Goal: Task Accomplishment & Management: Complete application form

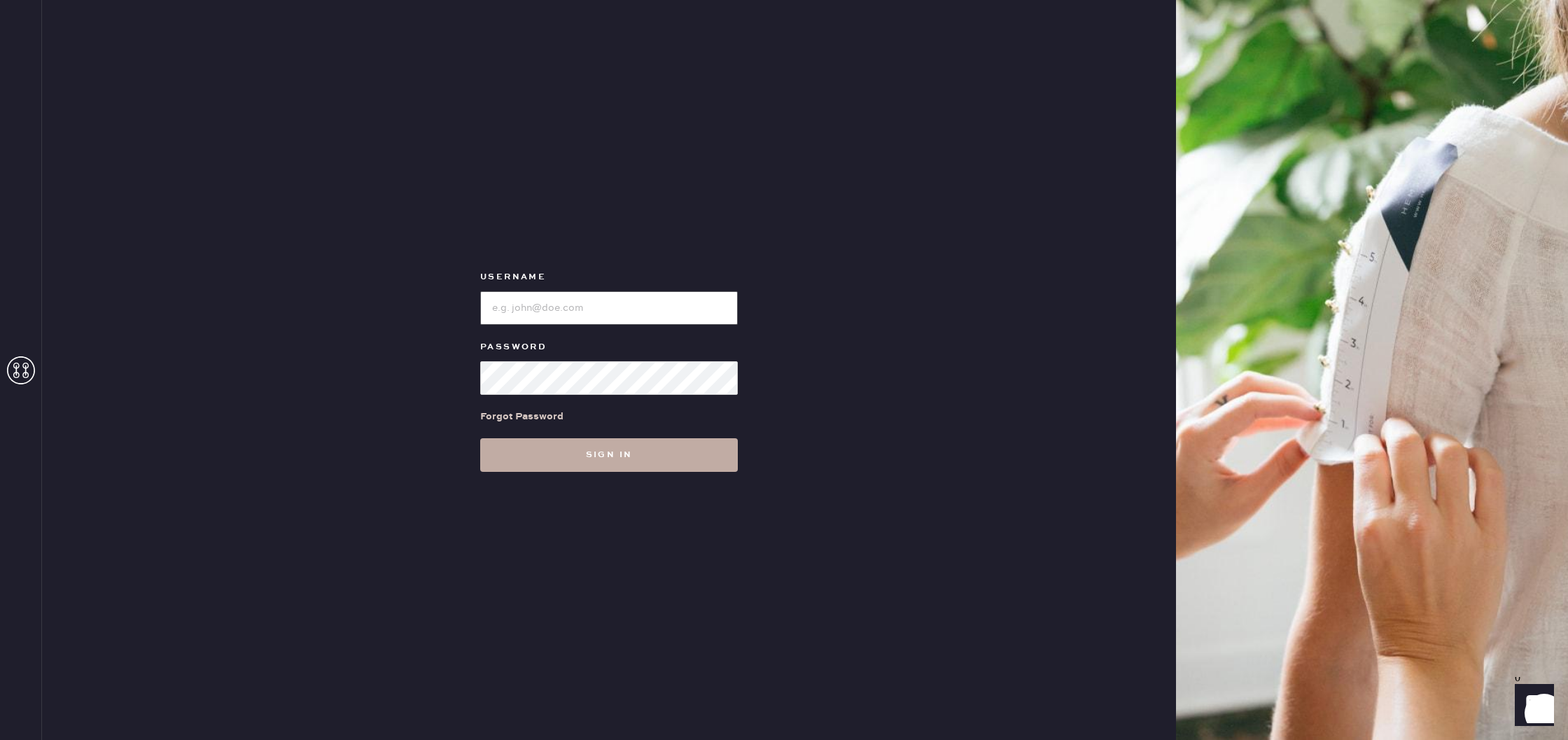
type input "reformationmelrose"
click at [701, 451] on button "Sign in" at bounding box center [609, 455] width 257 height 34
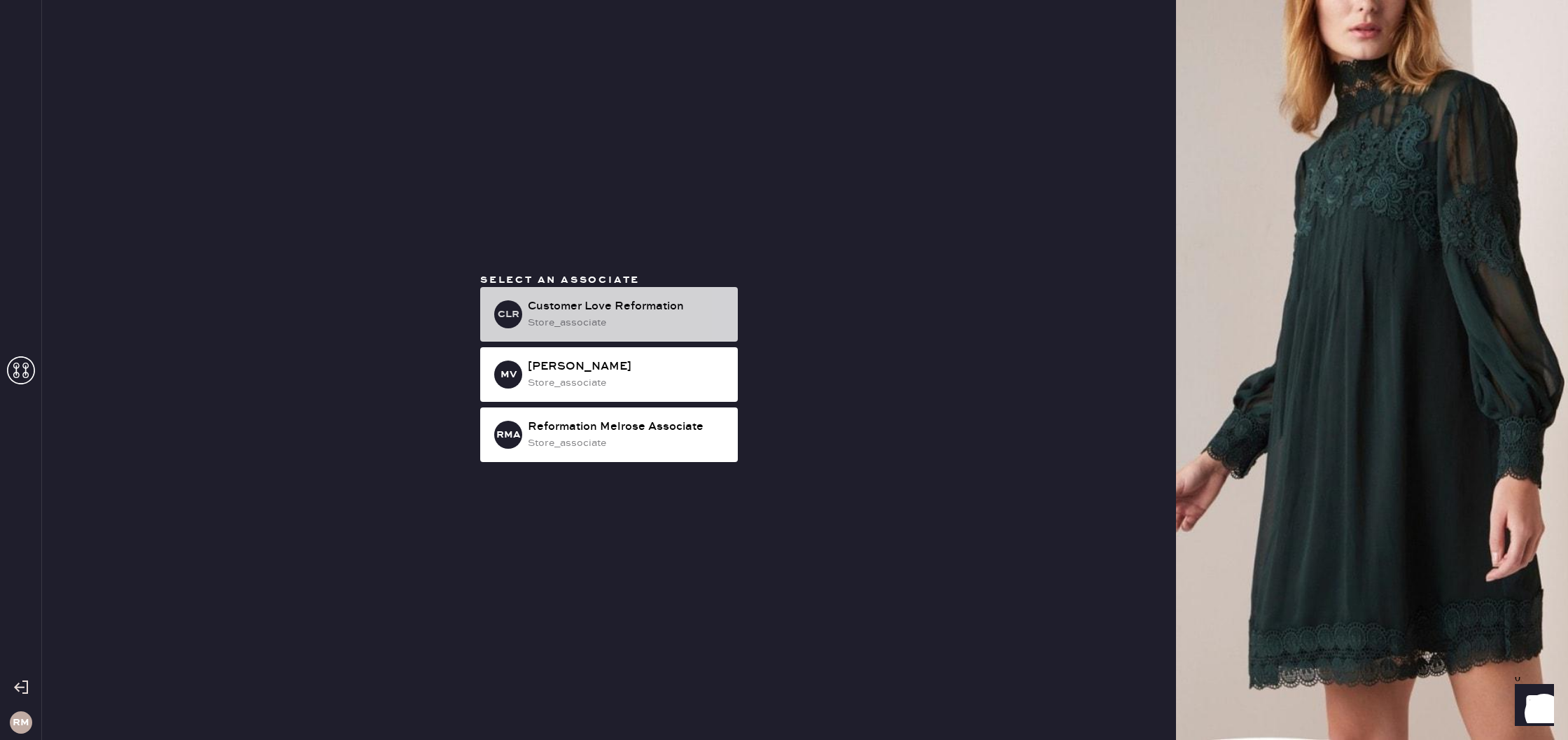
click at [638, 318] on div "store_associate" at bounding box center [627, 323] width 199 height 15
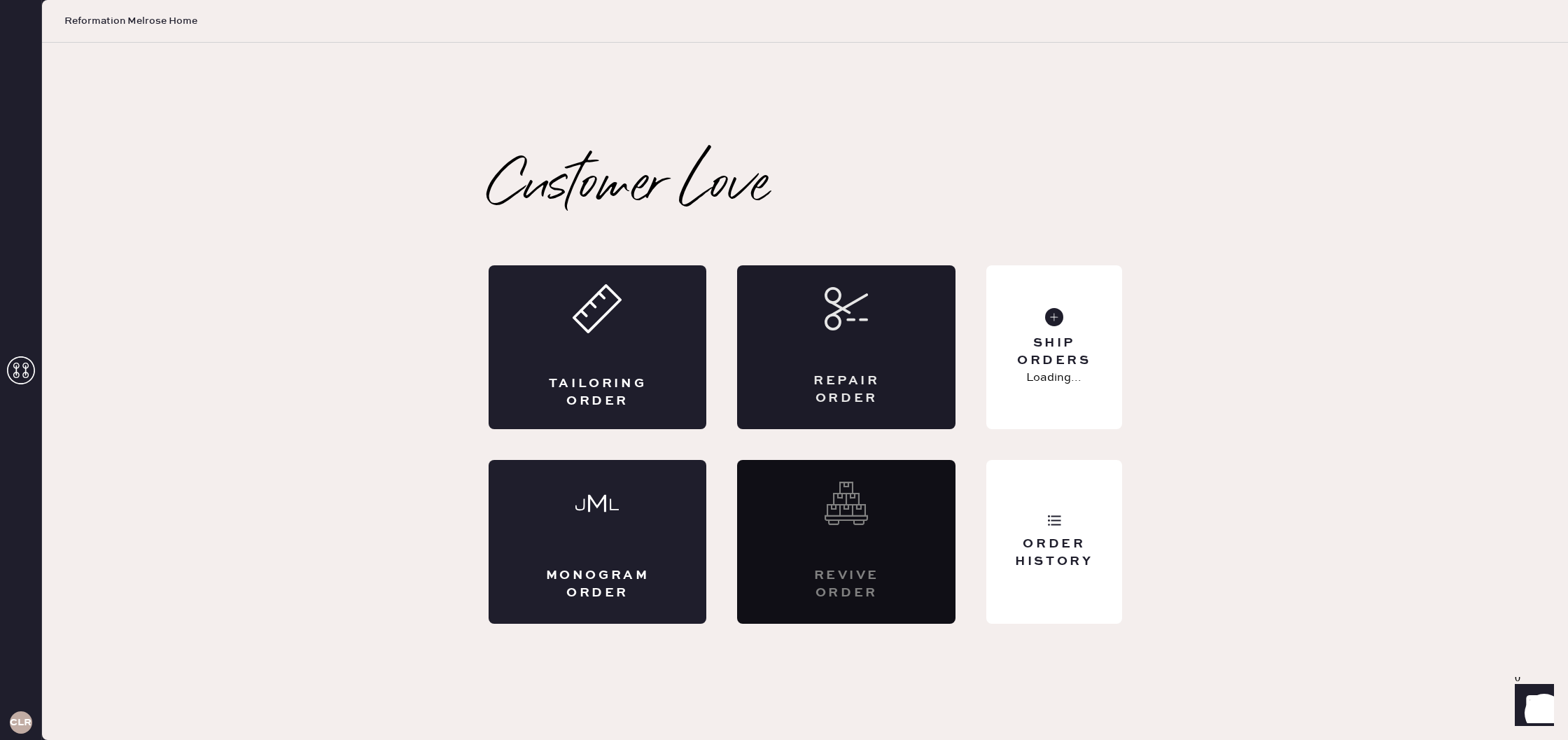
click at [784, 351] on div "Repair Order" at bounding box center [846, 347] width 218 height 164
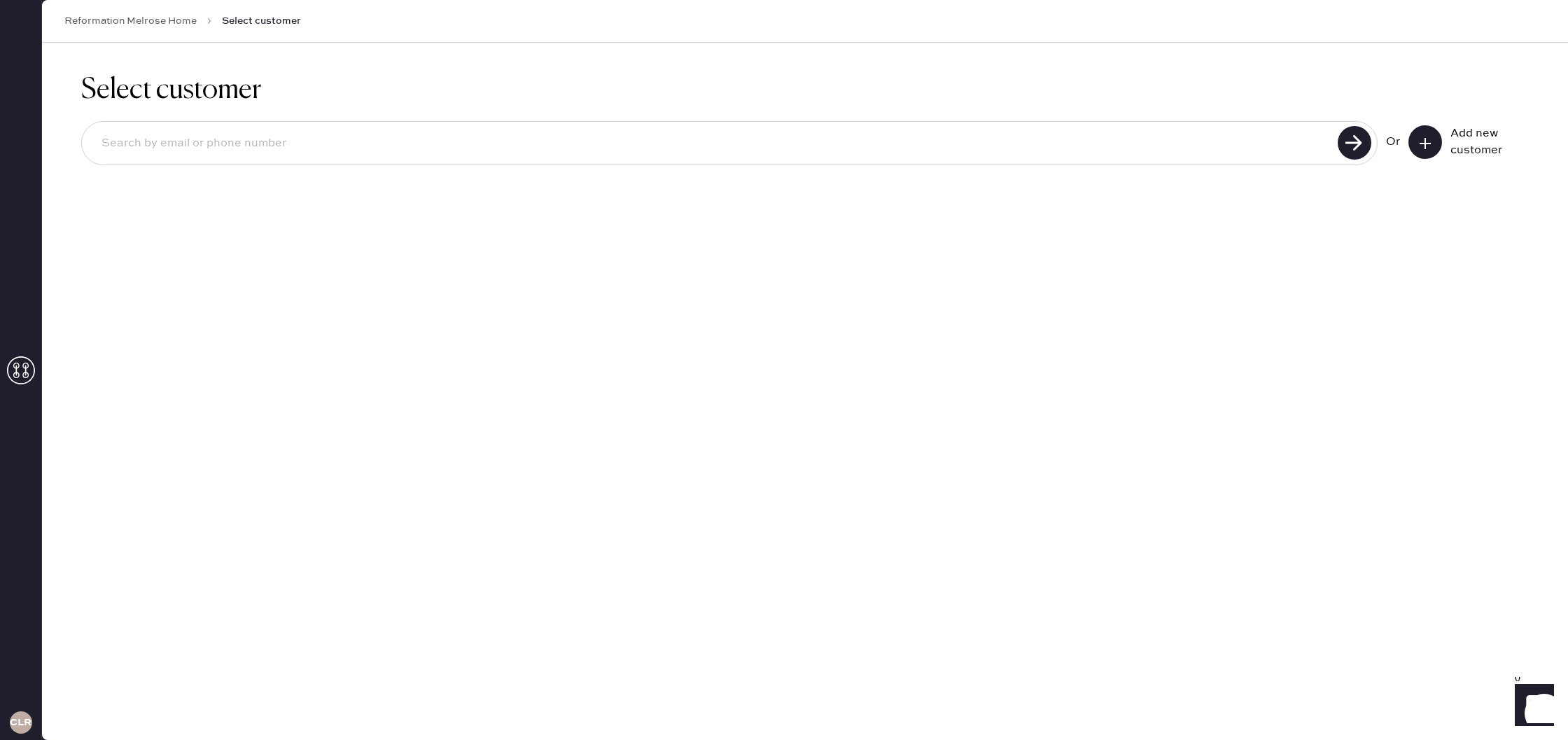
click at [1437, 141] on button at bounding box center [1425, 142] width 34 height 34
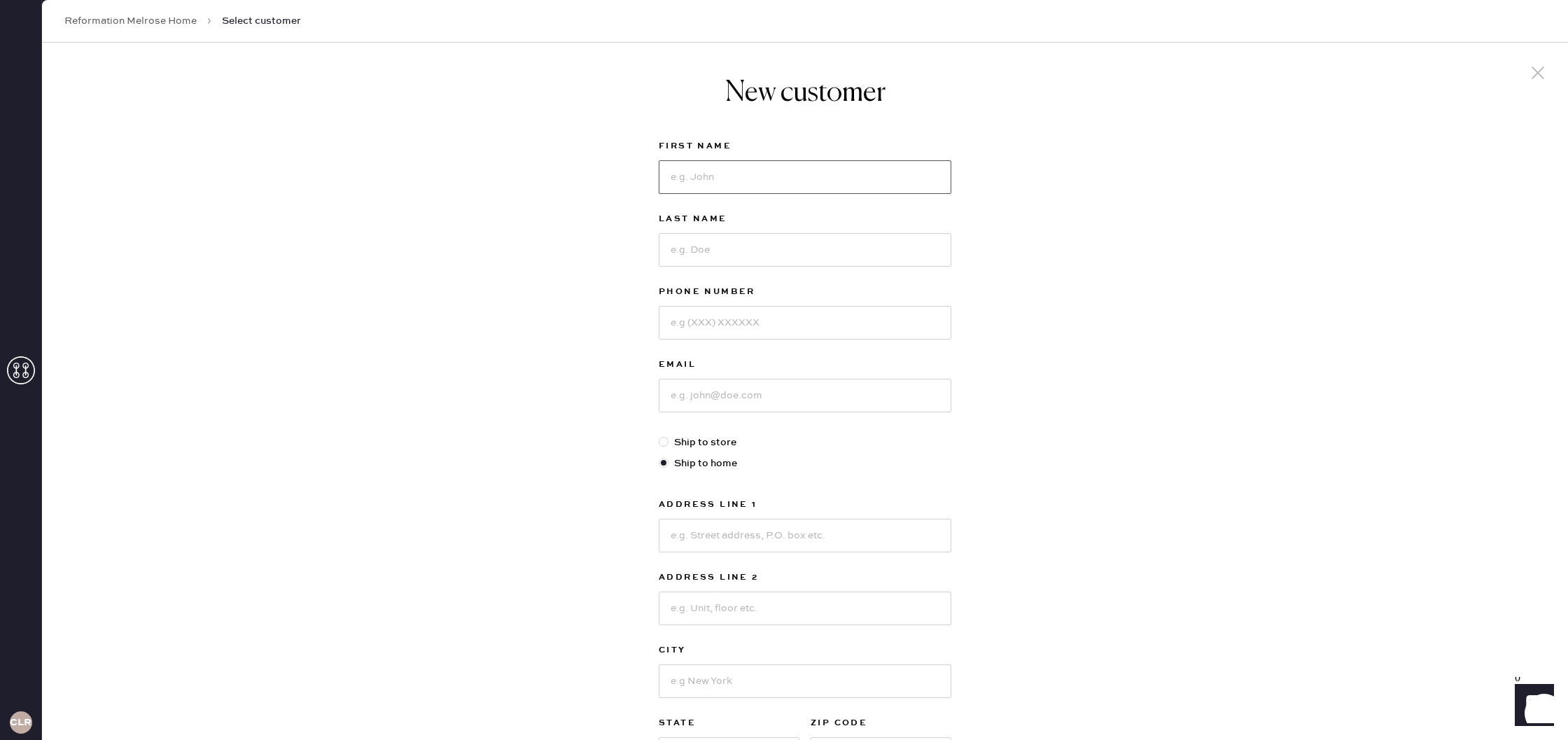
click at [772, 168] on input at bounding box center [805, 178] width 293 height 34
type input "[PERSON_NAME]"
click at [774, 241] on input at bounding box center [805, 250] width 293 height 34
type input "Wolf"
click at [815, 313] on input at bounding box center [805, 323] width 293 height 34
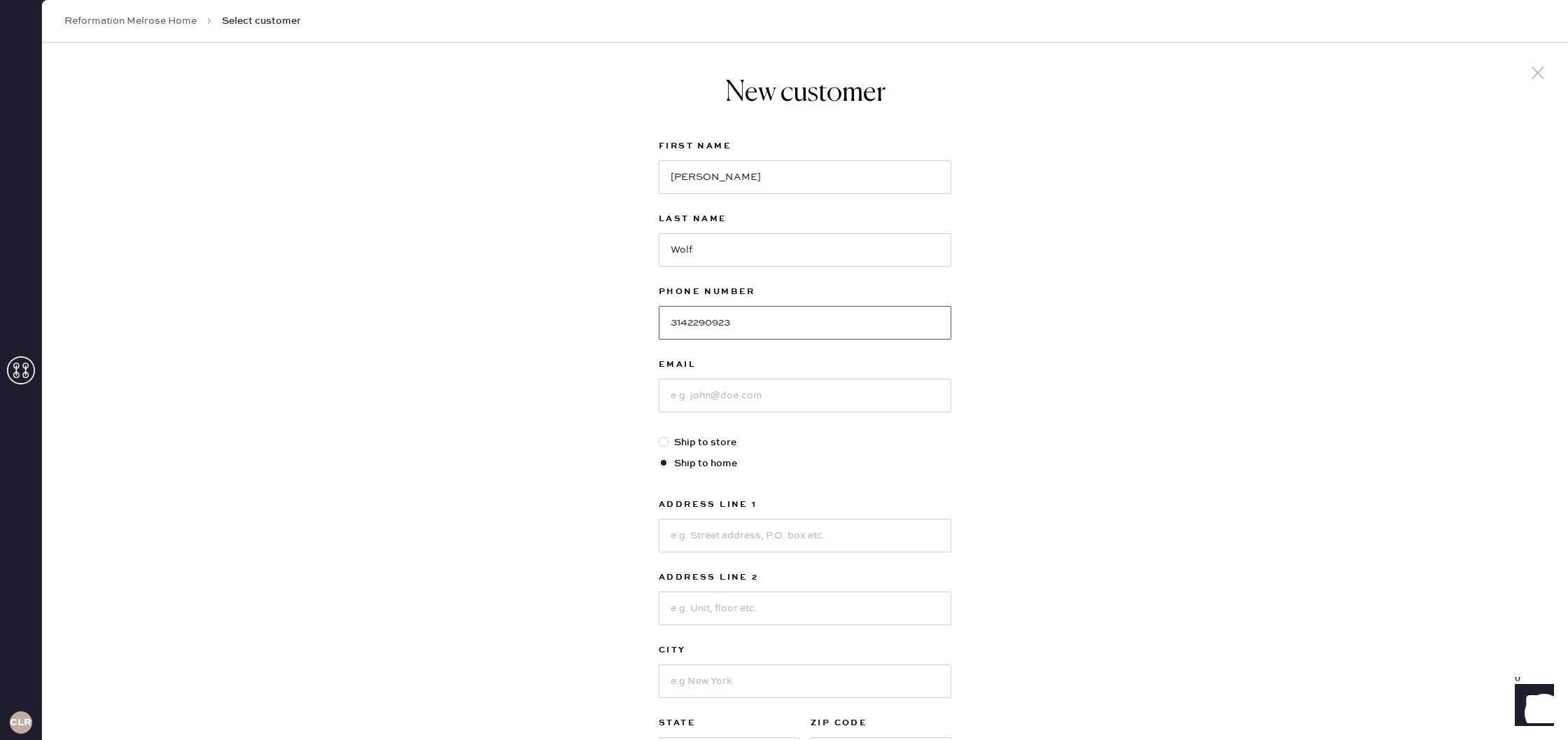
scroll to position [68, 0]
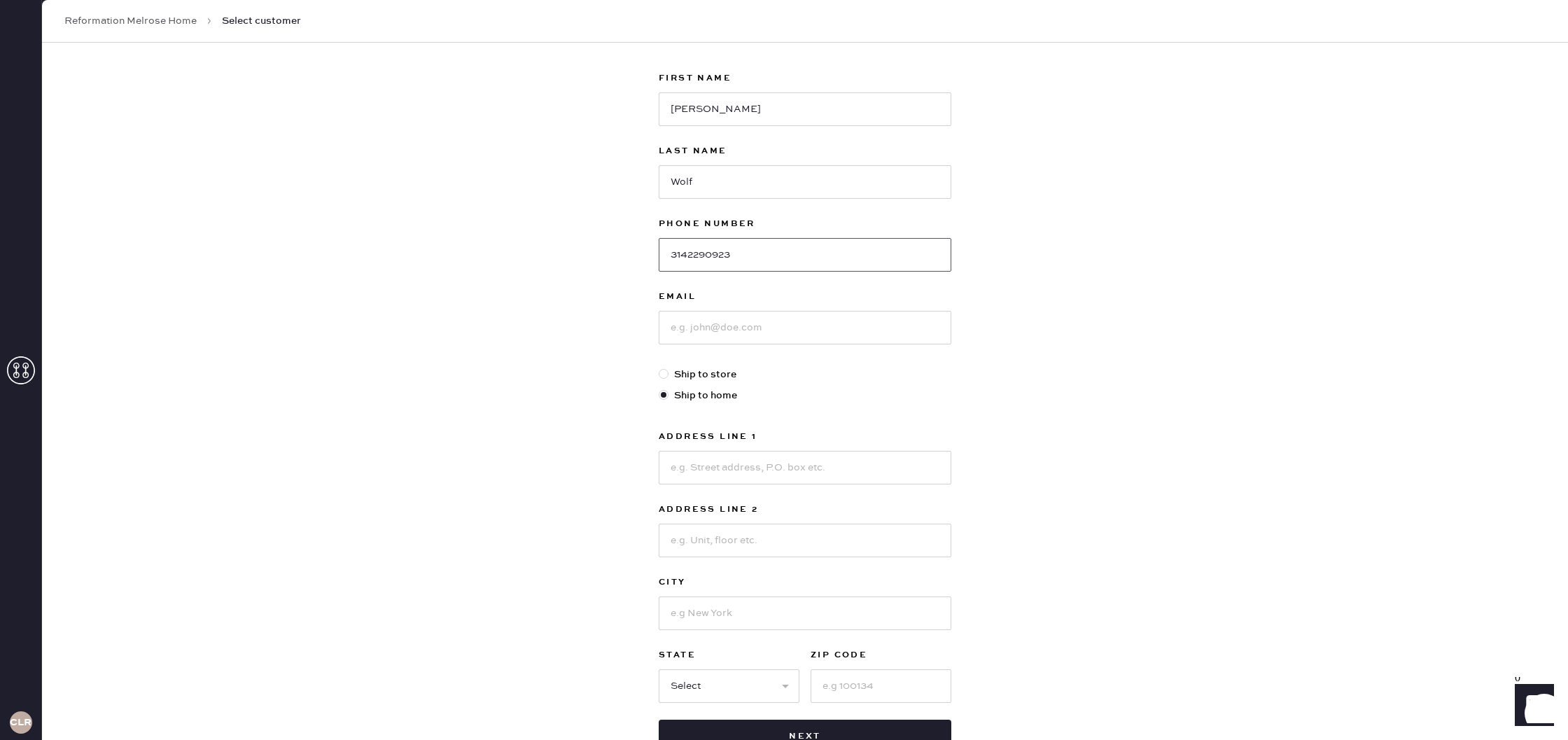
type input "3142290923"
click at [827, 335] on input at bounding box center [805, 327] width 293 height 34
click at [700, 336] on input "[EMAIL_ADDRESS][DOMAIN_NAME]" at bounding box center [805, 327] width 293 height 34
click at [700, 331] on input "[EMAIL_ADDRESS][DOMAIN_NAME]" at bounding box center [805, 327] width 293 height 34
type input "[EMAIL_ADDRESS][DOMAIN_NAME]"
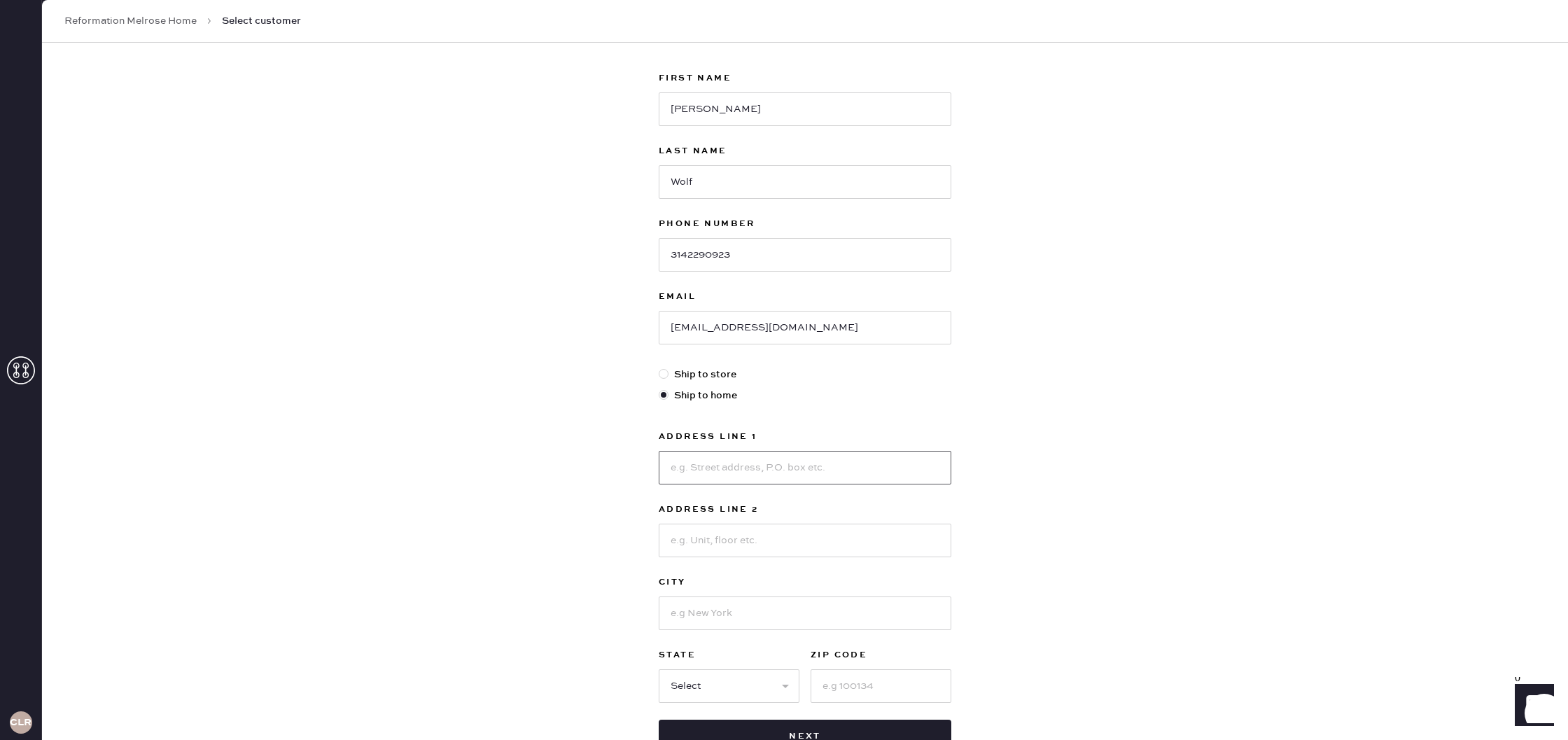
click at [789, 470] on input at bounding box center [805, 468] width 293 height 34
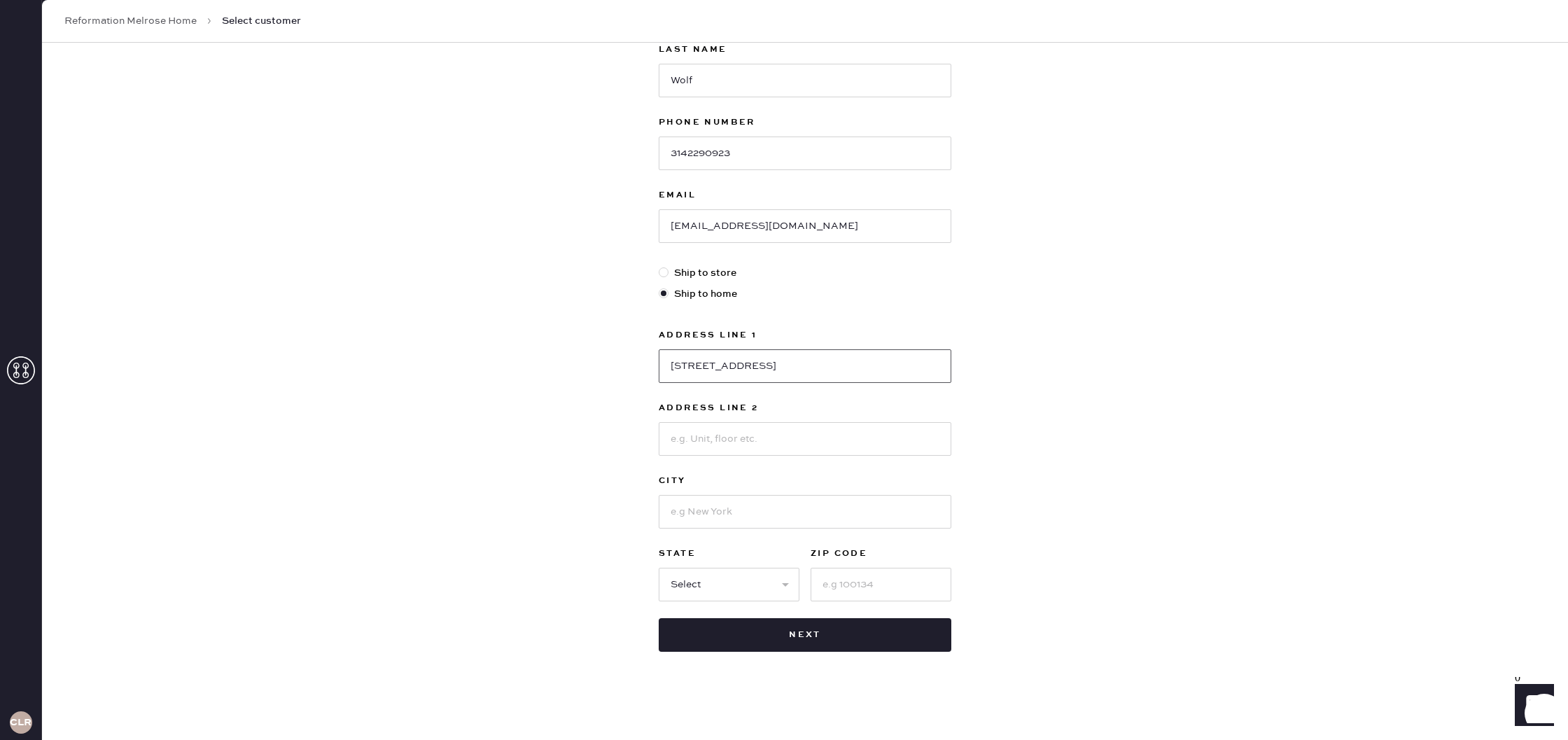
scroll to position [171, 0]
type input "[STREET_ADDRESS]"
click at [789, 499] on input at bounding box center [805, 510] width 293 height 34
type input "[GEOGRAPHIC_DATA]"
click at [760, 579] on select "Select AK AL AR AZ CA CO CT [GEOGRAPHIC_DATA] DE FL [GEOGRAPHIC_DATA] HI [GEOGR…" at bounding box center [729, 583] width 141 height 34
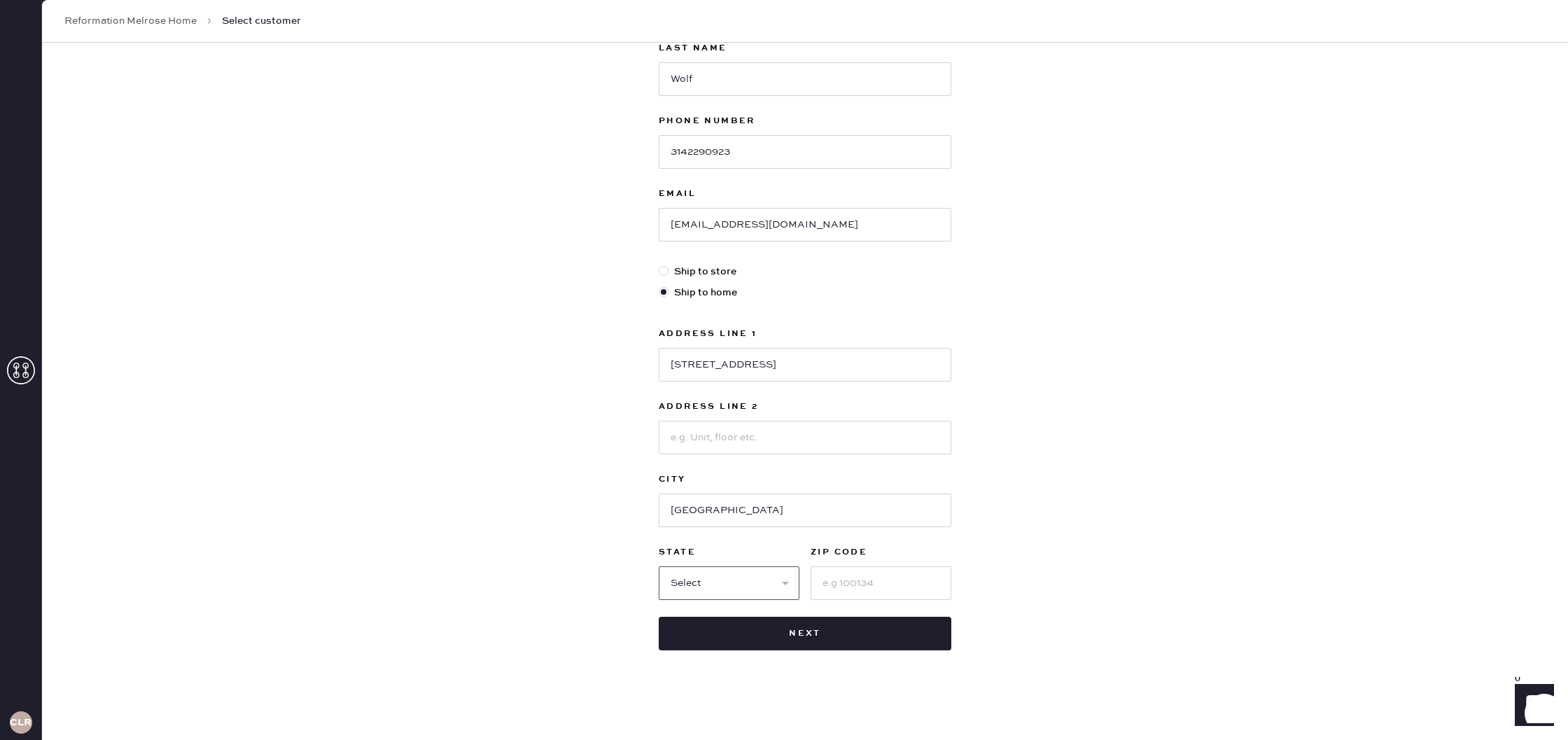
select select "CA"
click at [659, 566] on select "Select AK AL AR AZ CA CO CT [GEOGRAPHIC_DATA] DE FL [GEOGRAPHIC_DATA] HI [GEOGR…" at bounding box center [729, 583] width 141 height 34
click at [840, 594] on input at bounding box center [881, 583] width 141 height 34
type input "90036"
click at [904, 638] on button "Next" at bounding box center [805, 633] width 293 height 34
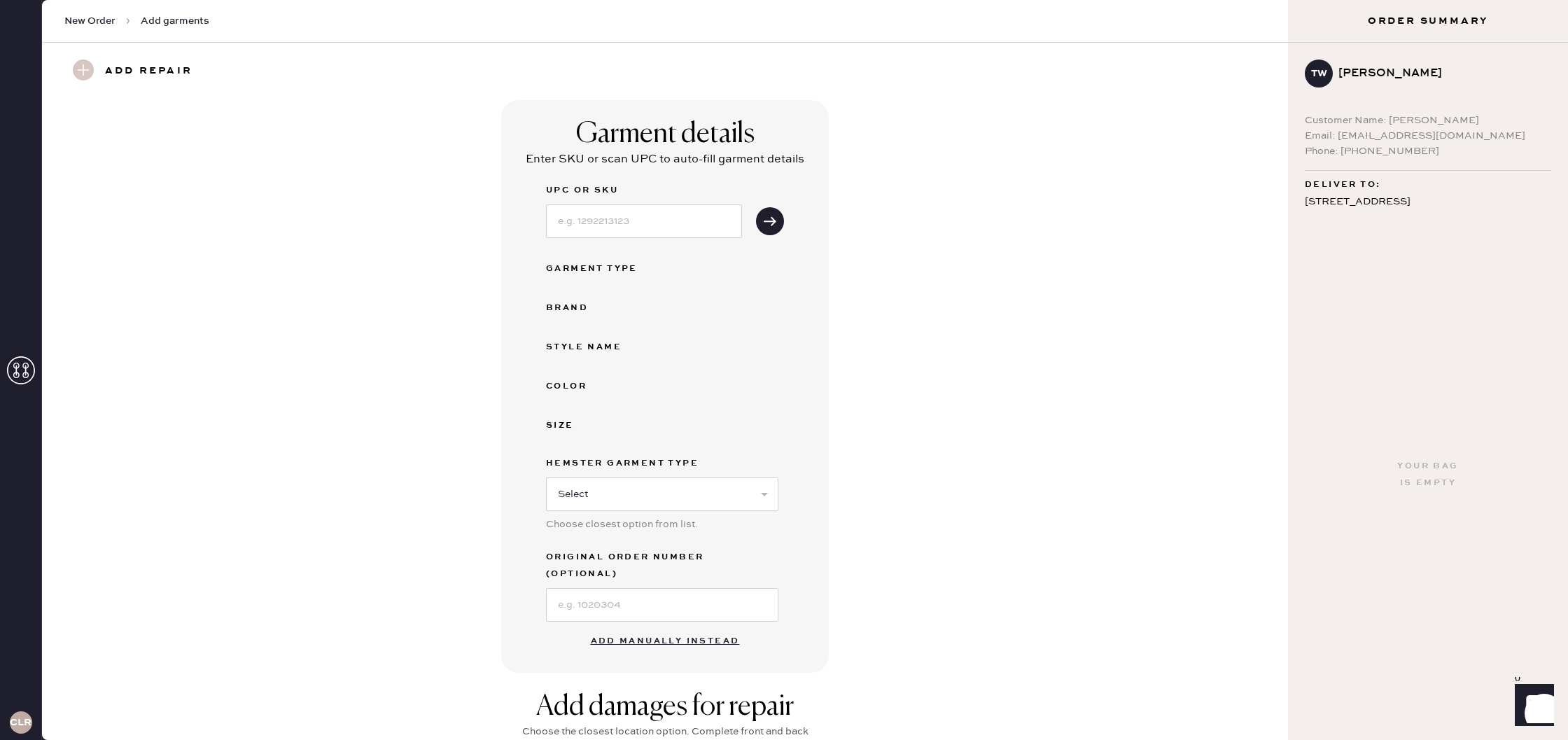
click at [718, 627] on button "Add manually instead" at bounding box center [666, 641] width 166 height 28
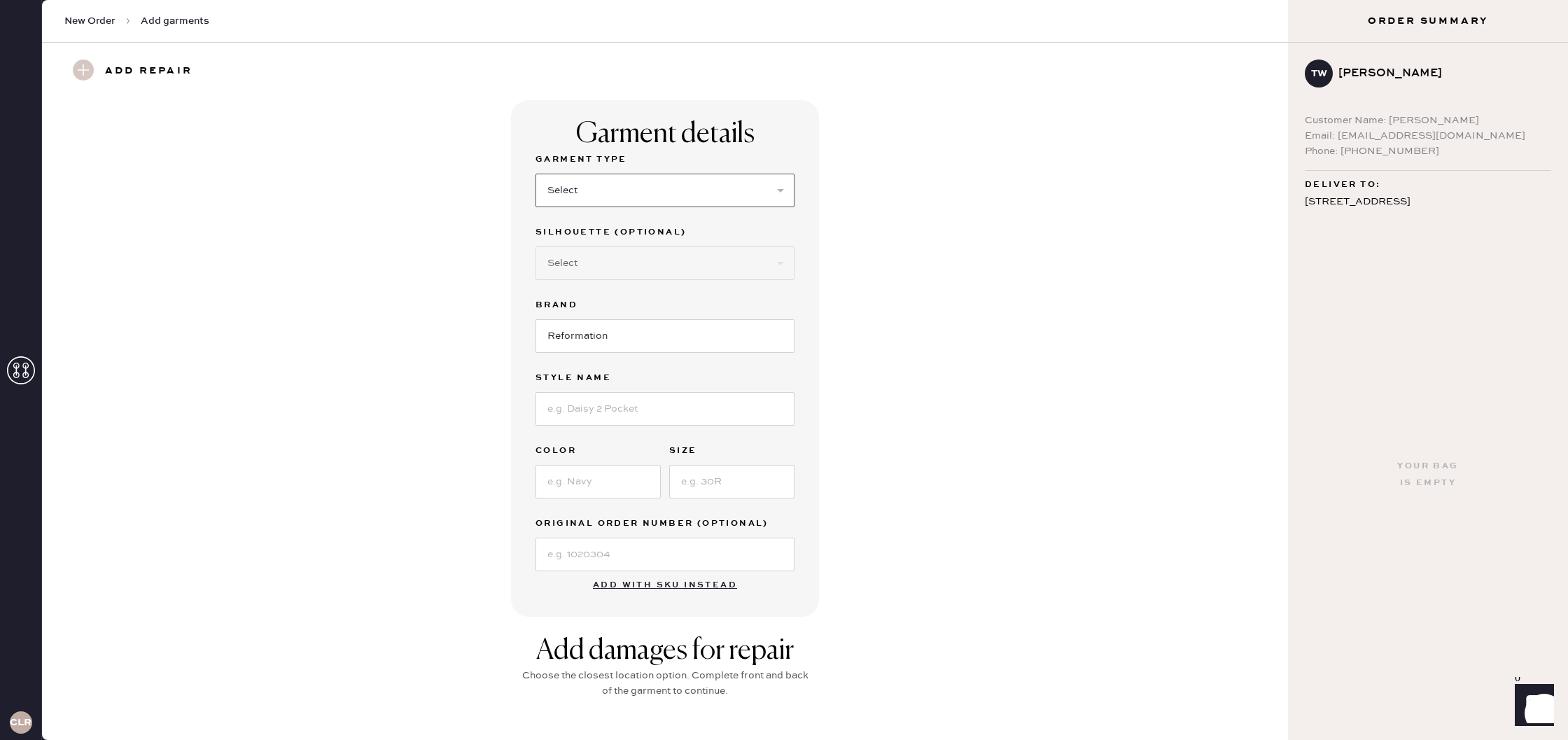
click at [642, 177] on select "Select Basic Skirt Jeans Leggings Pants Shorts Basic Sleeved Dress Basic Sleeve…" at bounding box center [665, 191] width 259 height 34
select select "13"
click at [536, 174] on select "Select Basic Skirt Jeans Leggings Pants Shorts Basic Sleeved Dress Basic Sleeve…" at bounding box center [665, 191] width 259 height 34
click at [646, 189] on select "Select Basic Skirt Jeans Leggings Pants Shorts Basic Sleeved Dress Basic Sleeve…" at bounding box center [665, 191] width 259 height 34
click at [676, 255] on select "Select Maxi Skirt Midi Skirt Mini Skirt Other" at bounding box center [665, 264] width 259 height 34
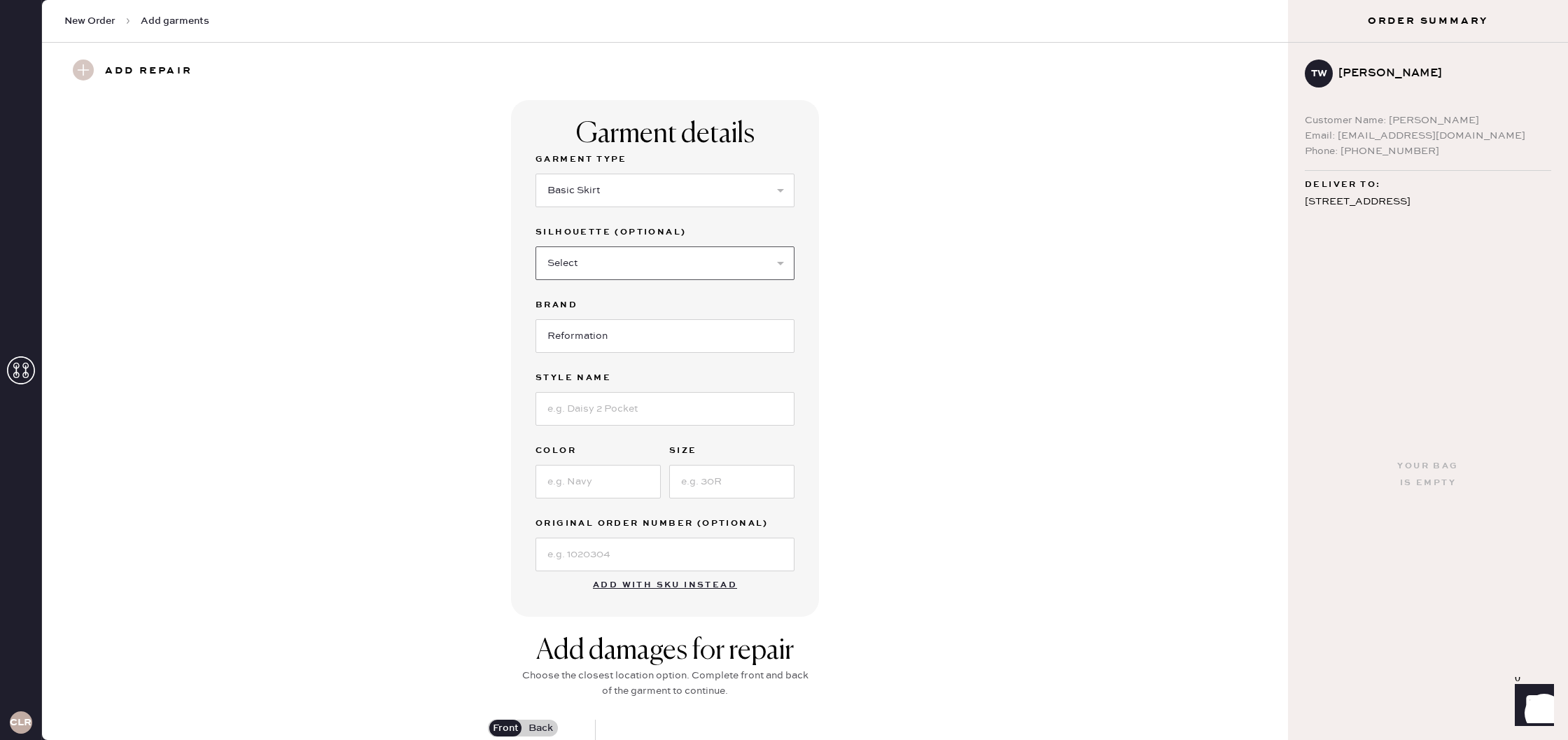
select select "21"
click at [536, 247] on select "Select Maxi Skirt Midi Skirt Mini Skirt Other" at bounding box center [665, 264] width 259 height 34
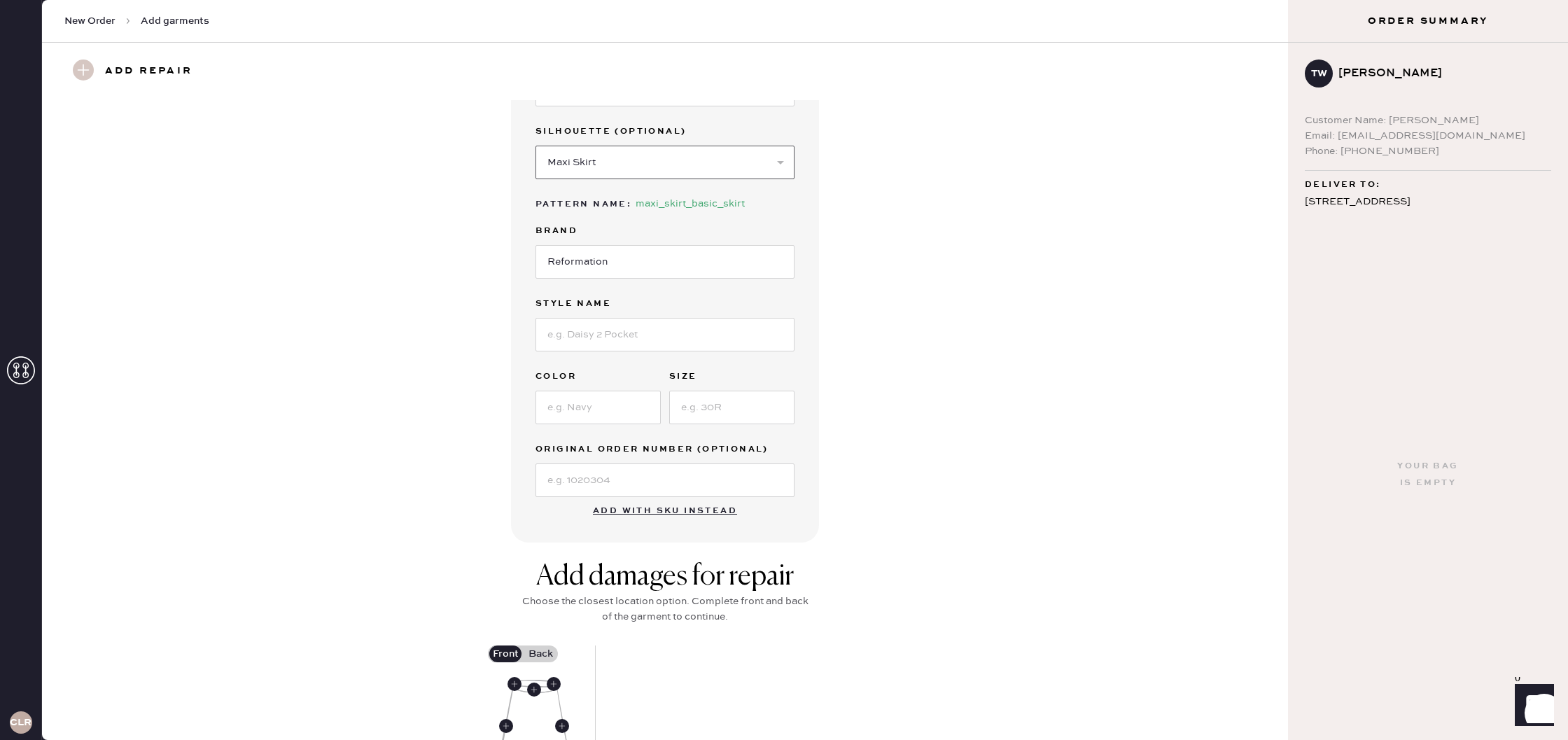
scroll to position [101, 0]
click at [669, 331] on input at bounding box center [665, 334] width 259 height 34
type input "First Light"
click at [615, 413] on input at bounding box center [598, 407] width 125 height 34
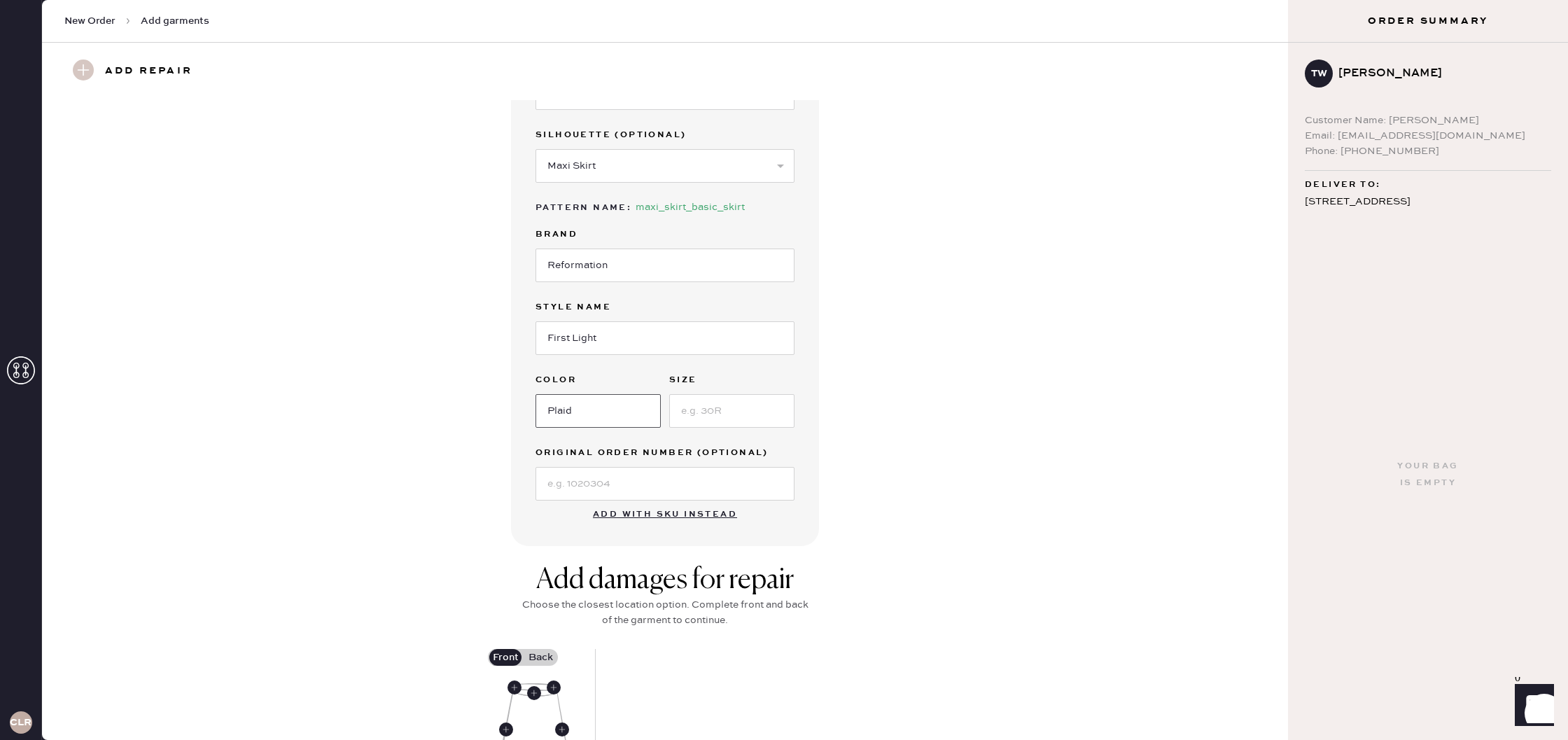
type input "Plaid"
click at [766, 408] on input at bounding box center [732, 411] width 125 height 34
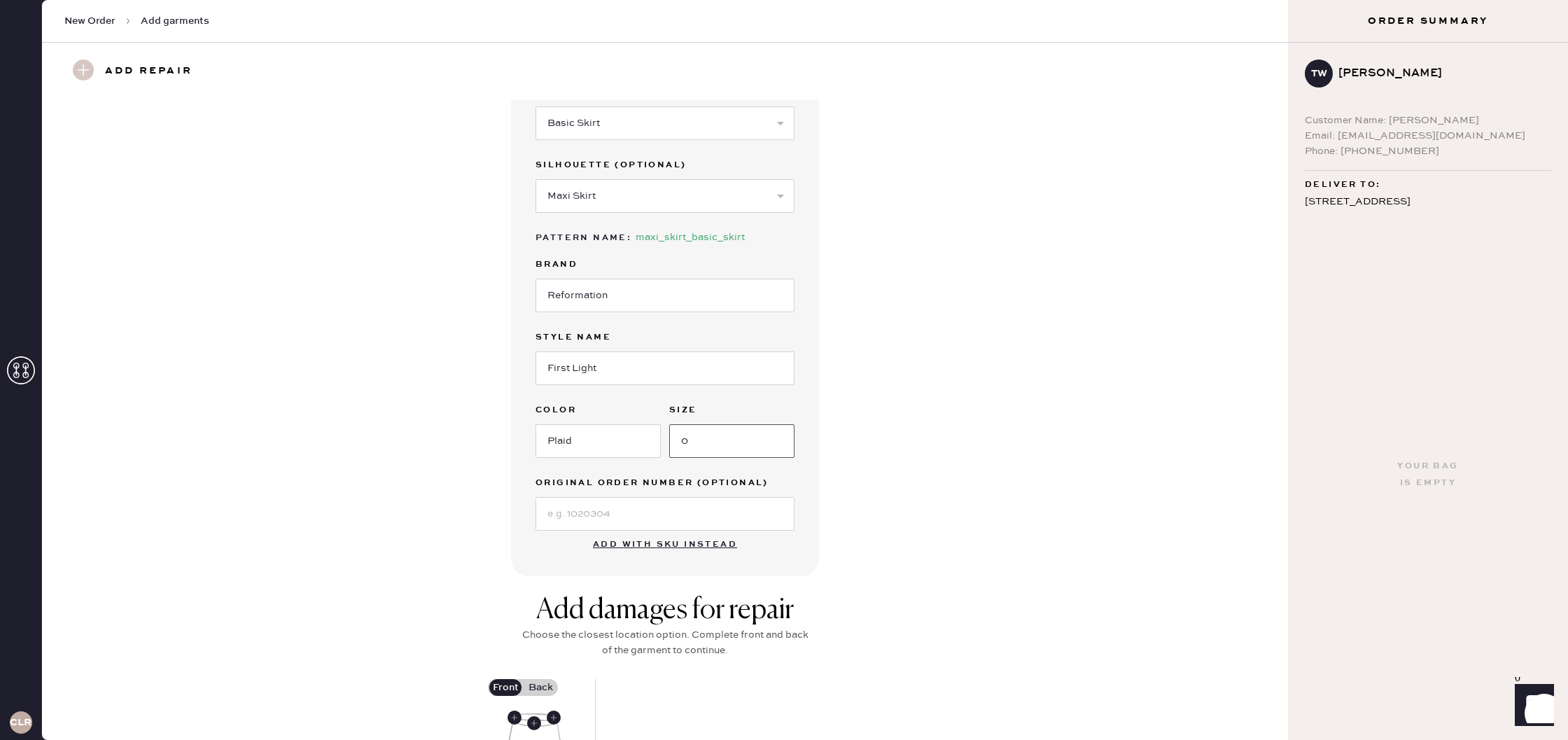
scroll to position [323, 0]
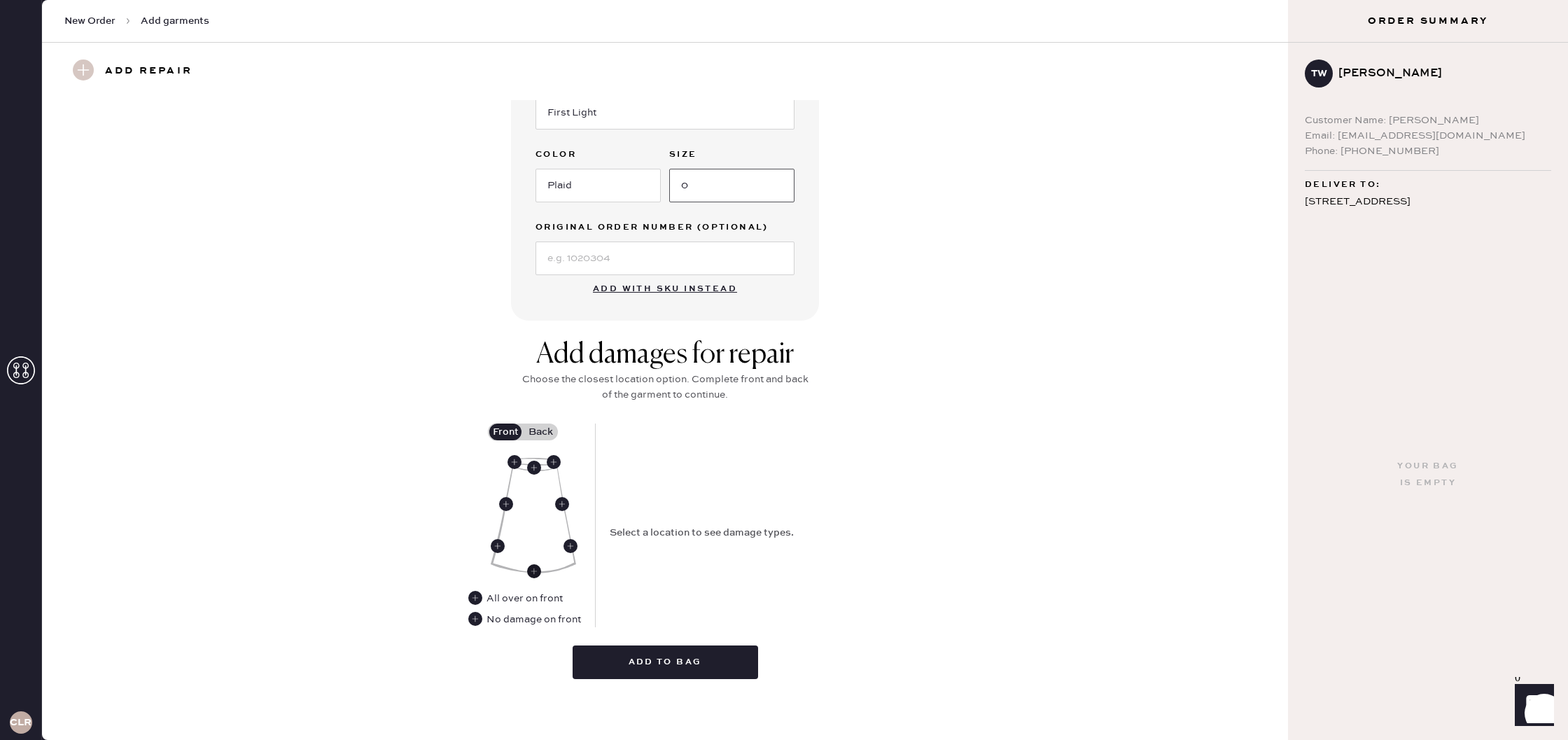
type input "0"
click at [531, 569] on use at bounding box center [534, 571] width 14 height 14
click at [819, 553] on select "Select Broken / Ripped Hem Broken Beads Broken Belt Loop Broken Button Broken E…" at bounding box center [736, 555] width 252 height 34
select select "1308"
click at [610, 538] on select "Select Broken / Ripped Hem Broken Beads Broken Belt Loop Broken Button Broken E…" at bounding box center [736, 555] width 252 height 34
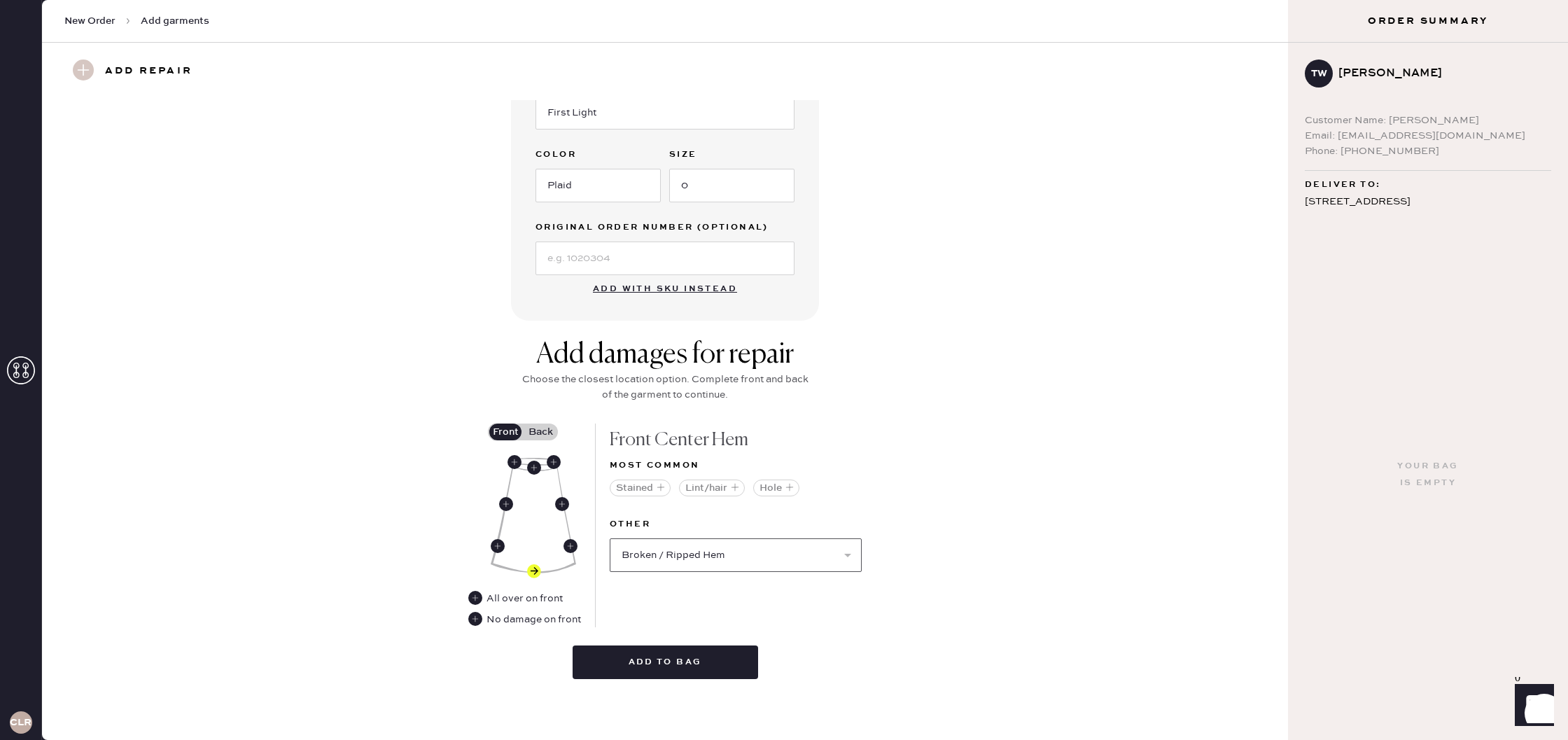
select select
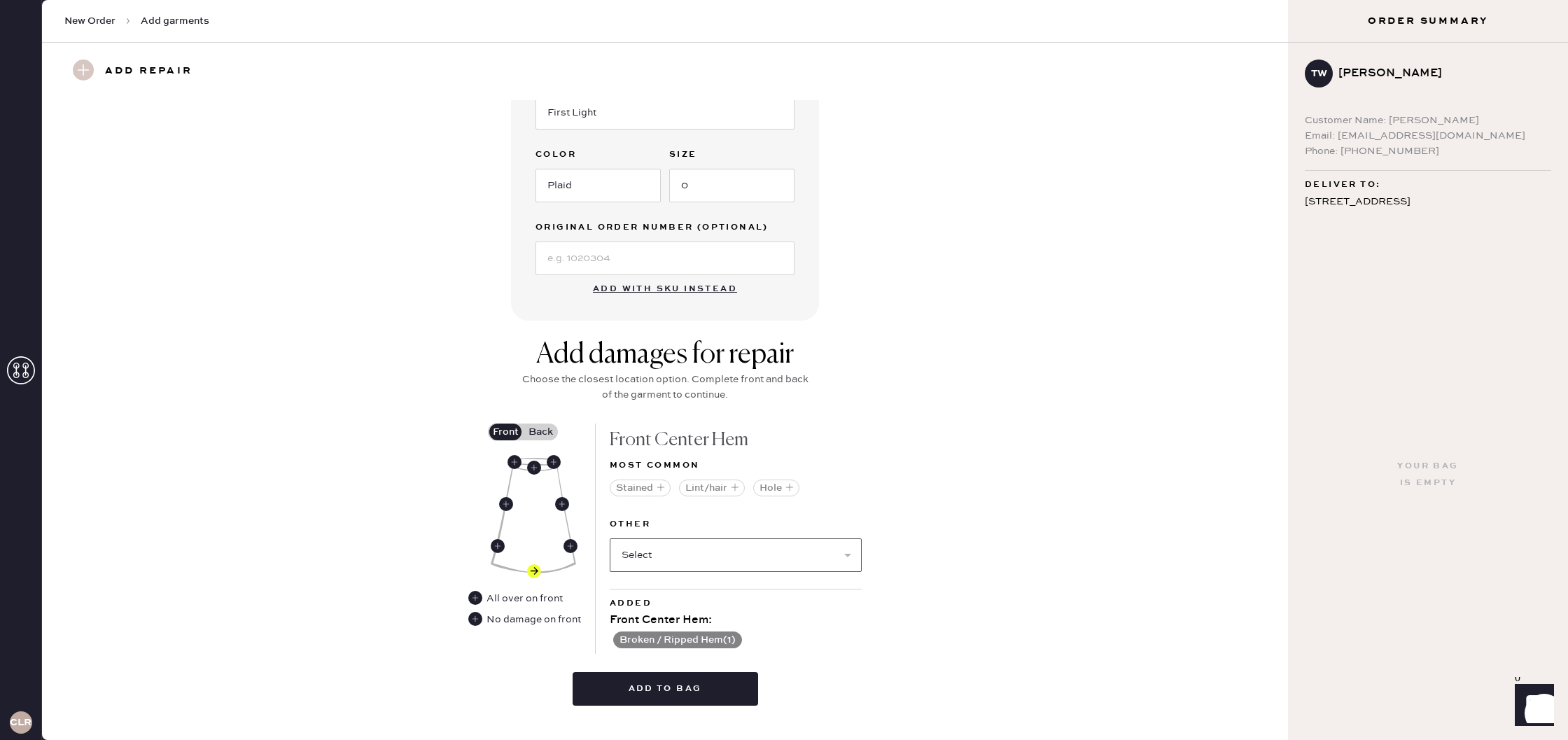
scroll to position [349, 0]
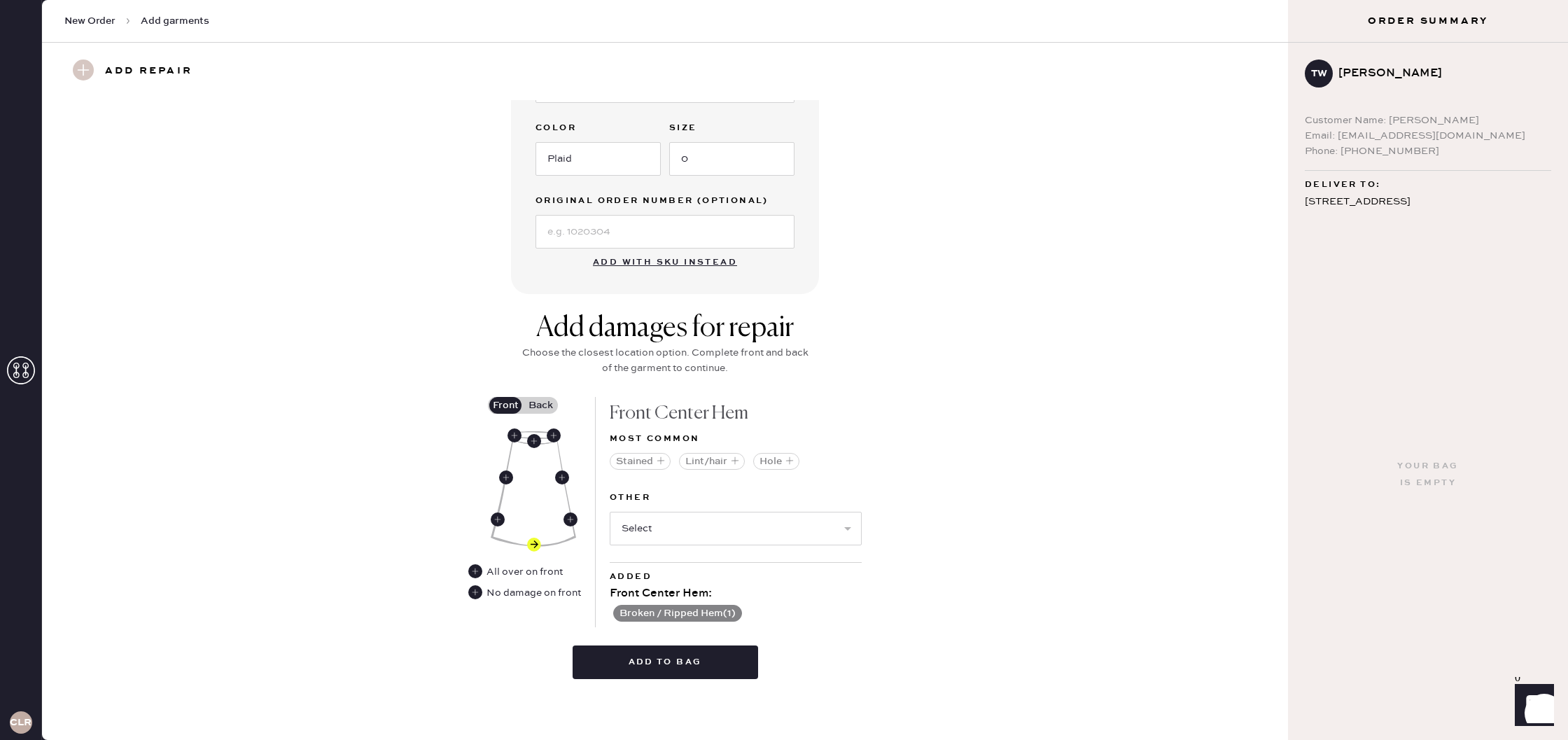
drag, startPoint x: 547, startPoint y: 405, endPoint x: 540, endPoint y: 425, distance: 21.2
click at [546, 405] on label "Back" at bounding box center [540, 405] width 35 height 17
click at [540, 405] on input "Back" at bounding box center [540, 405] width 0 height 0
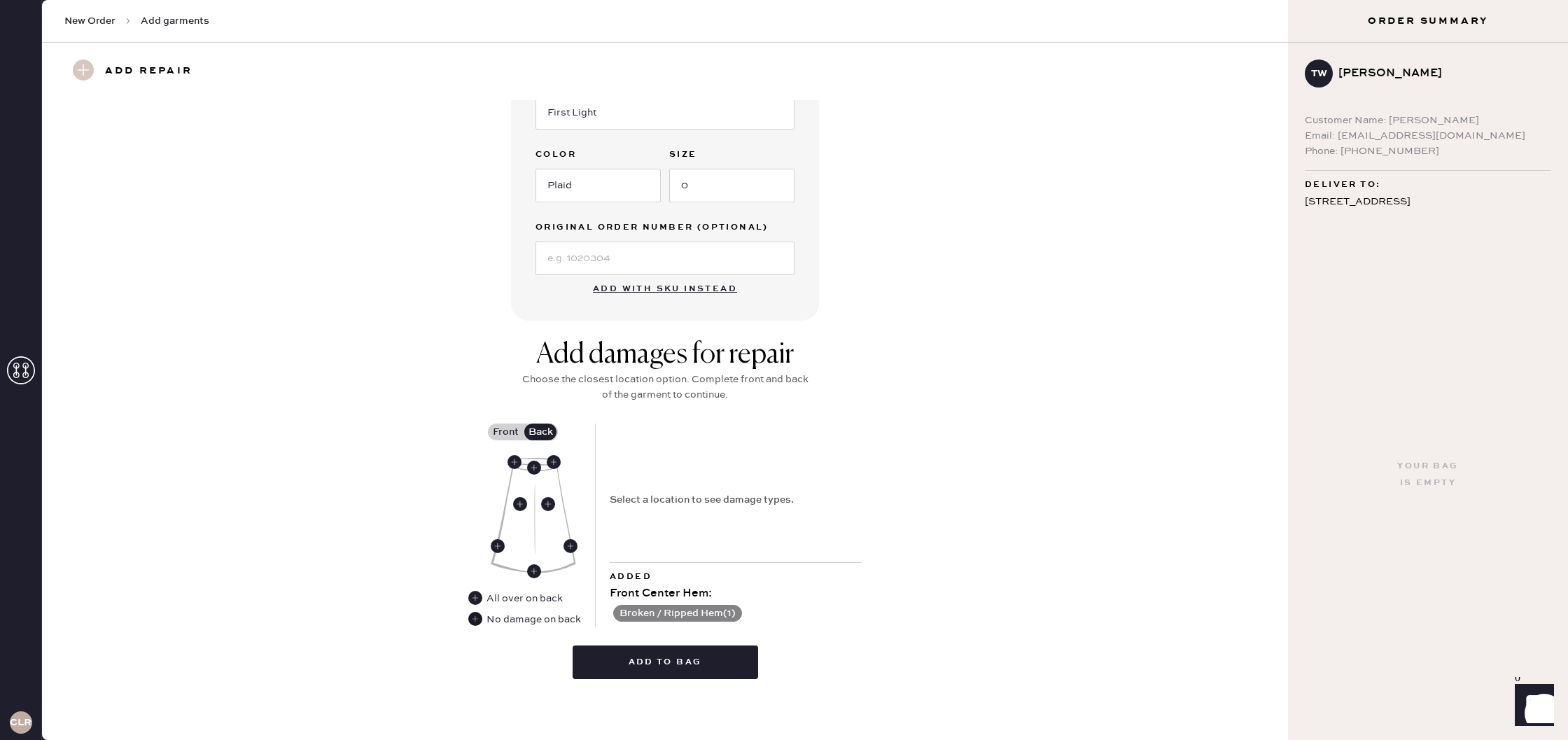
click at [476, 622] on use at bounding box center [475, 619] width 14 height 14
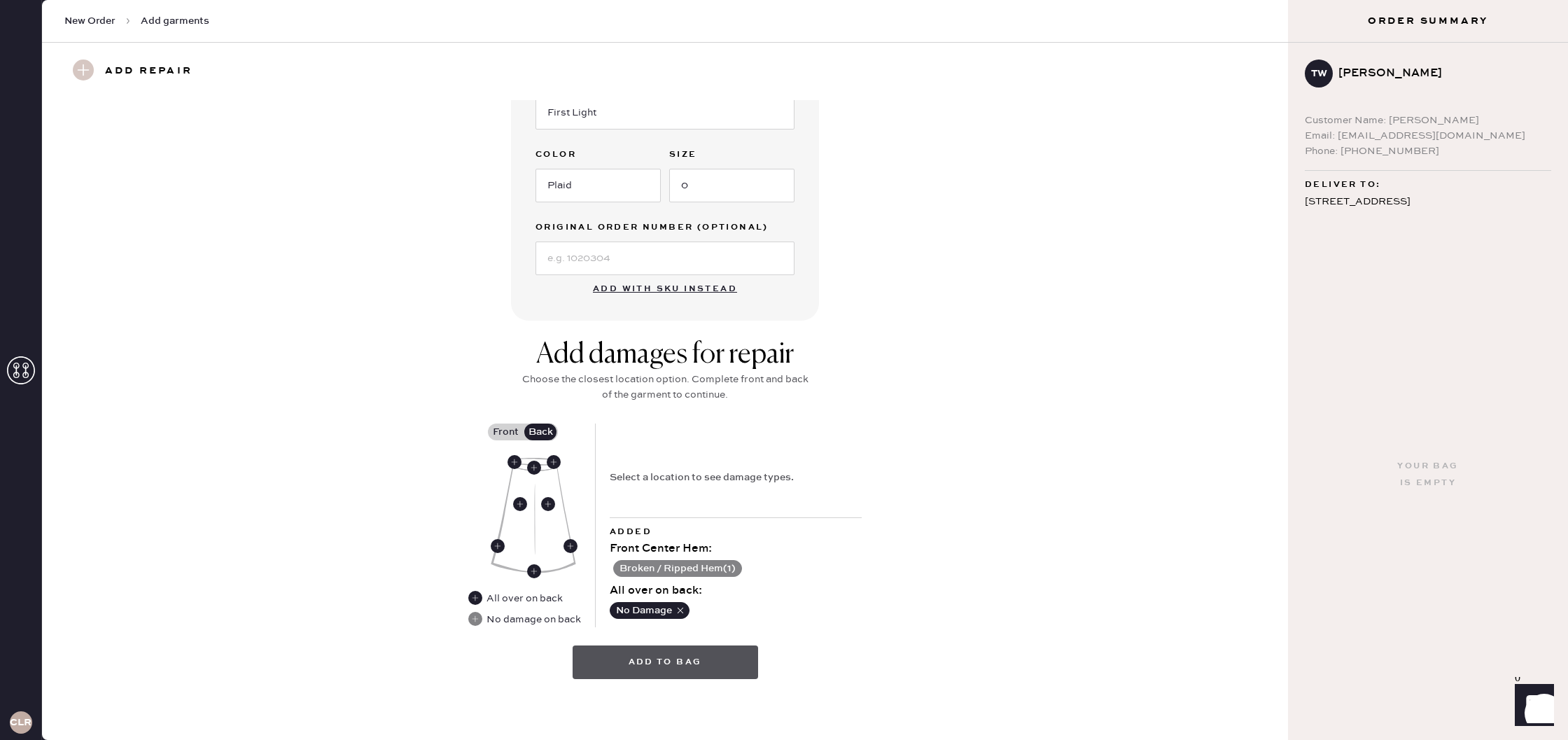
click at [700, 667] on button "Add to bag" at bounding box center [665, 662] width 185 height 34
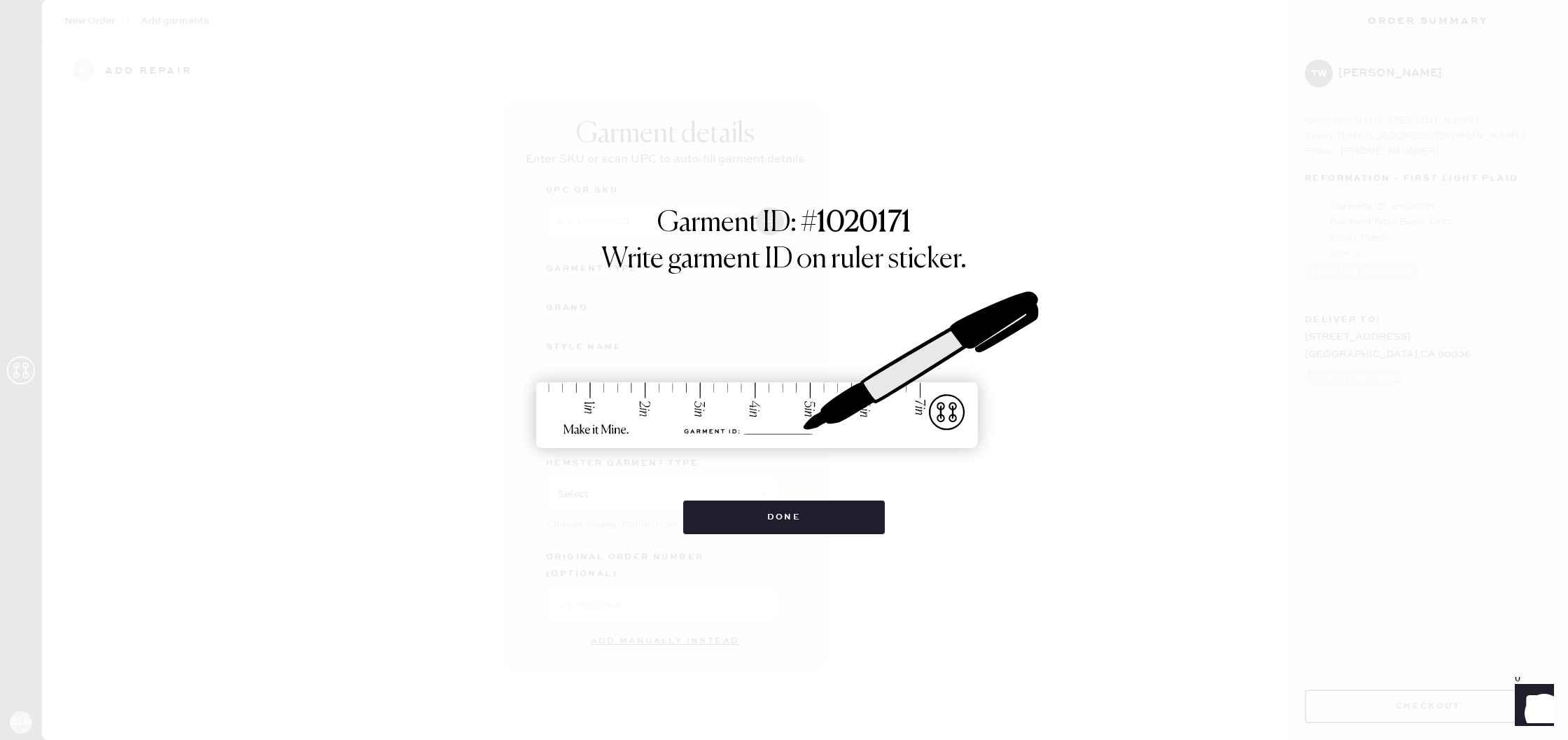
scroll to position [0, 0]
click at [808, 524] on button "Done" at bounding box center [784, 517] width 202 height 34
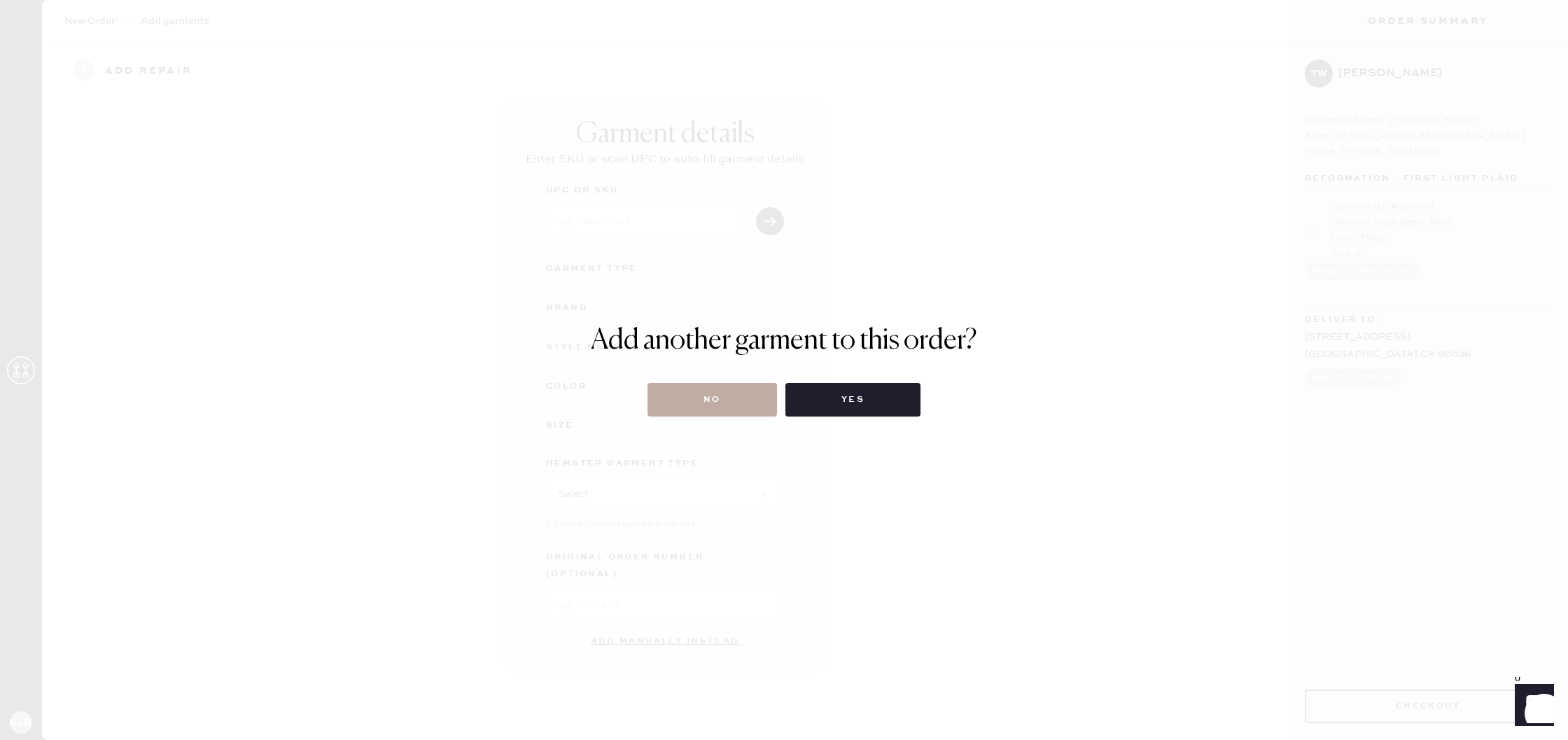
click at [771, 403] on button "No" at bounding box center [712, 400] width 129 height 34
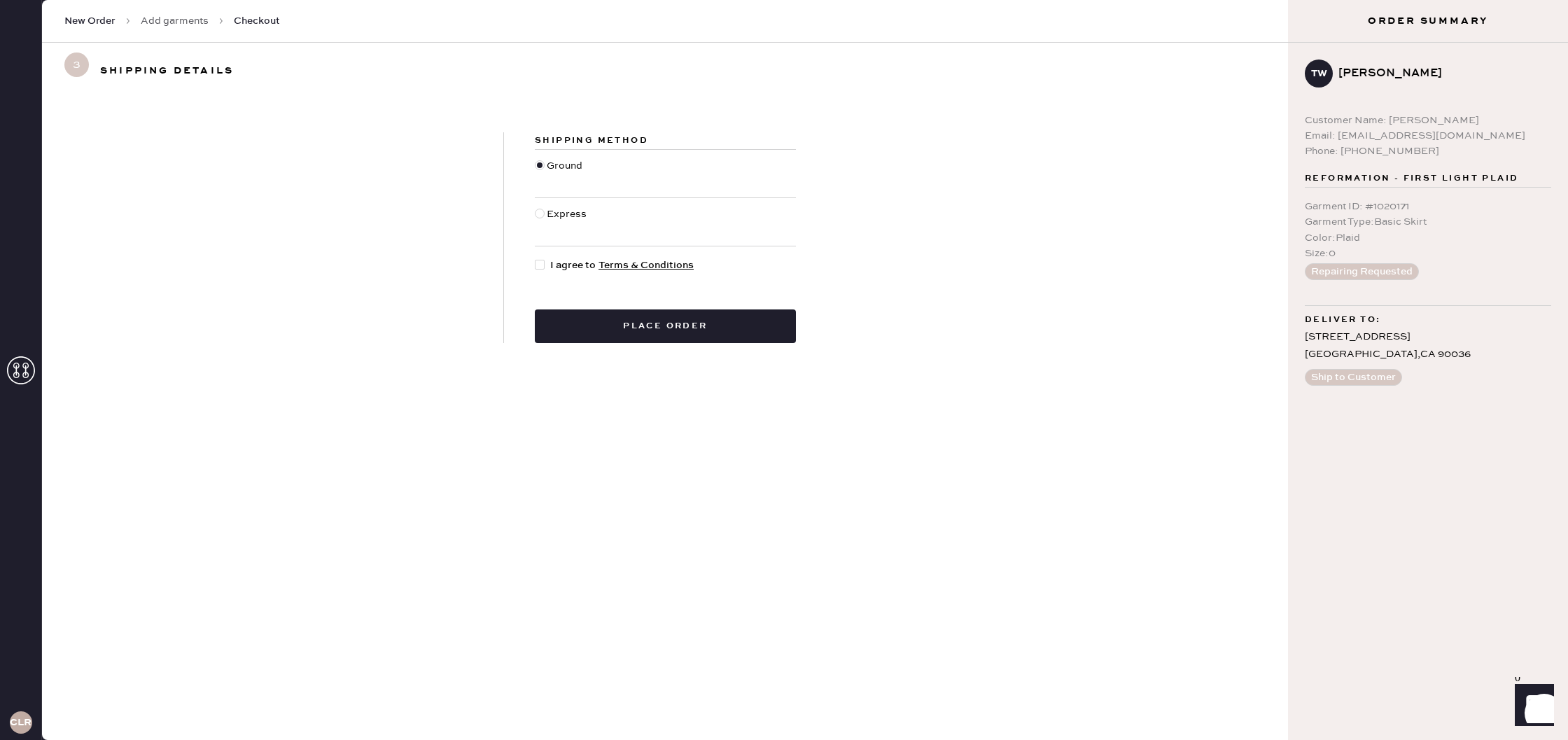
click at [566, 267] on span "I agree to Terms & Conditions" at bounding box center [622, 265] width 144 height 15
click at [536, 258] on input "I agree to Terms & Conditions" at bounding box center [535, 257] width 1 height 1
checkbox input "true"
click at [180, 23] on link "Add garments" at bounding box center [174, 21] width 68 height 14
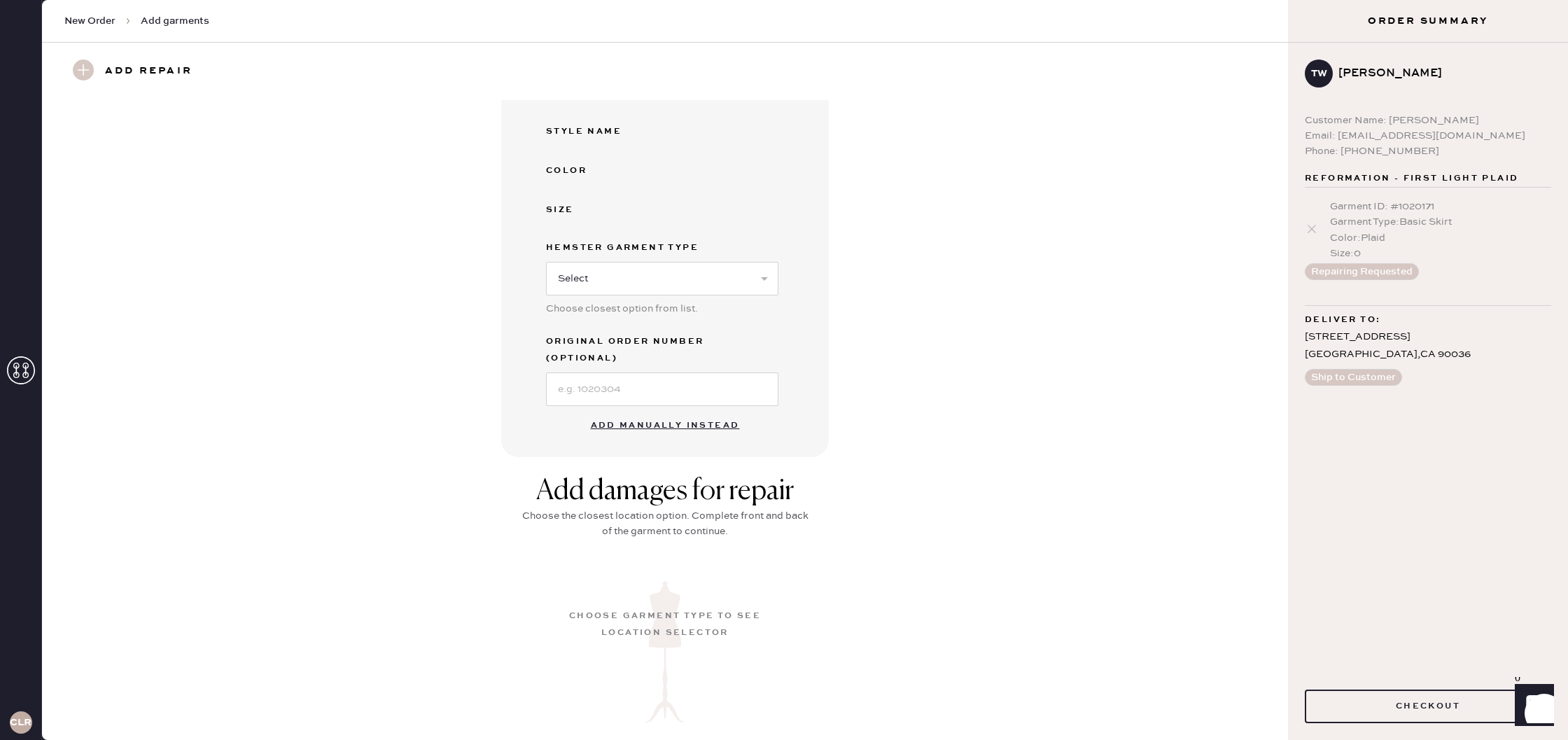
scroll to position [217, 0]
click at [656, 410] on button "Add manually instead" at bounding box center [666, 423] width 166 height 28
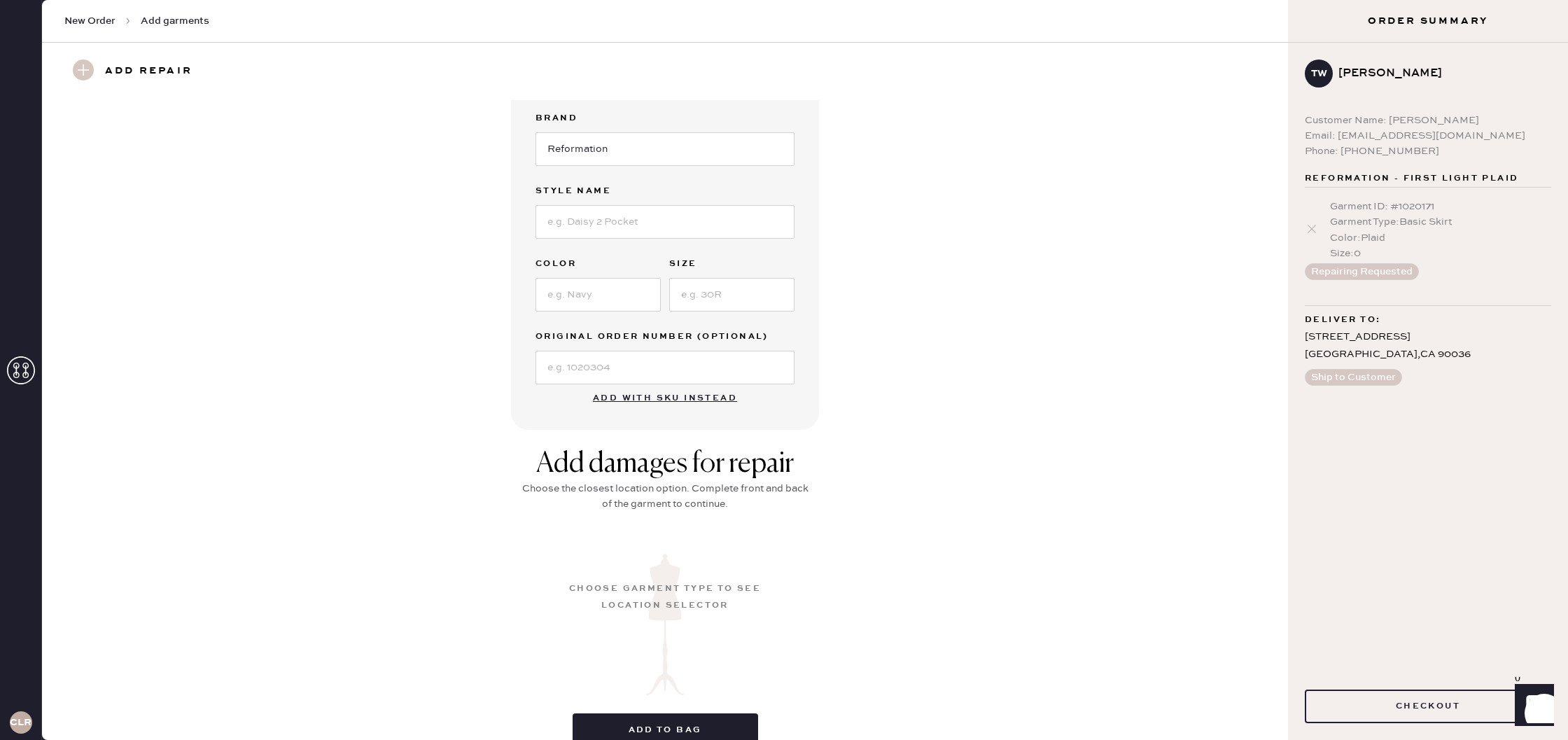
scroll to position [0, 0]
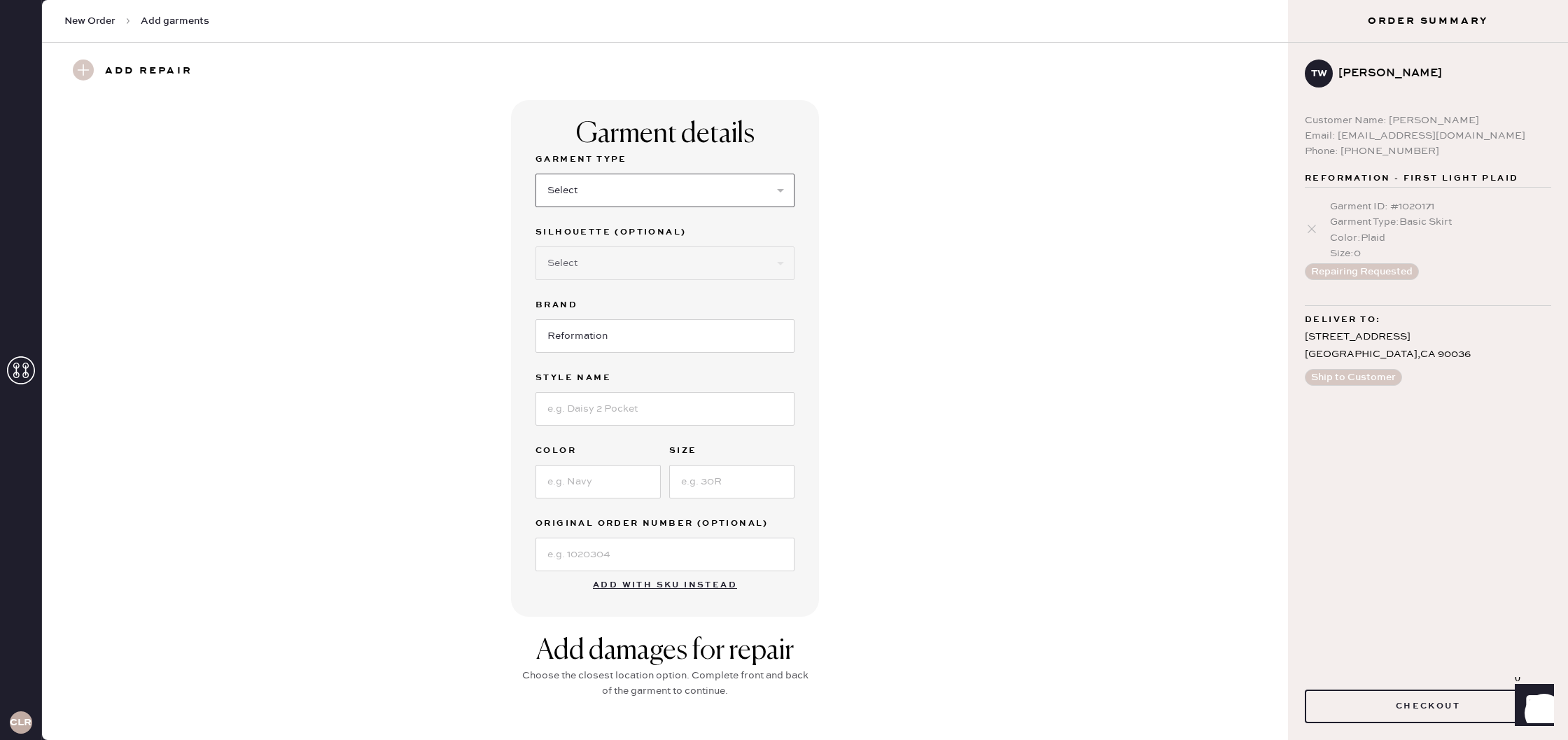
click at [628, 200] on select "Select Basic Skirt Jeans Leggings Pants Shorts Basic Sleeved Dress Basic Sleeve…" at bounding box center [665, 191] width 259 height 34
select select "13"
click at [536, 174] on select "Select Basic Skirt Jeans Leggings Pants Shorts Basic Sleeved Dress Basic Sleeve…" at bounding box center [665, 191] width 259 height 34
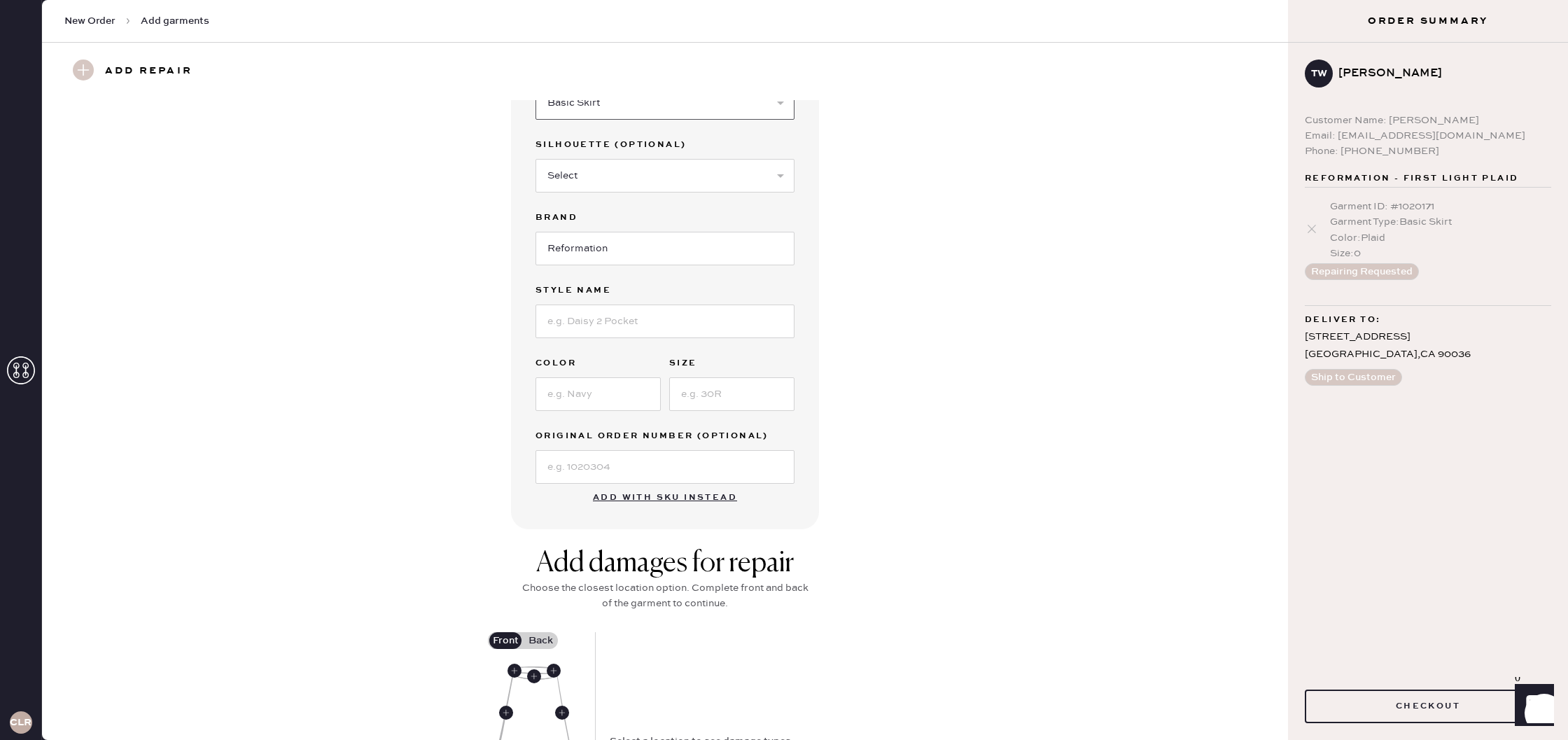
scroll to position [100, 0]
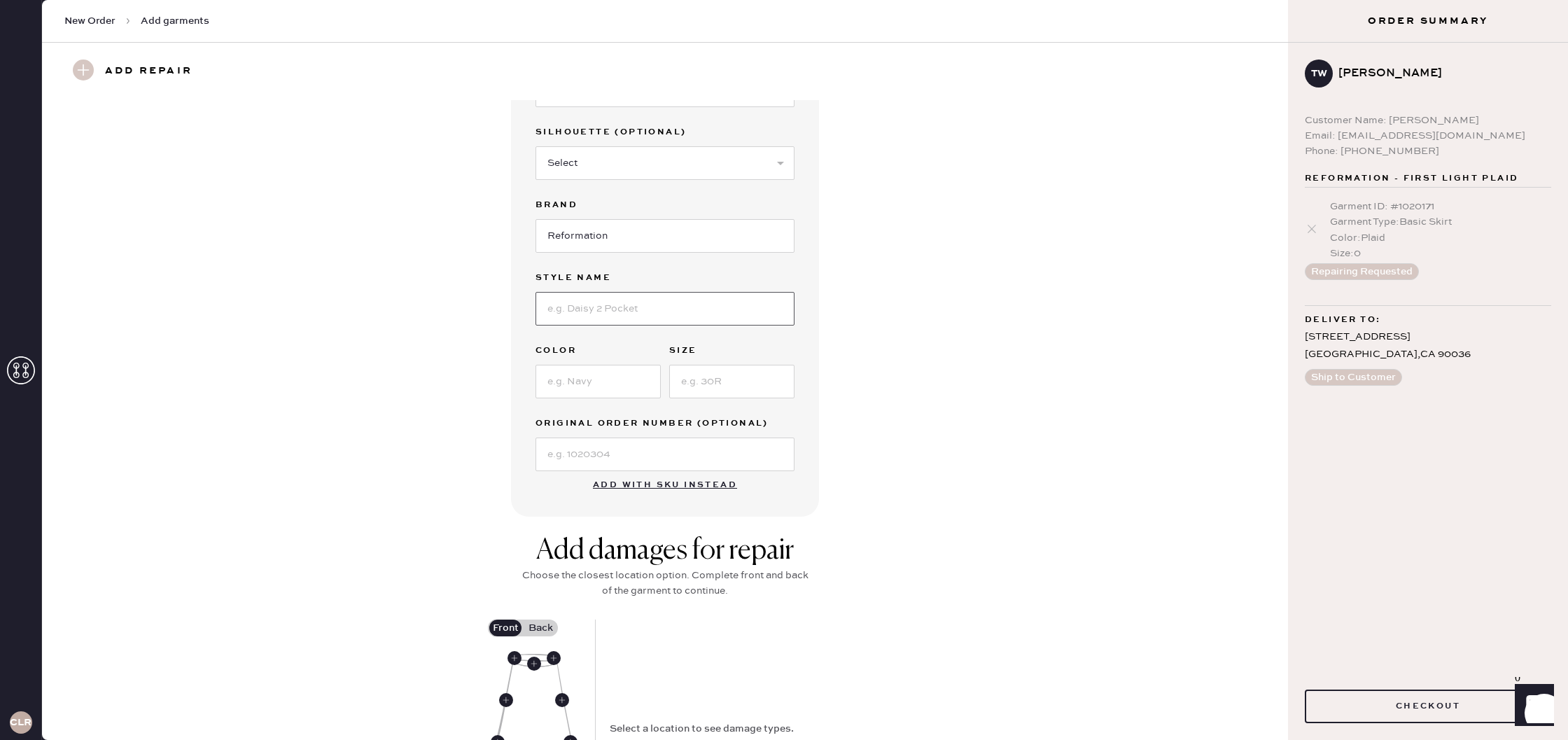
click at [679, 310] on input at bounding box center [665, 309] width 259 height 34
type input "First Light"
click at [634, 385] on input at bounding box center [598, 382] width 125 height 34
type input "Plaid"
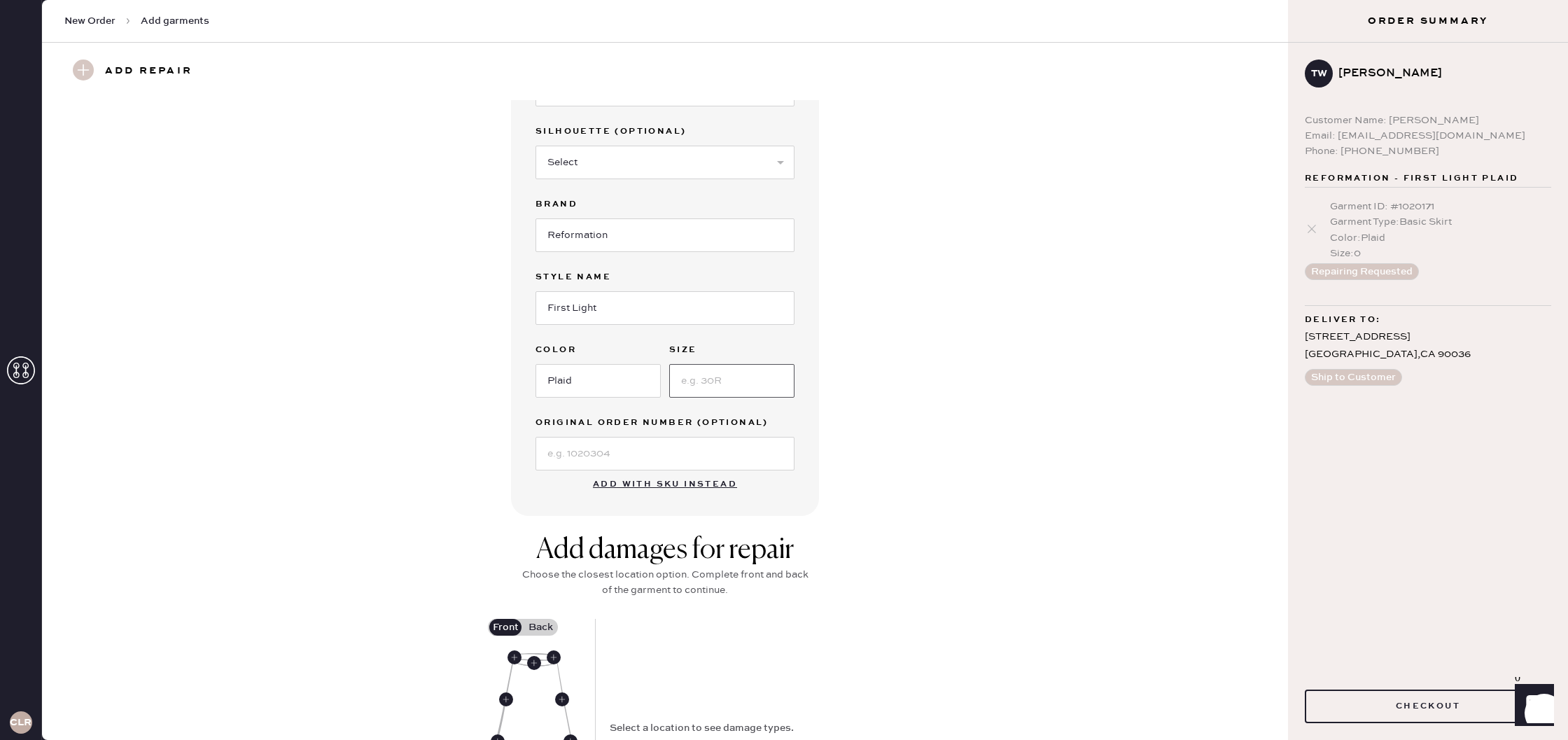
click at [712, 377] on input at bounding box center [732, 381] width 125 height 34
type input "-"
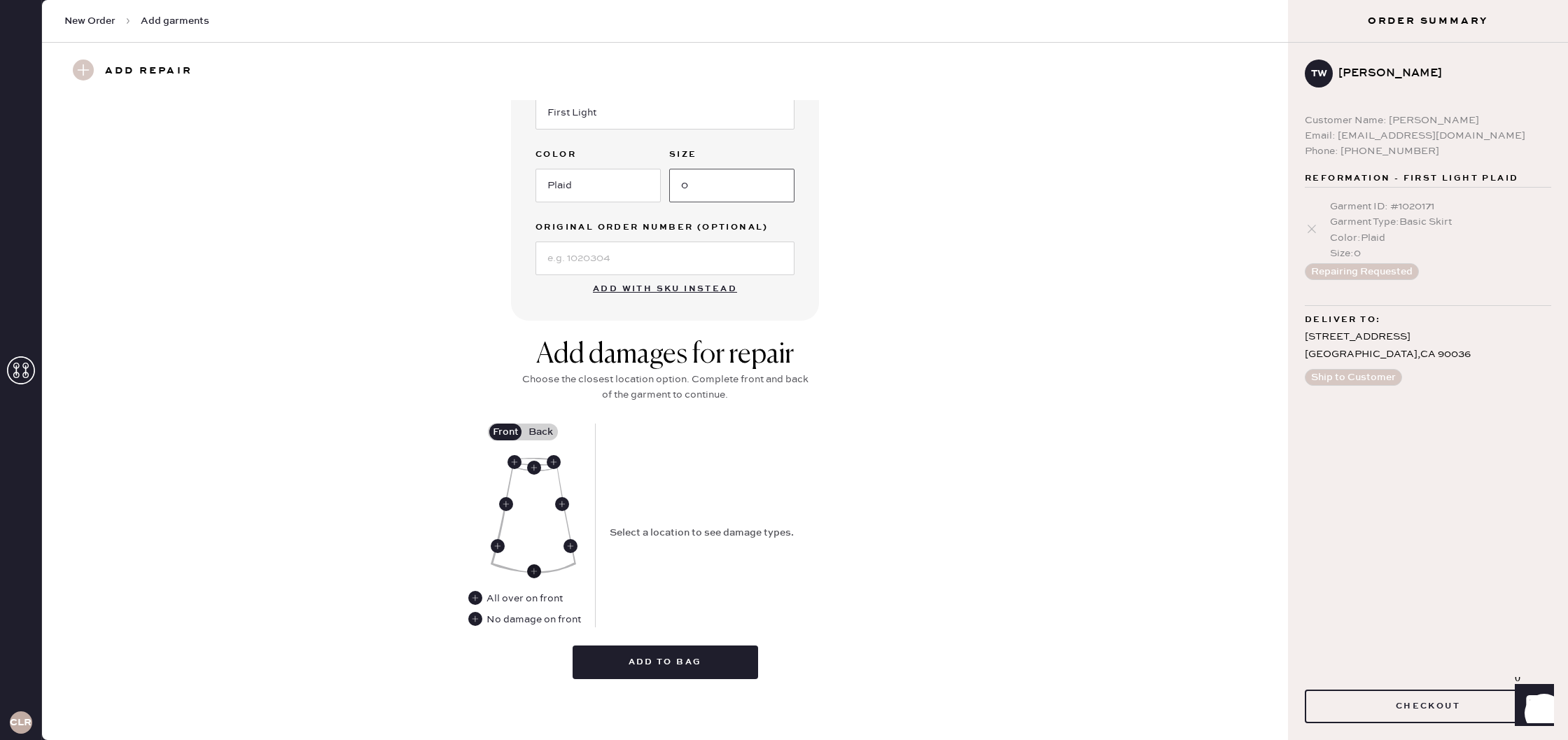
type input "0"
click at [536, 574] on use at bounding box center [534, 571] width 14 height 14
click at [687, 543] on select "Select Broken / Ripped Hem Broken Beads Broken Belt Loop Broken Button Broken E…" at bounding box center [736, 555] width 252 height 34
select select "1308"
click at [610, 538] on select "Select Broken / Ripped Hem Broken Beads Broken Belt Loop Broken Button Broken E…" at bounding box center [736, 555] width 252 height 34
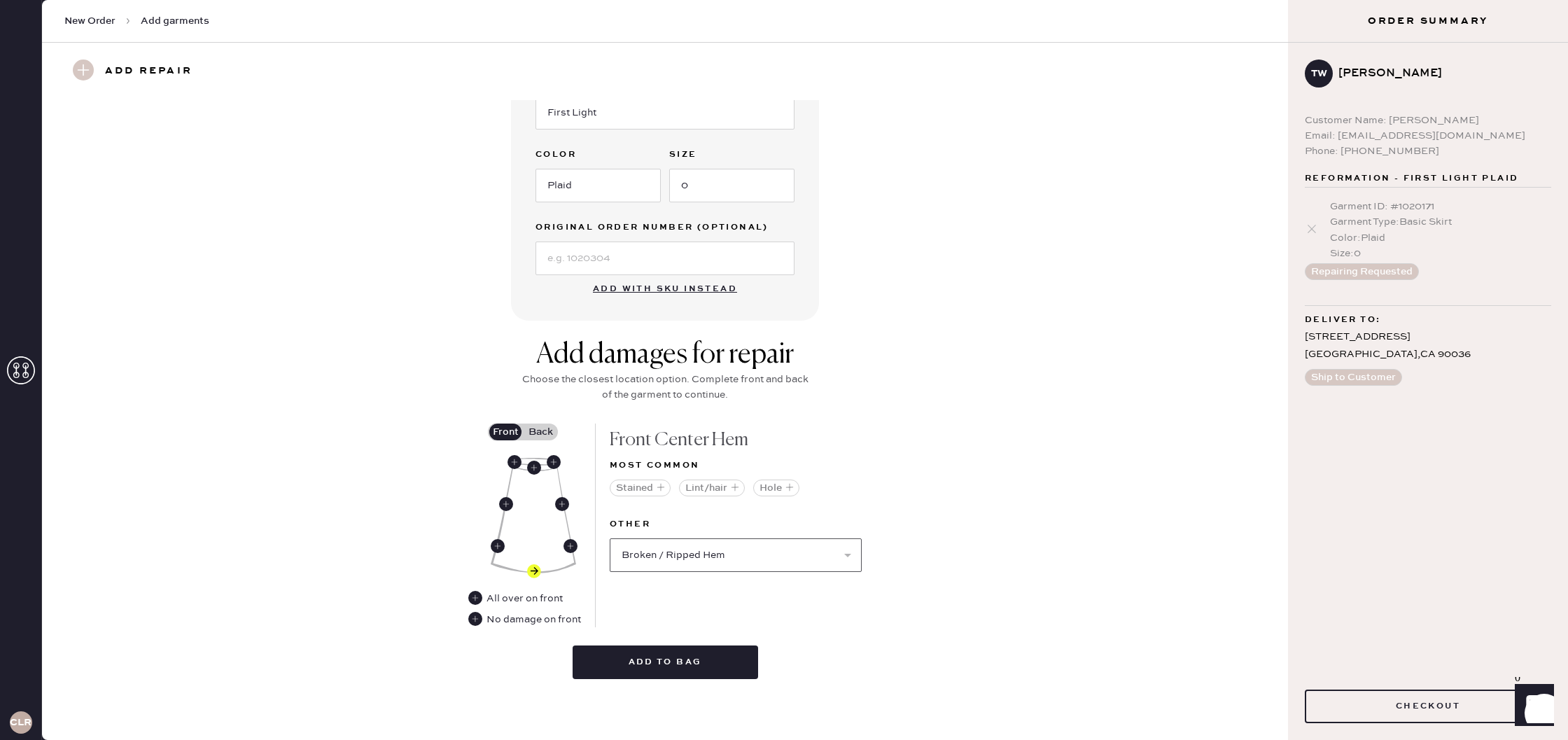
select select
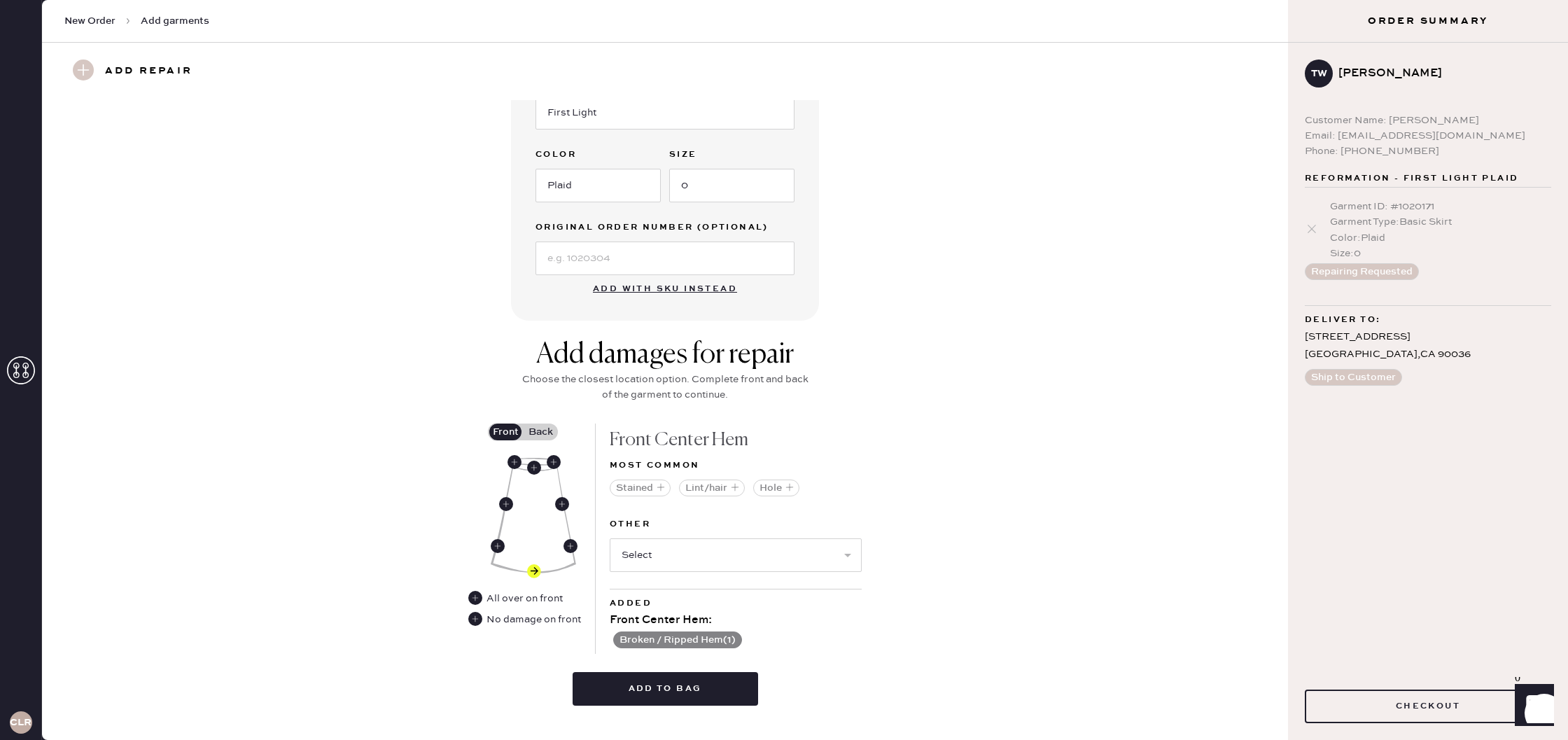
click at [548, 428] on label "Back" at bounding box center [540, 432] width 35 height 17
click at [540, 432] on input "Back" at bounding box center [540, 432] width 0 height 0
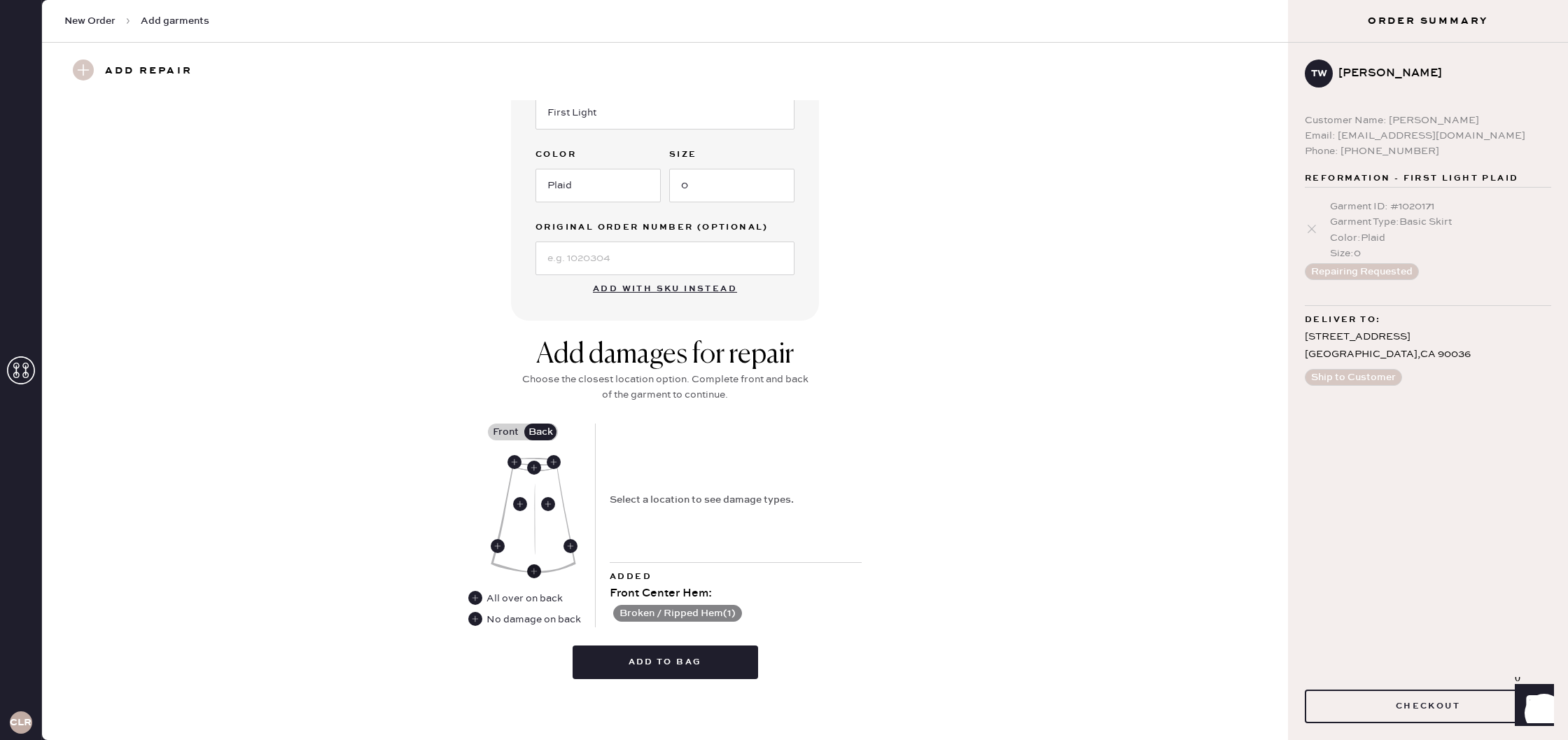
click at [531, 569] on use at bounding box center [534, 571] width 14 height 14
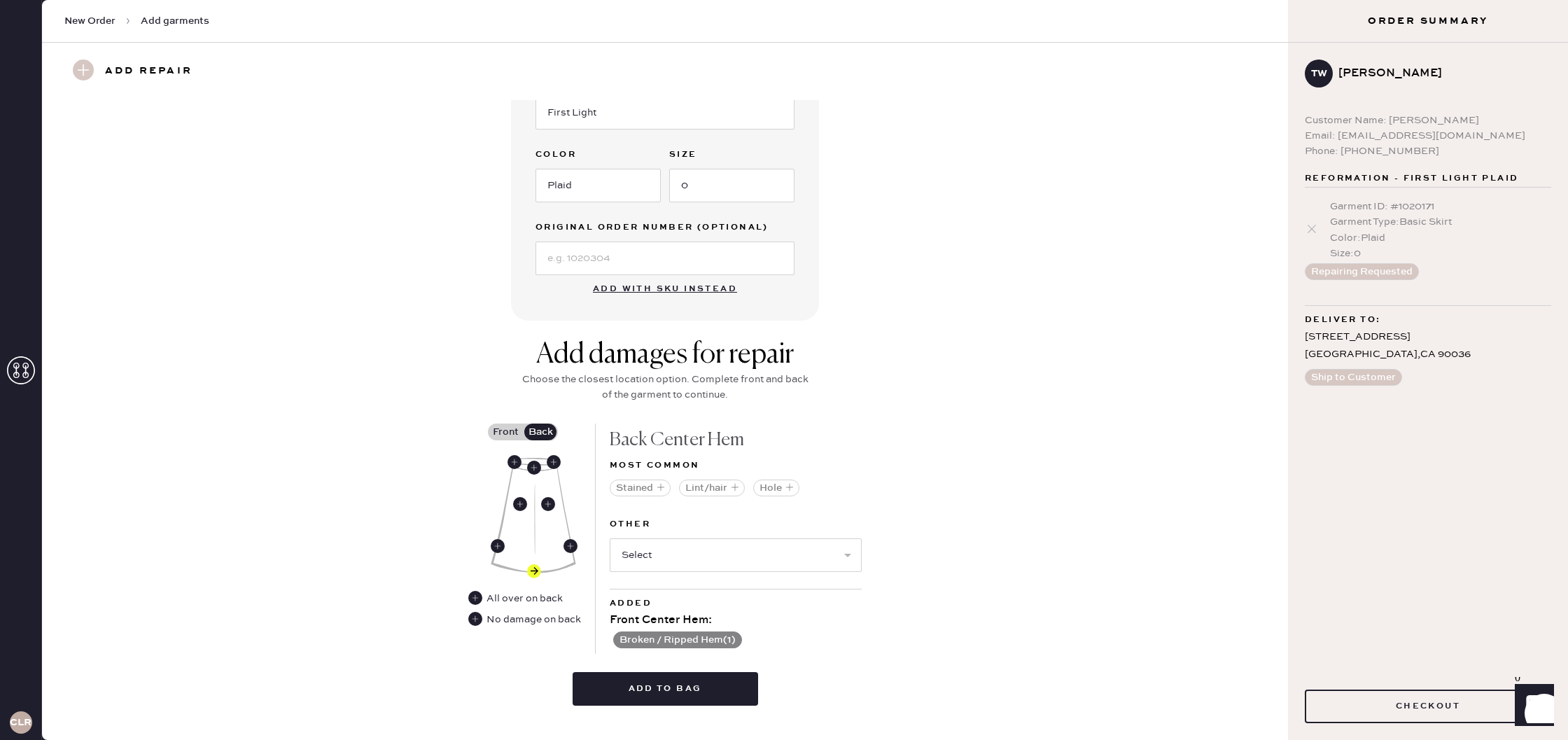
click at [669, 485] on button "Stained" at bounding box center [639, 488] width 61 height 17
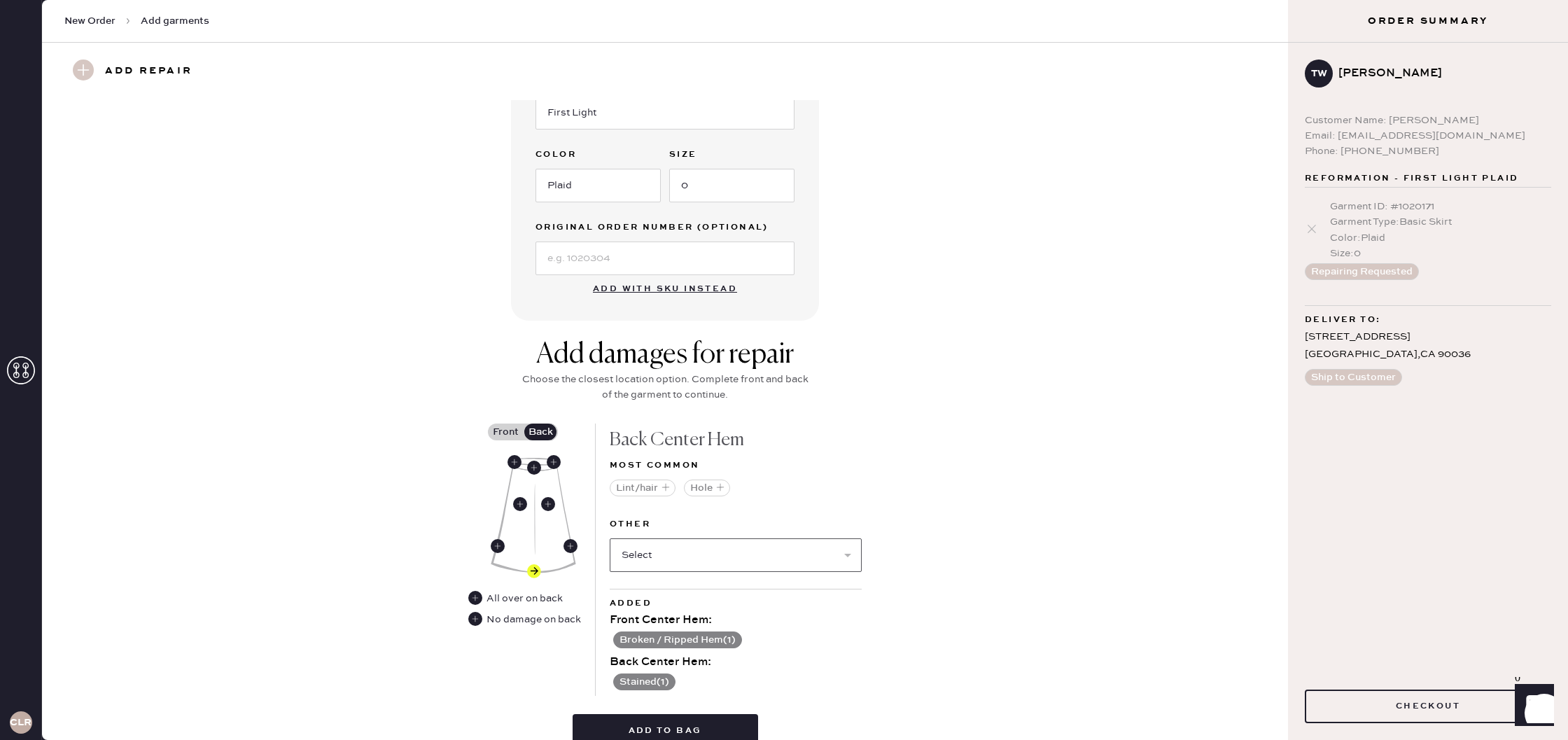
click at [683, 548] on select "Select Broken / Ripped Hem Broken Beads Broken Belt Loop Broken Button Broken E…" at bounding box center [736, 555] width 252 height 34
select select "1308"
click at [610, 538] on select "Select Broken / Ripped Hem Broken Beads Broken Belt Loop Broken Button Broken E…" at bounding box center [736, 555] width 252 height 34
select select
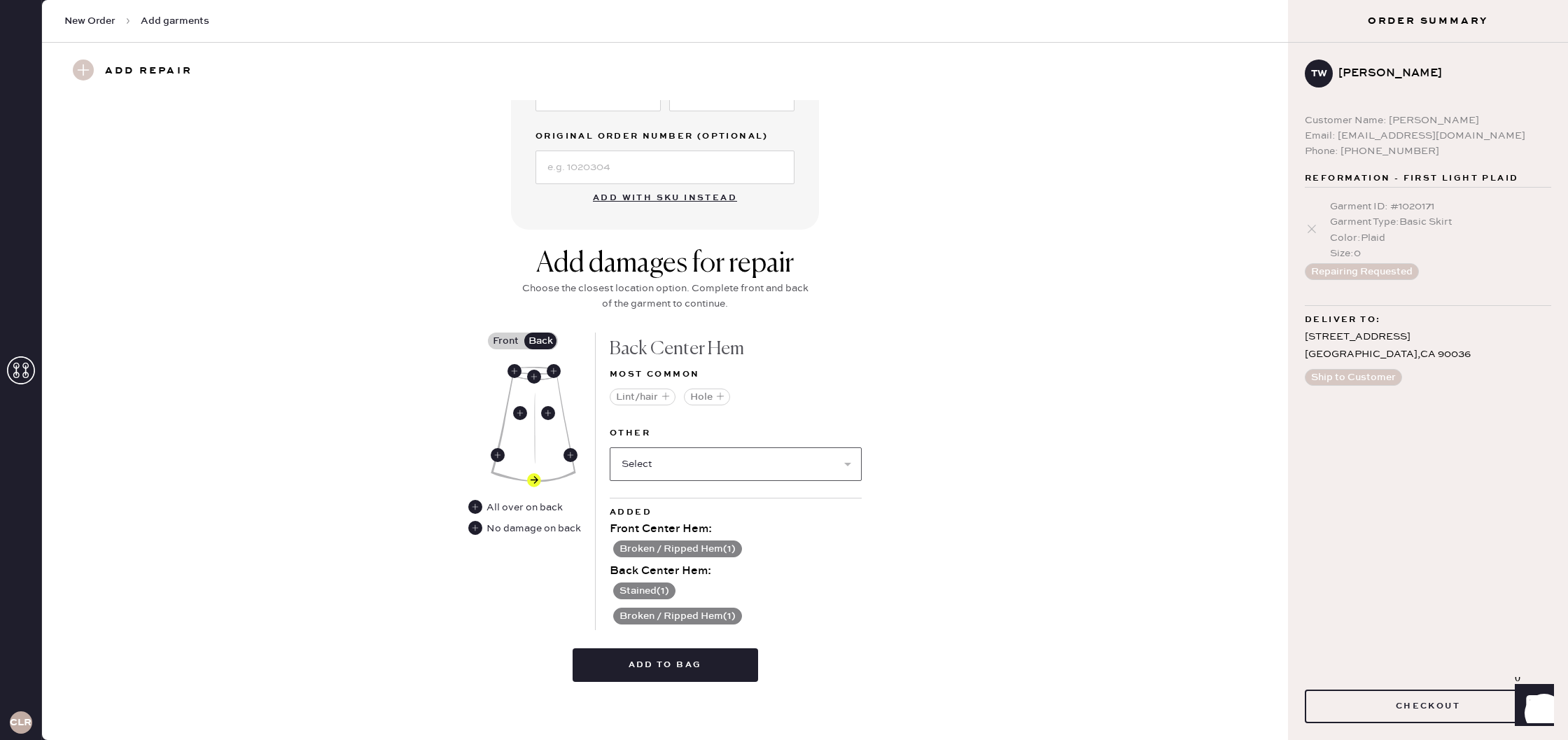
scroll to position [390, 0]
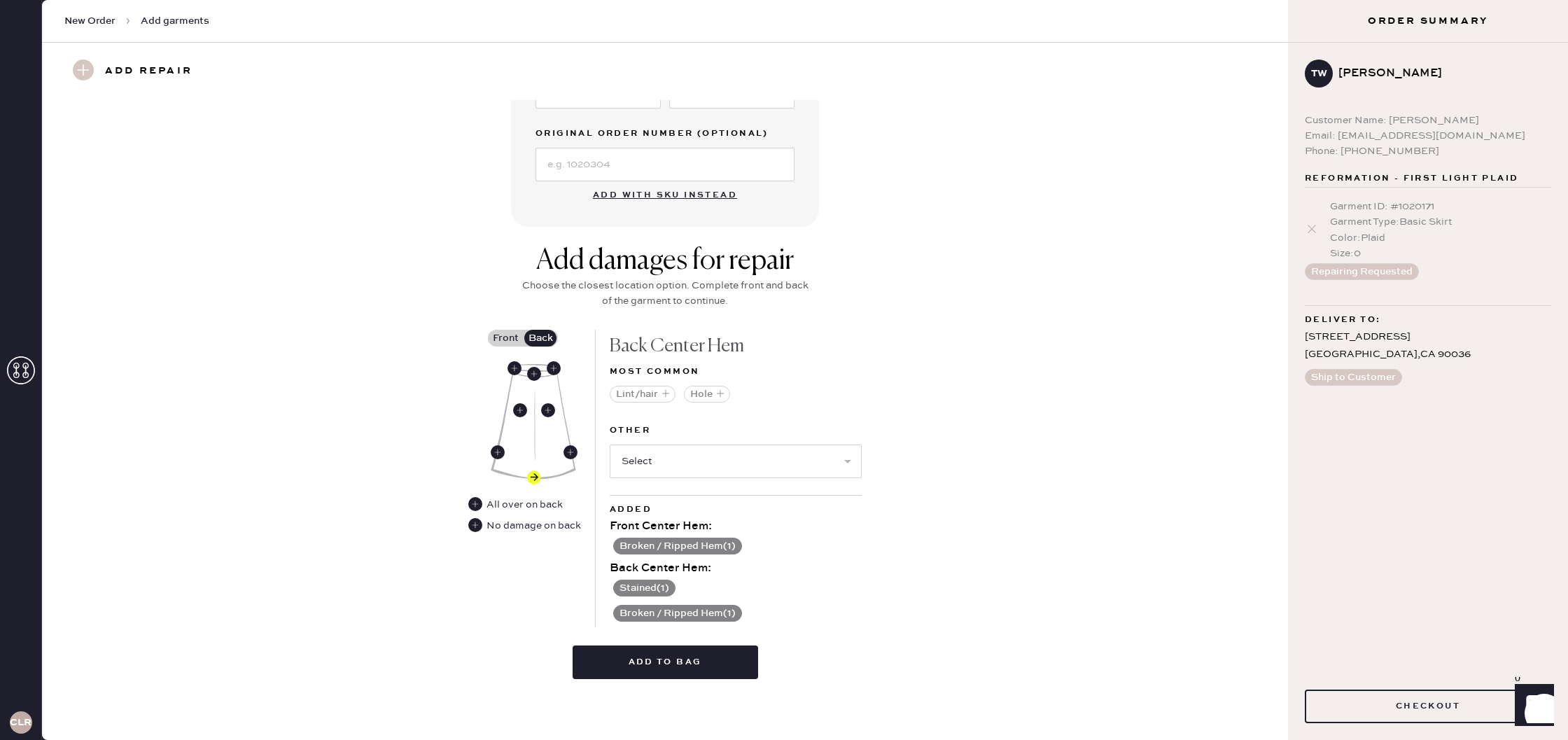
click at [654, 586] on button "Stained ( 1 )" at bounding box center [644, 588] width 62 height 17
click at [623, 589] on use at bounding box center [618, 589] width 14 height 14
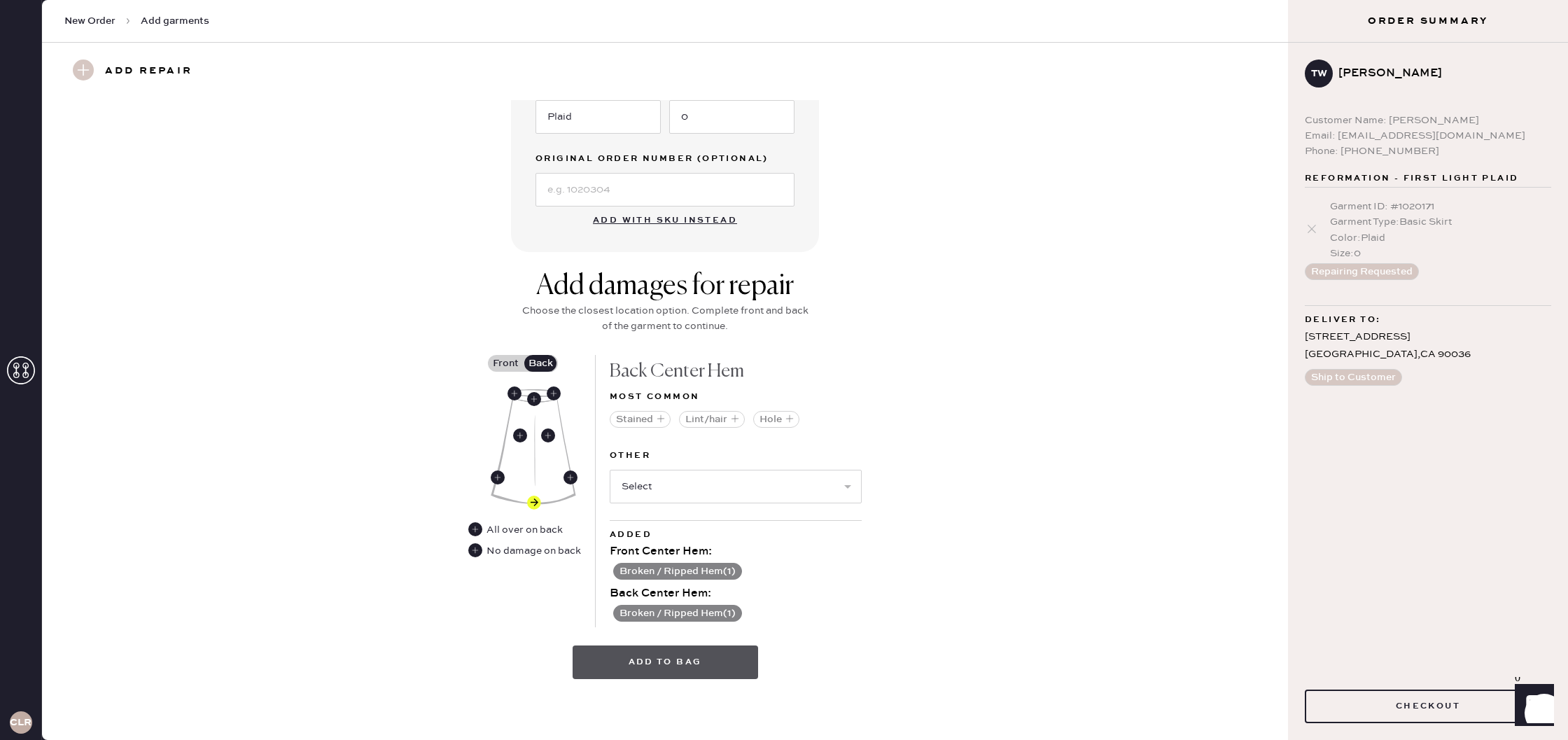
click at [737, 658] on button "Add to bag" at bounding box center [665, 662] width 185 height 34
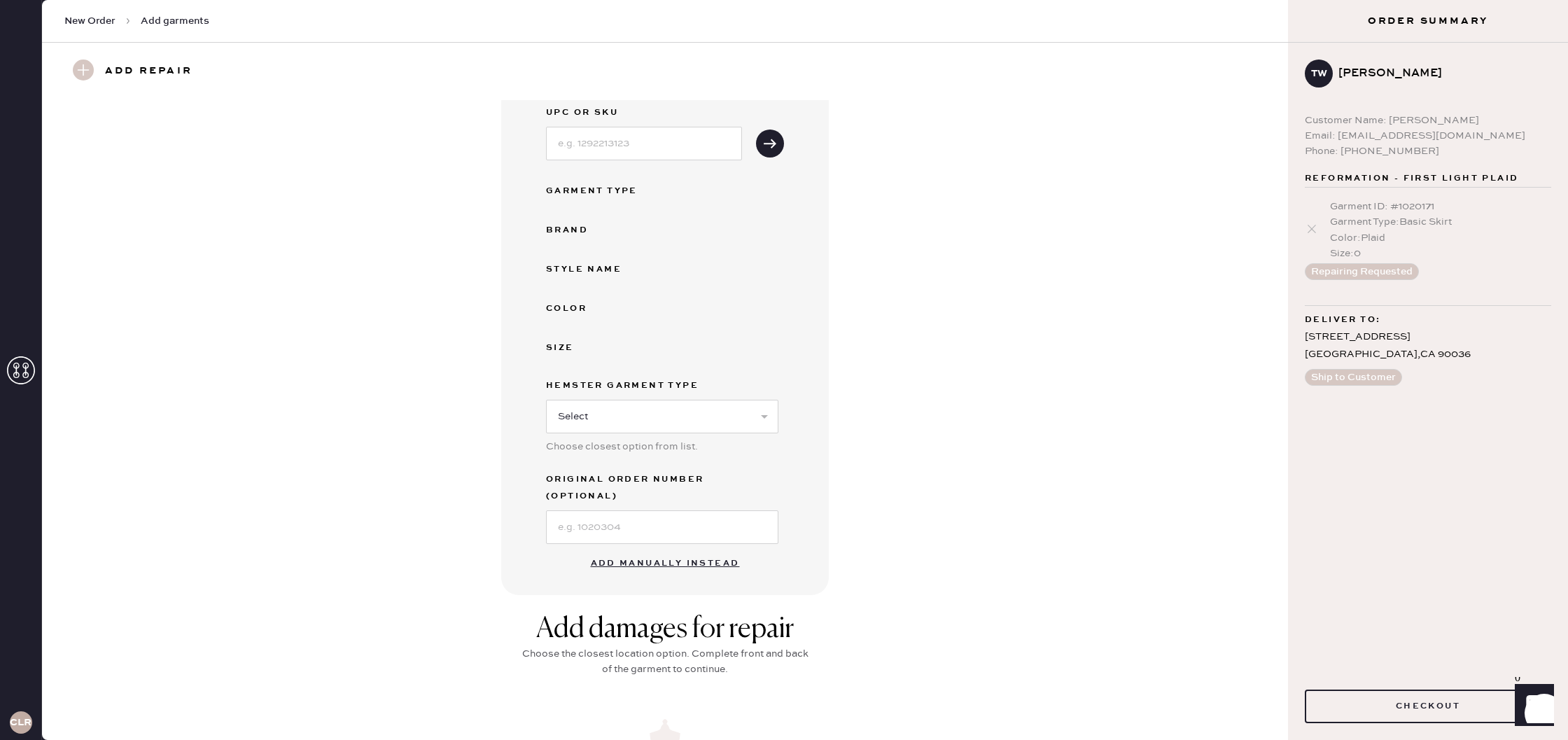
scroll to position [0, 0]
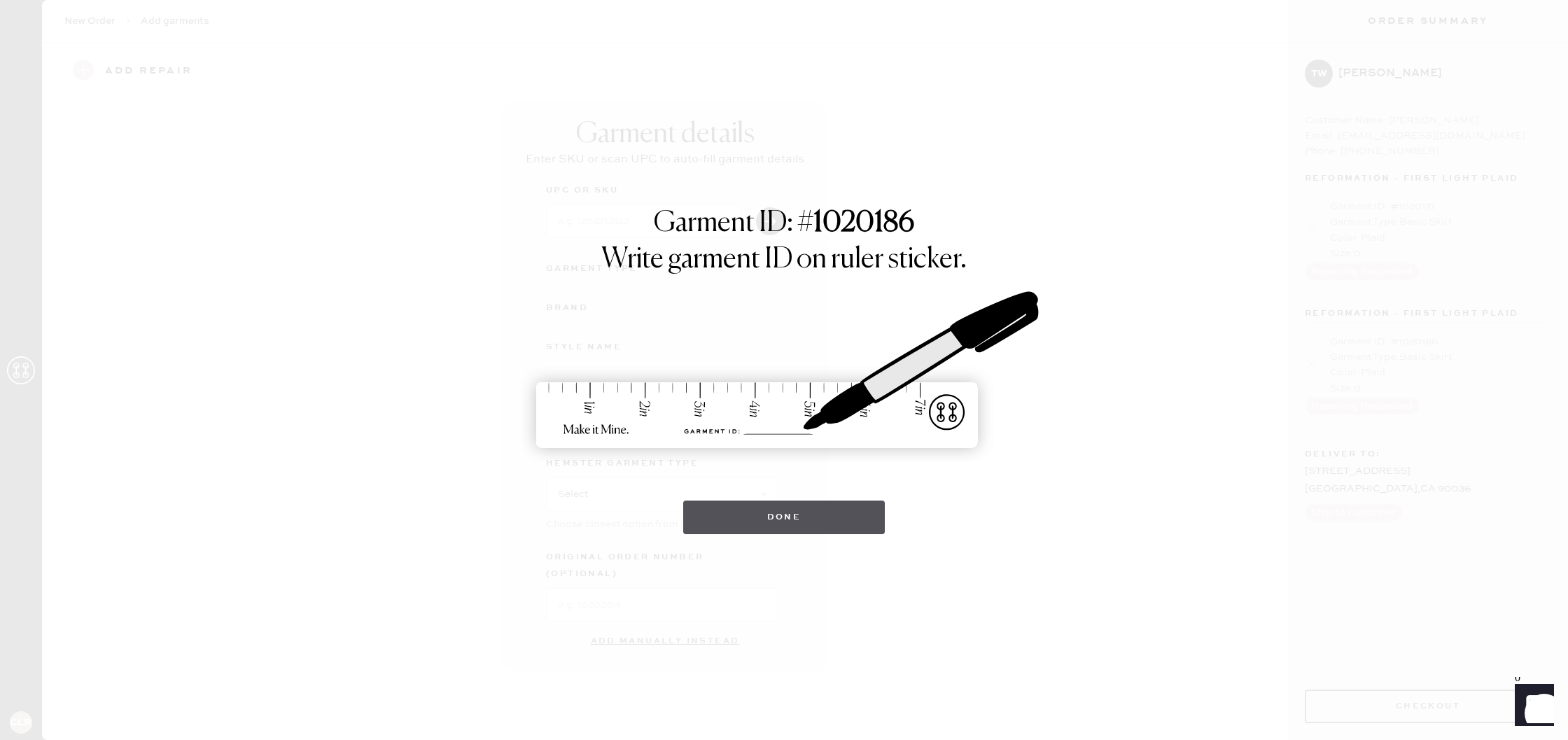
click at [858, 511] on button "Done" at bounding box center [784, 517] width 202 height 34
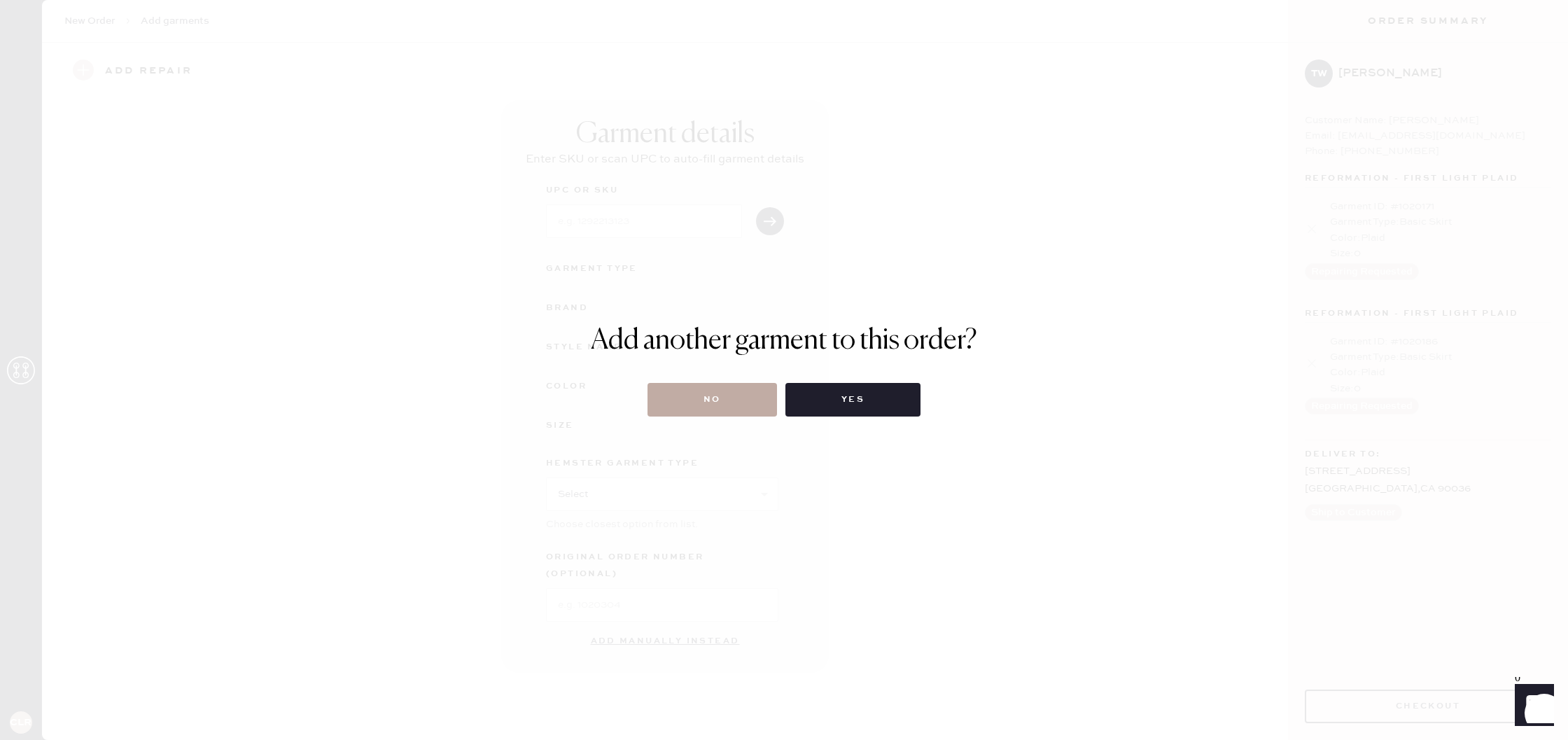
click at [738, 387] on button "No" at bounding box center [712, 400] width 129 height 34
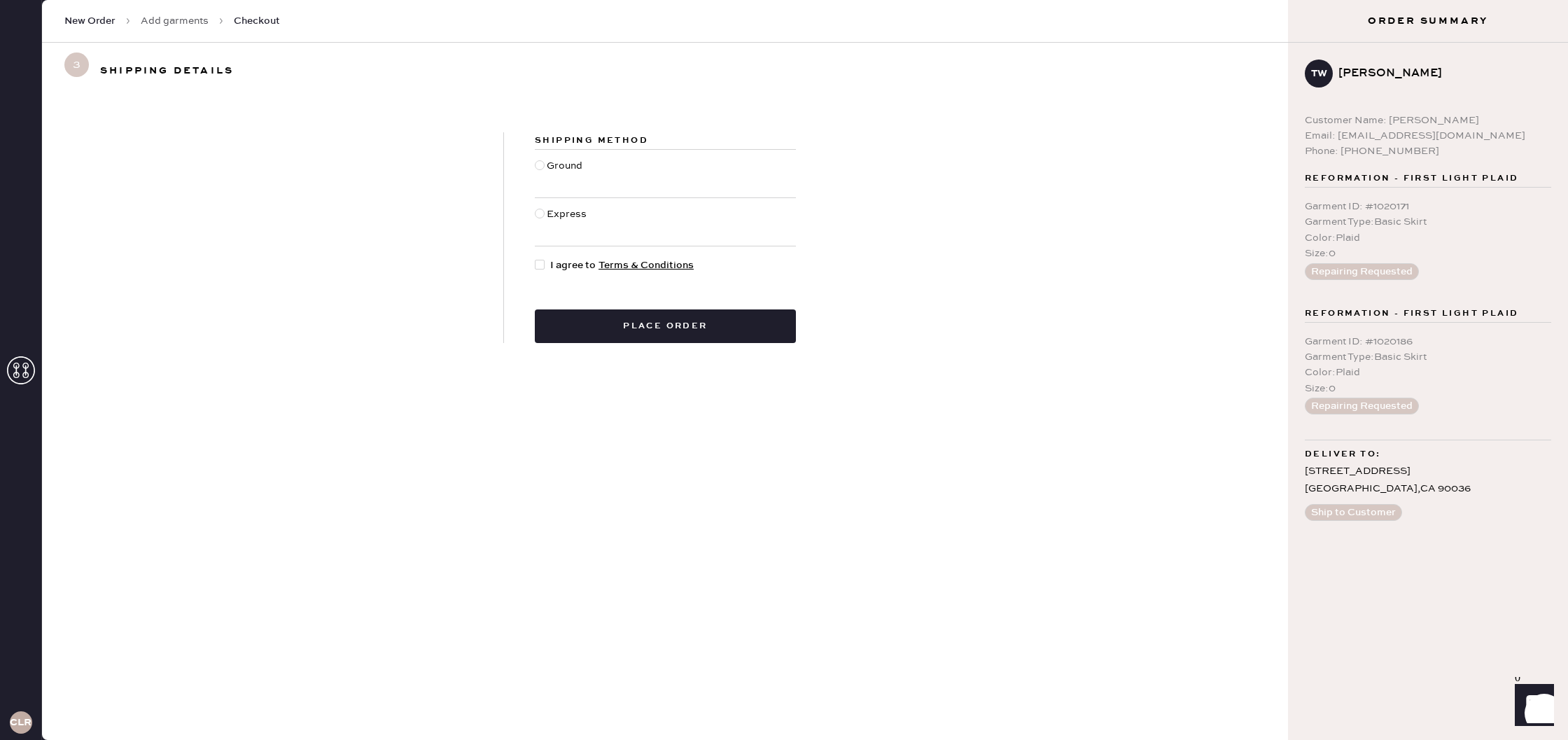
click at [557, 170] on div "Ground" at bounding box center [566, 174] width 39 height 31
click at [536, 159] on input "Ground" at bounding box center [535, 158] width 1 height 1
radio input "true"
drag, startPoint x: 540, startPoint y: 264, endPoint x: 554, endPoint y: 274, distance: 17.2
click at [540, 264] on div at bounding box center [540, 264] width 10 height 10
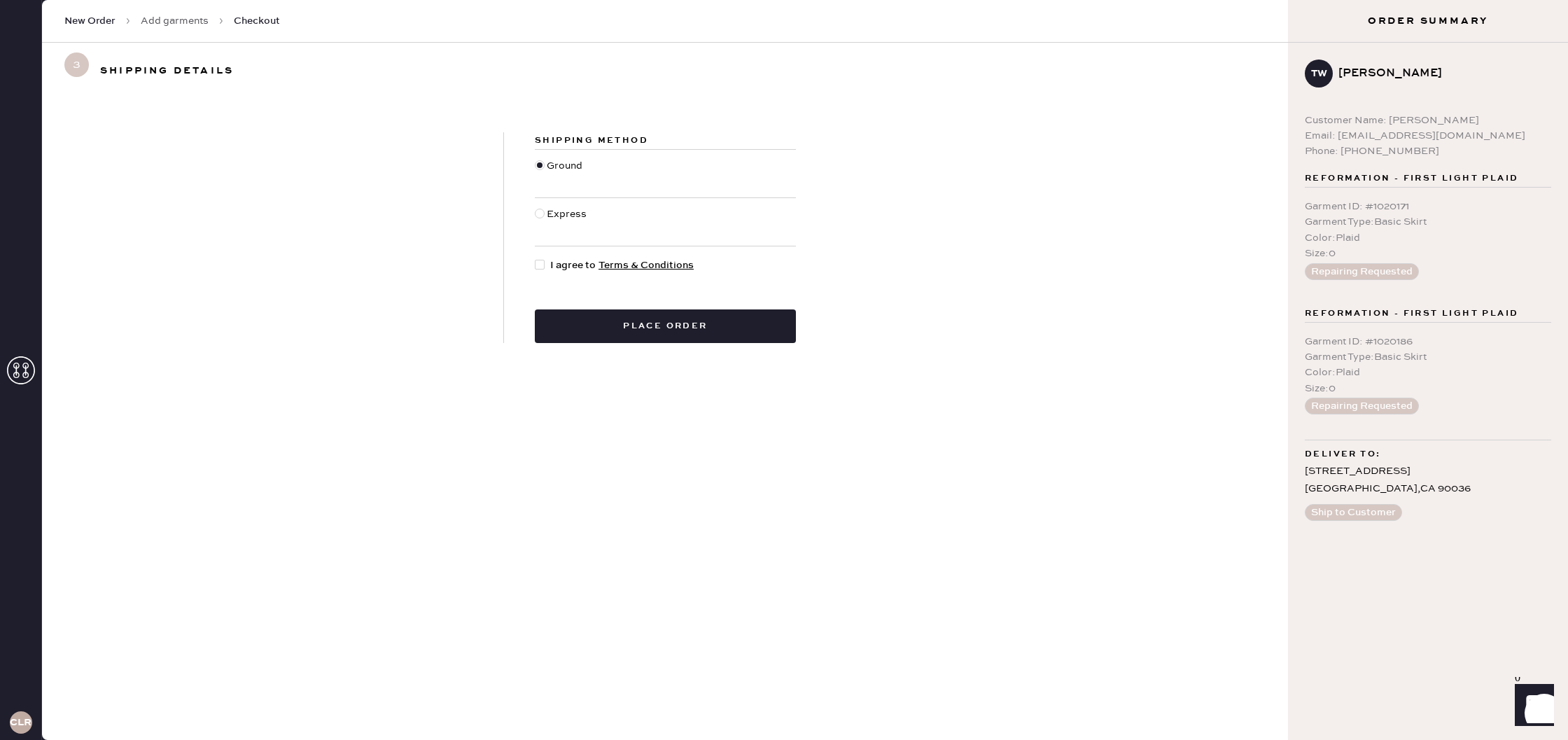
click at [536, 258] on input "I agree to Terms & Conditions" at bounding box center [535, 257] width 1 height 1
checkbox input "true"
click at [27, 367] on use at bounding box center [21, 370] width 28 height 28
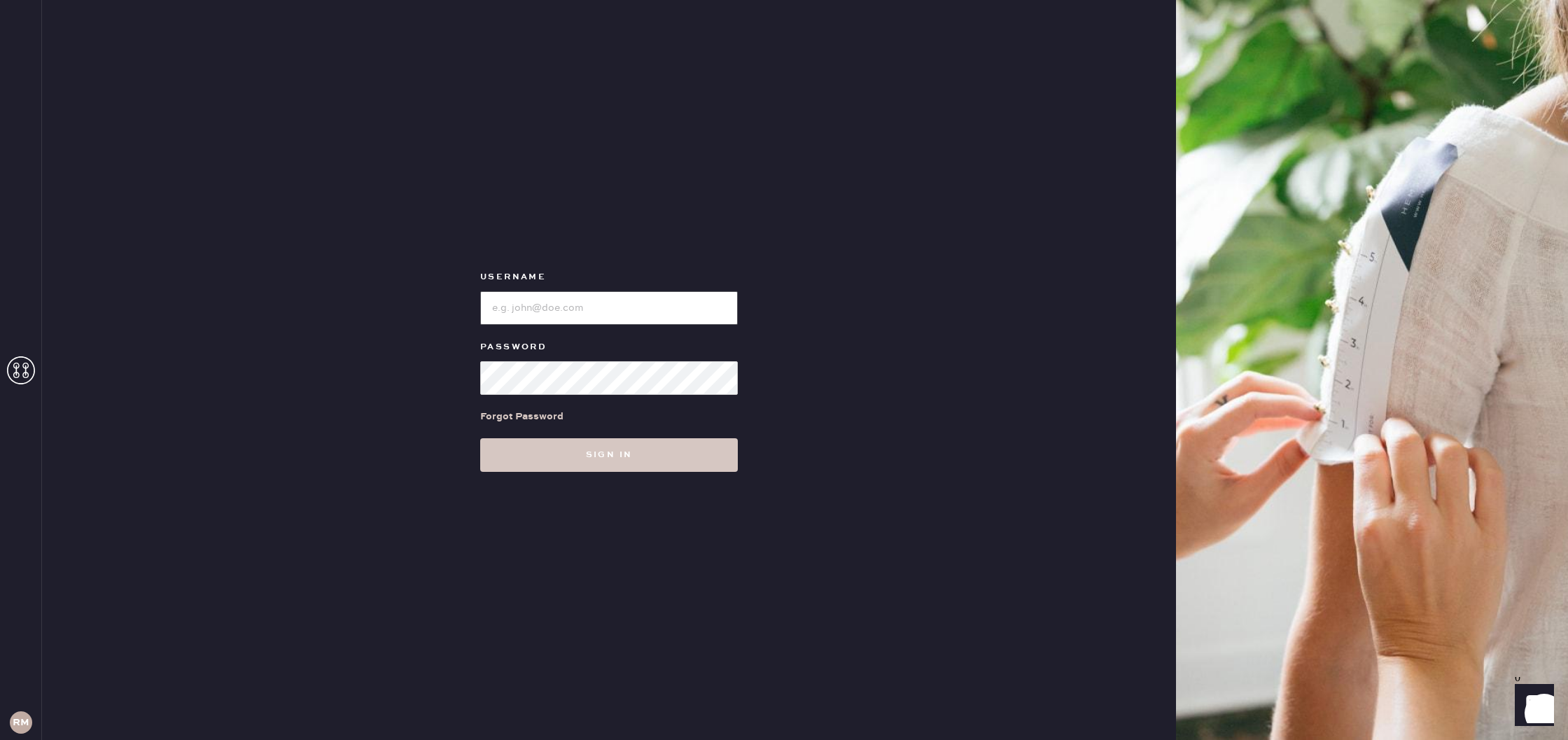
type input "reformationmelrose"
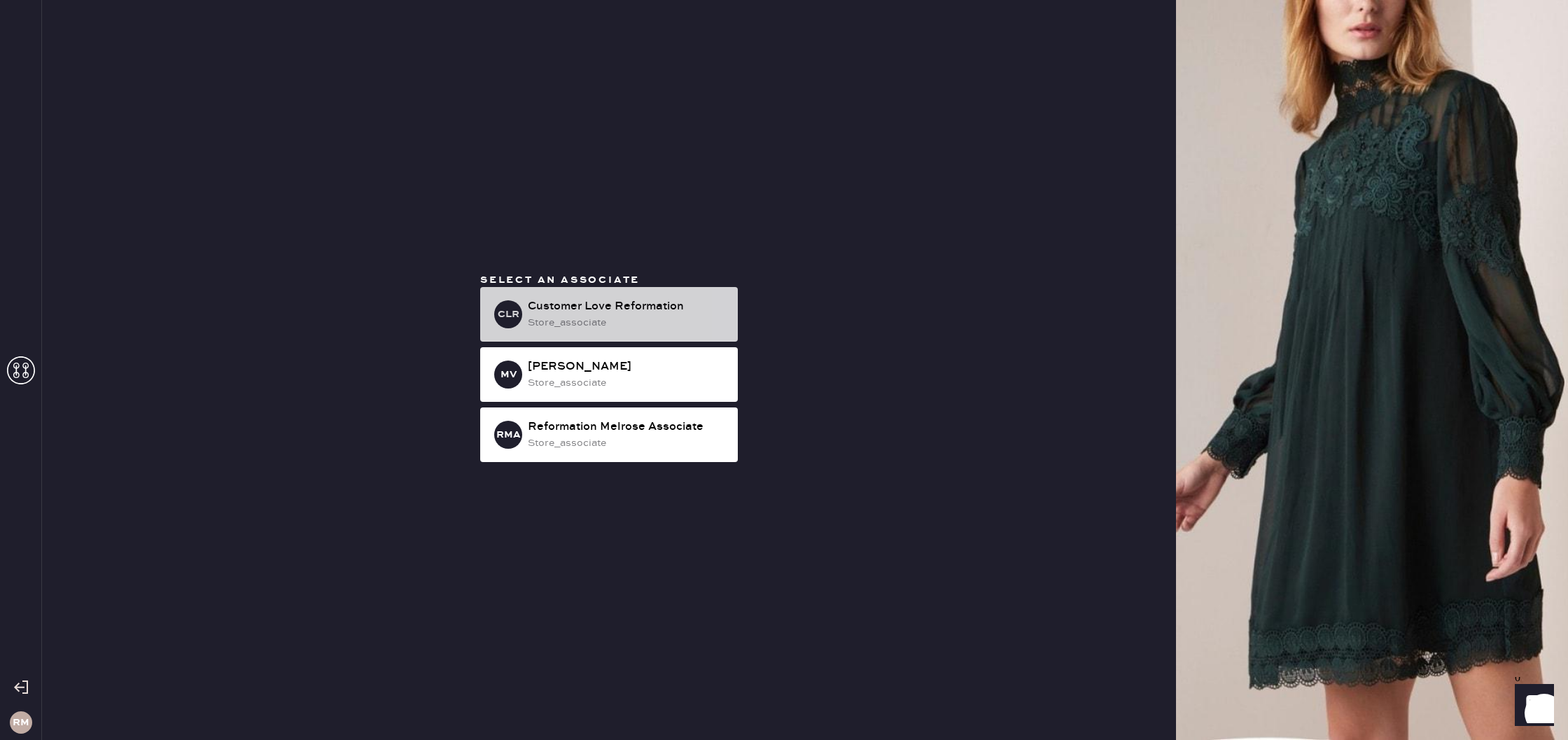
click at [688, 298] on div "Customer Love Reformation" at bounding box center [627, 307] width 199 height 17
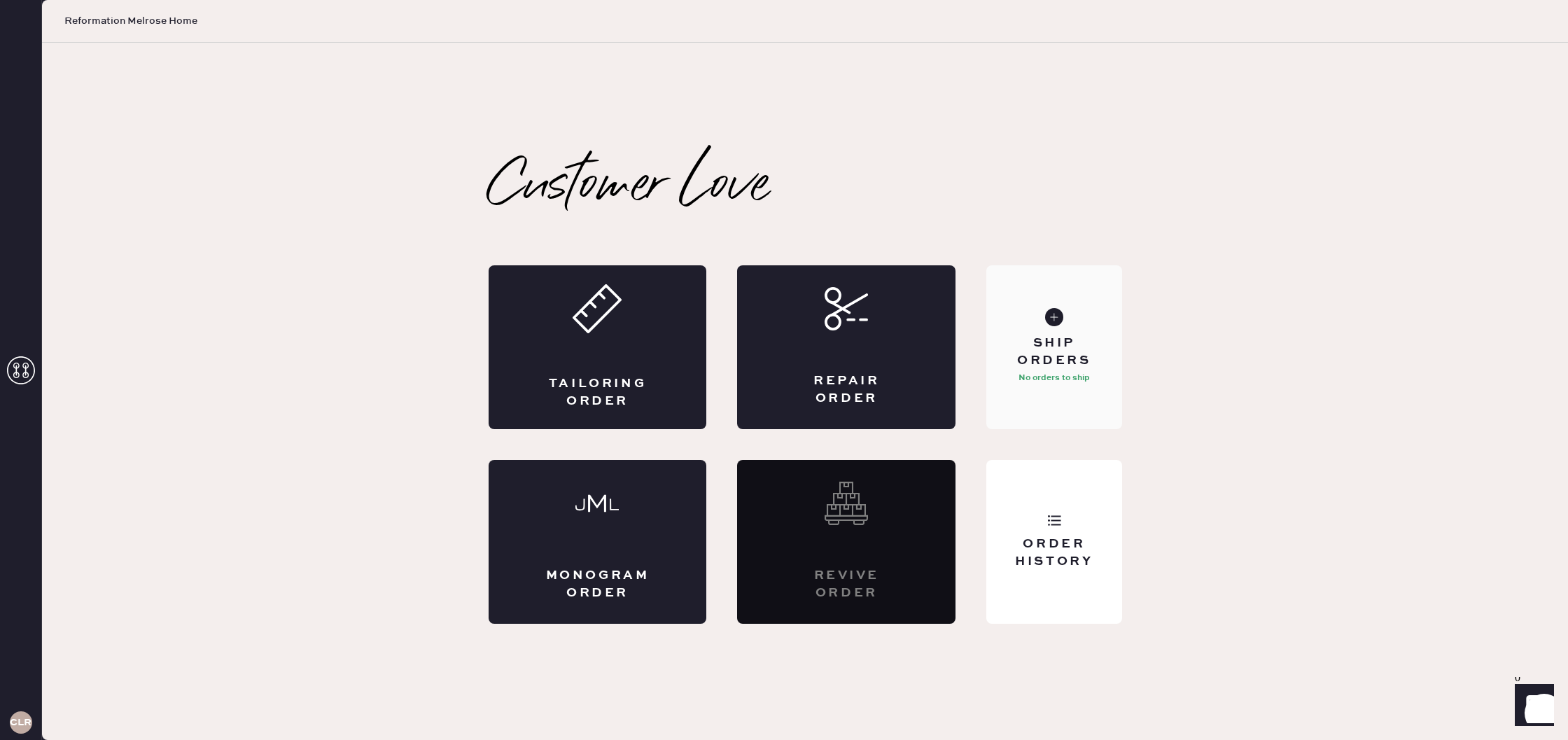
click at [1043, 358] on div "Ship Orders" at bounding box center [1054, 352] width 113 height 35
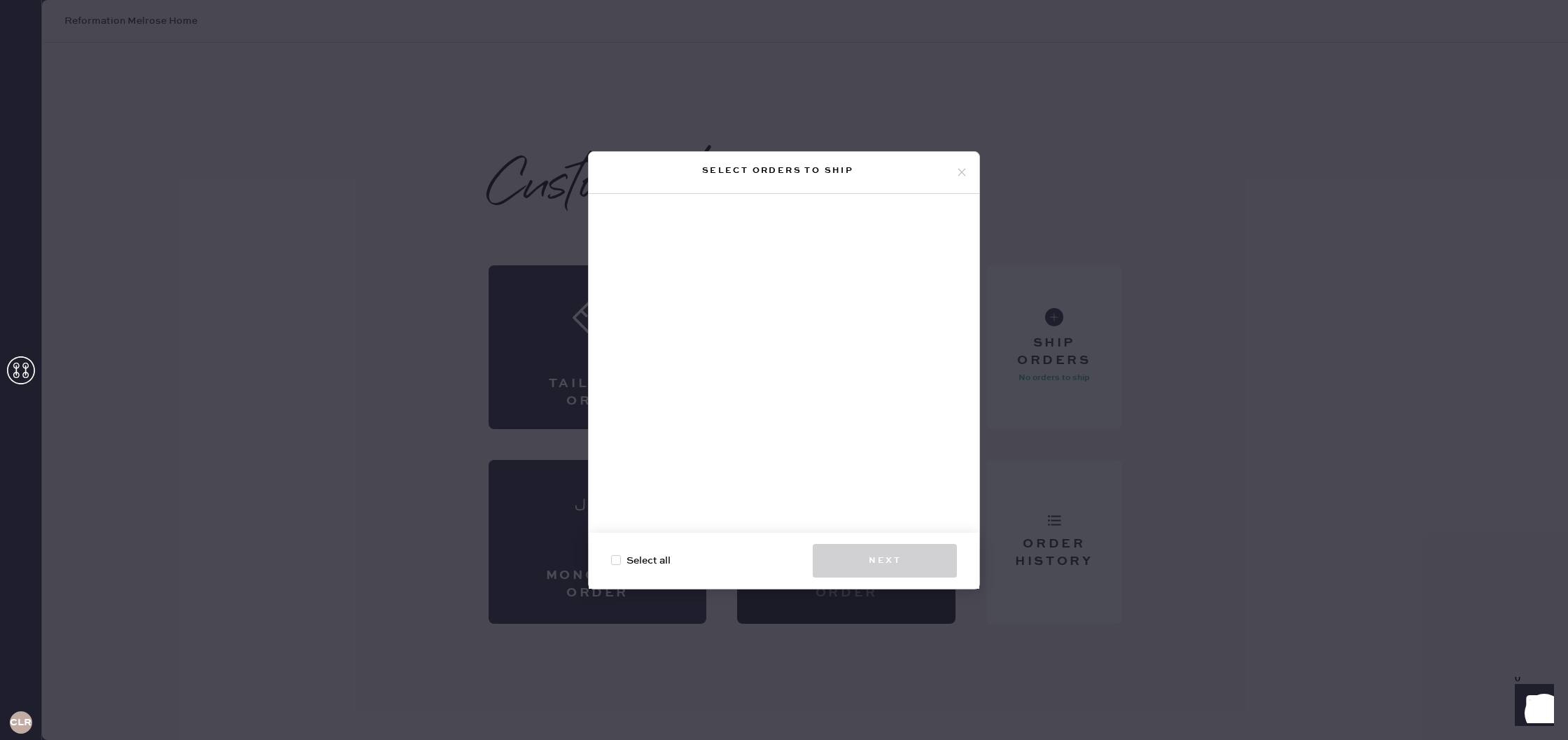
click at [960, 176] on icon at bounding box center [962, 172] width 12 height 12
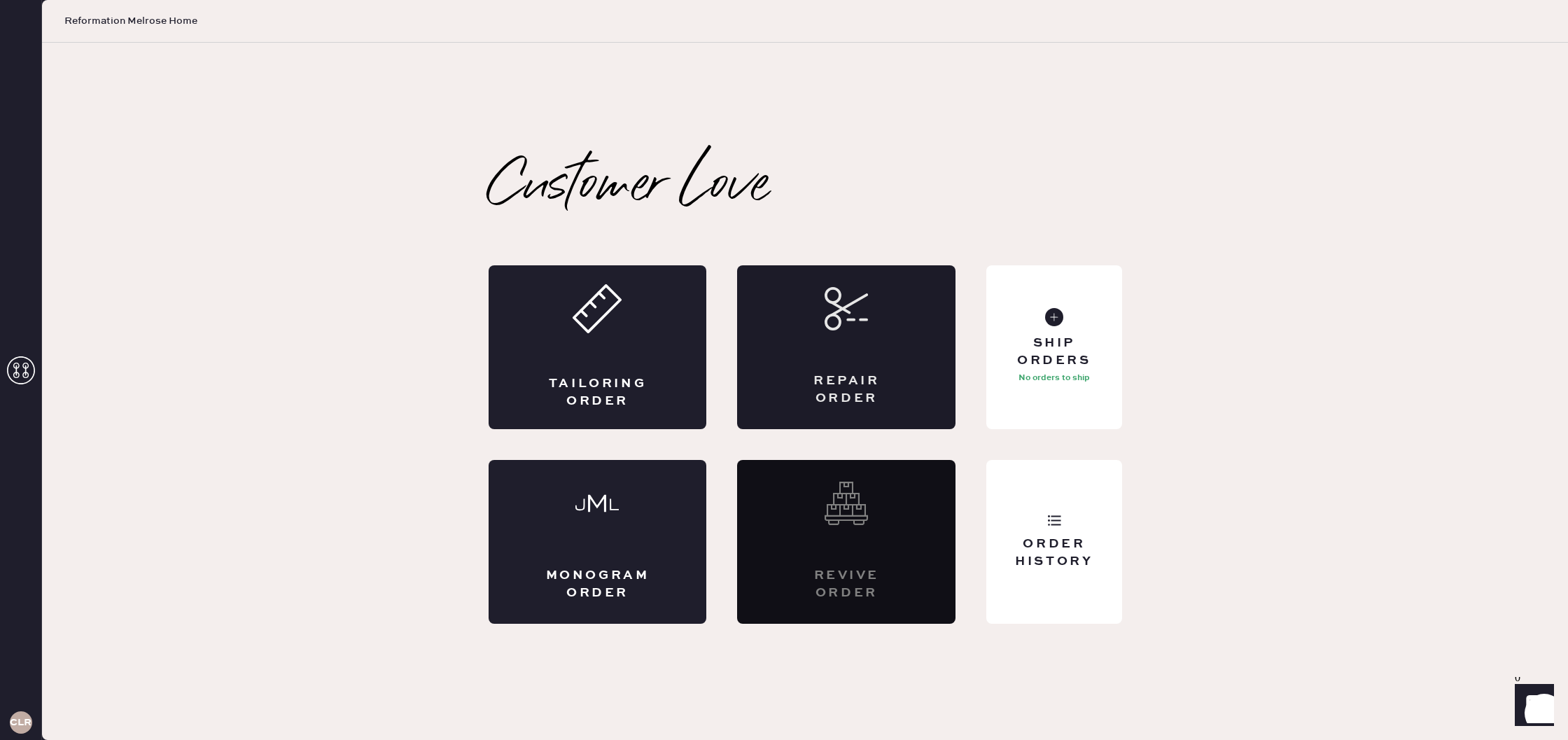
click at [797, 320] on div "Repair Order" at bounding box center [846, 347] width 218 height 164
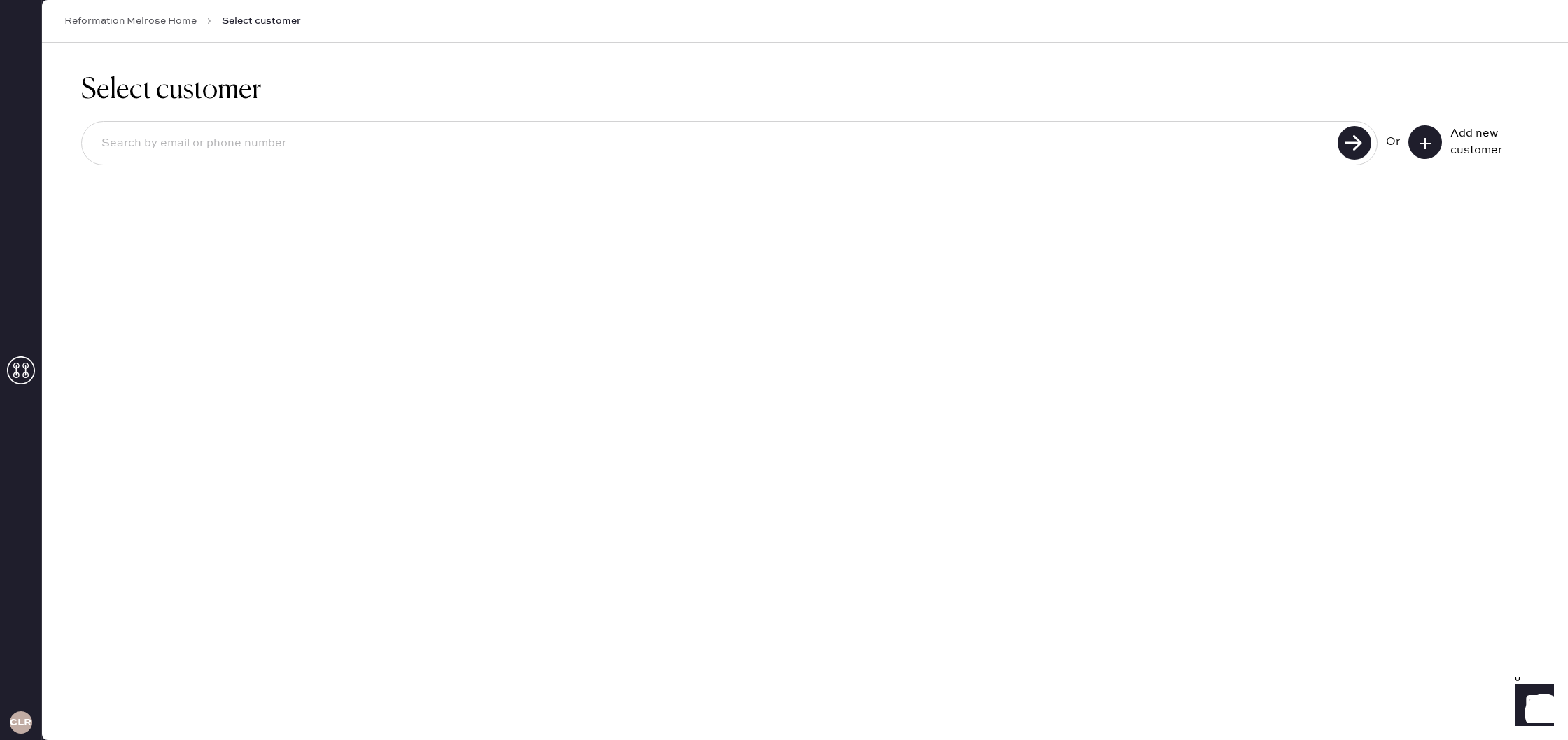
click at [1427, 153] on button at bounding box center [1425, 142] width 34 height 34
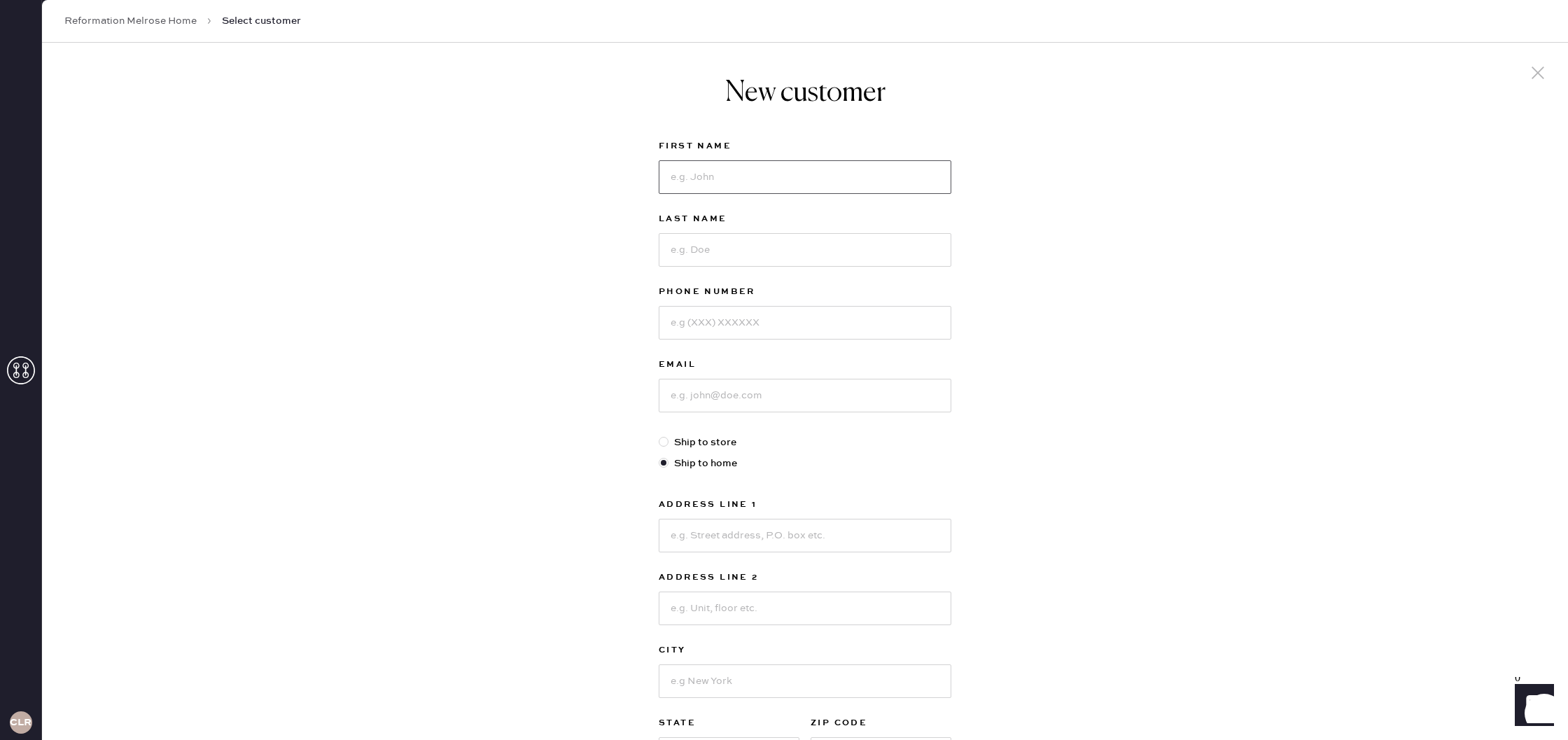
click at [699, 175] on input at bounding box center [805, 178] width 293 height 34
type input "[PERSON_NAME]"
click at [693, 244] on input at bounding box center [805, 250] width 293 height 34
type input "Wolf"
click at [697, 330] on input at bounding box center [805, 323] width 293 height 34
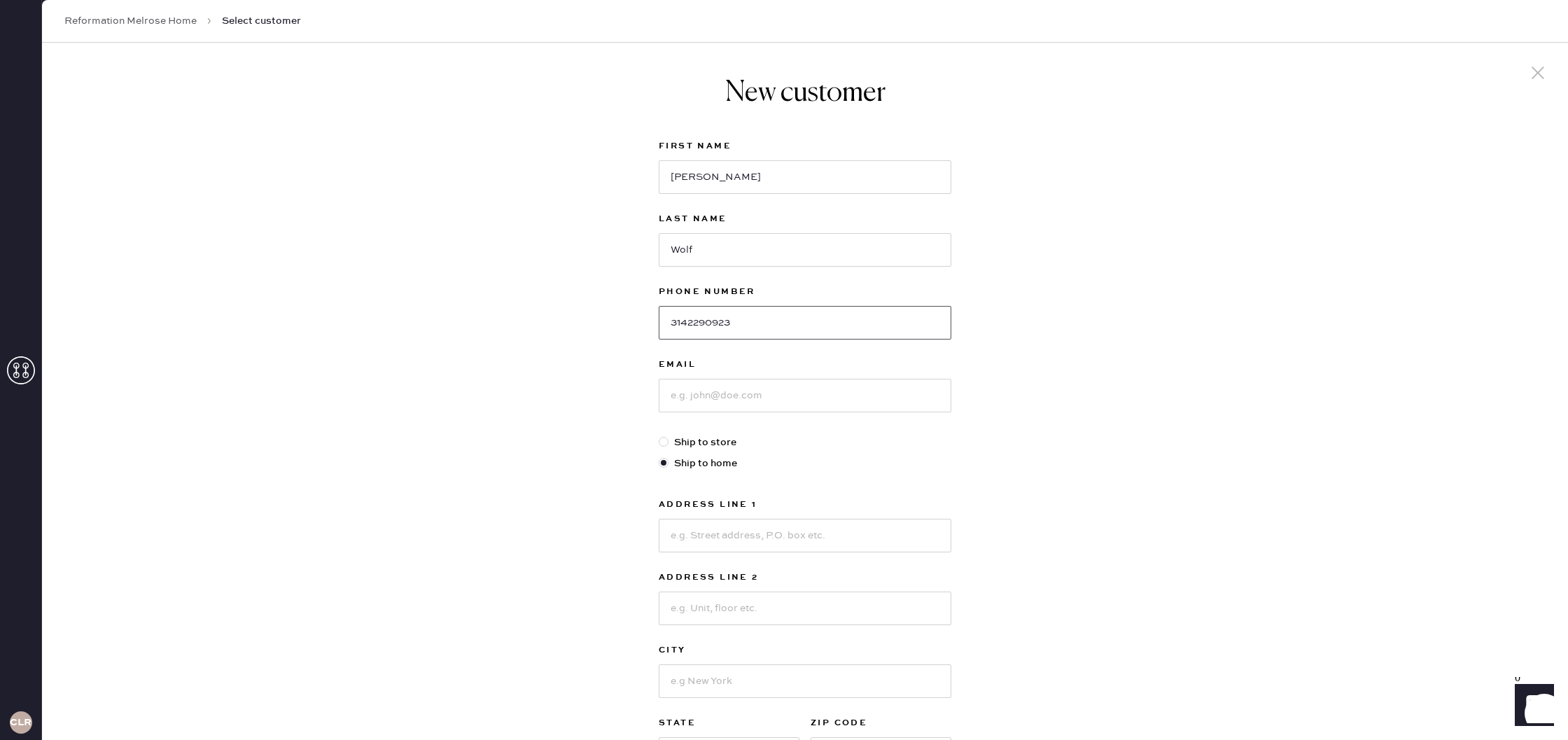
type input "3142290923"
click at [686, 403] on input at bounding box center [805, 396] width 293 height 34
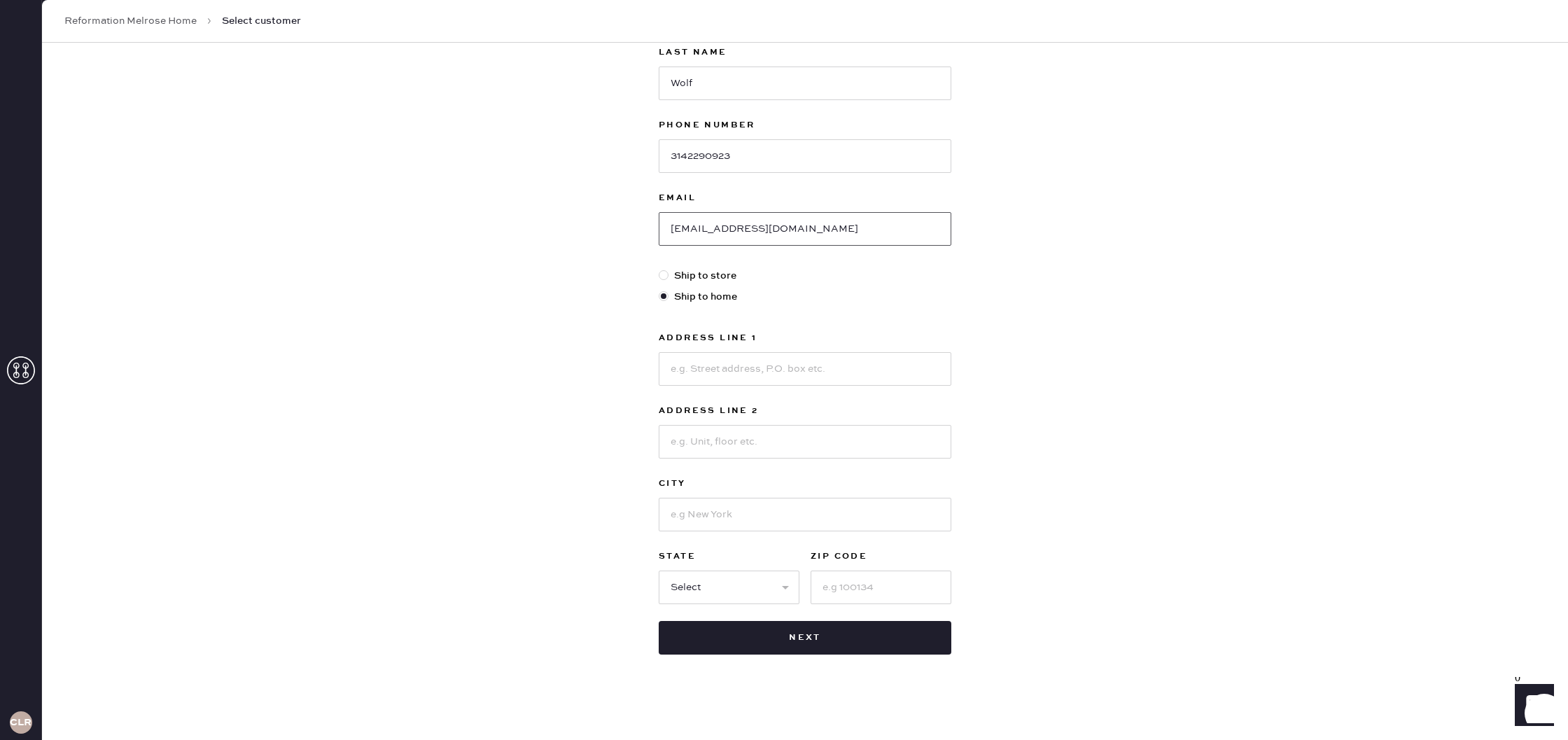
scroll to position [171, 0]
type input "[EMAIL_ADDRESS][DOMAIN_NAME]"
click at [706, 370] on input at bounding box center [805, 365] width 293 height 34
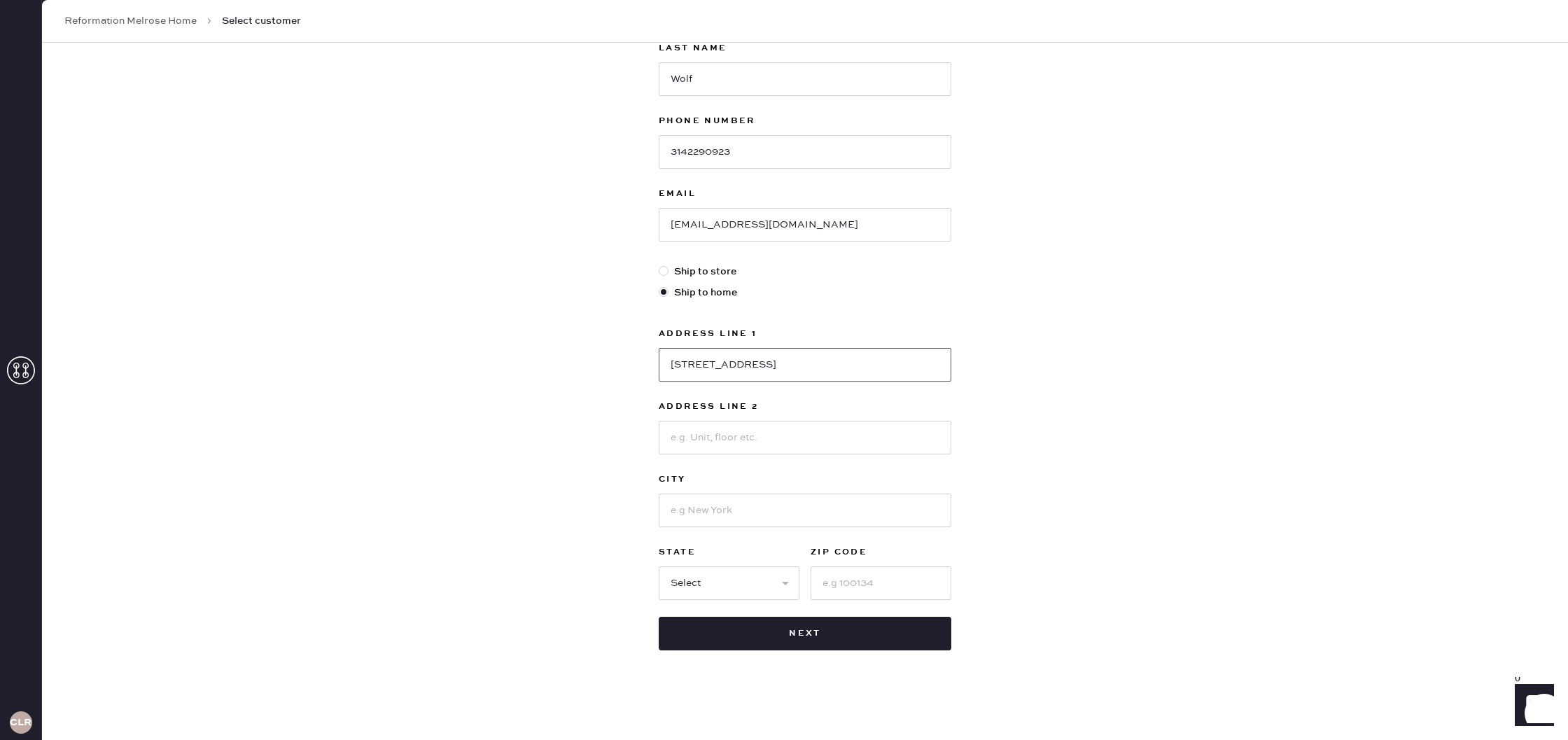
type input "[STREET_ADDRESS]"
click at [679, 523] on input at bounding box center [805, 510] width 293 height 34
type input "[GEOGRAPHIC_DATA]"
click at [683, 577] on select "Select AK AL AR AZ CA CO CT [GEOGRAPHIC_DATA] DE FL [GEOGRAPHIC_DATA] HI [GEOGR…" at bounding box center [729, 583] width 141 height 34
select select "CA"
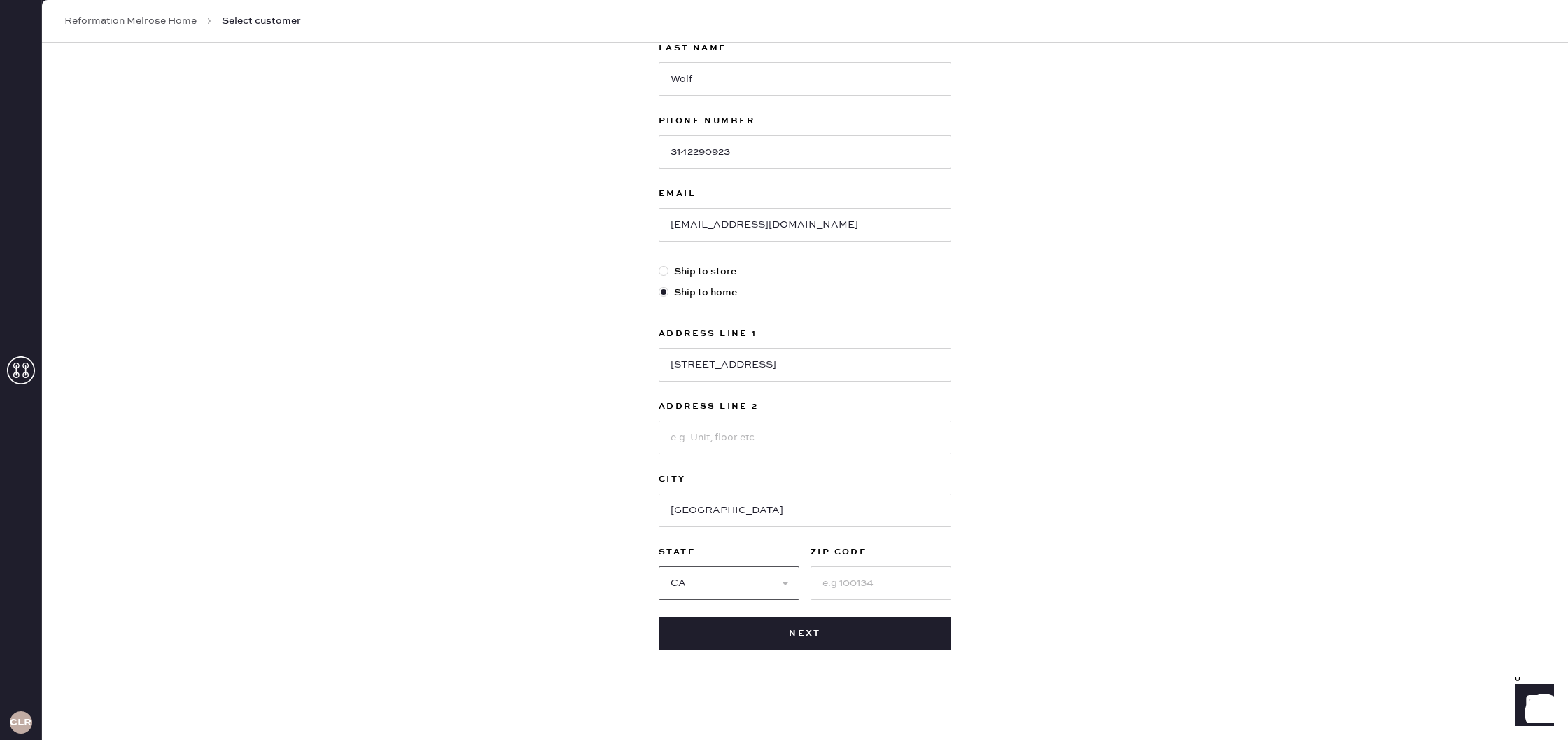
click at [659, 566] on select "Select AK AL AR AZ CA CO CT [GEOGRAPHIC_DATA] DE FL [GEOGRAPHIC_DATA] HI [GEOGR…" at bounding box center [729, 583] width 141 height 34
click at [816, 590] on input at bounding box center [881, 583] width 141 height 34
type input "90036"
click at [809, 632] on button "Next" at bounding box center [805, 633] width 293 height 34
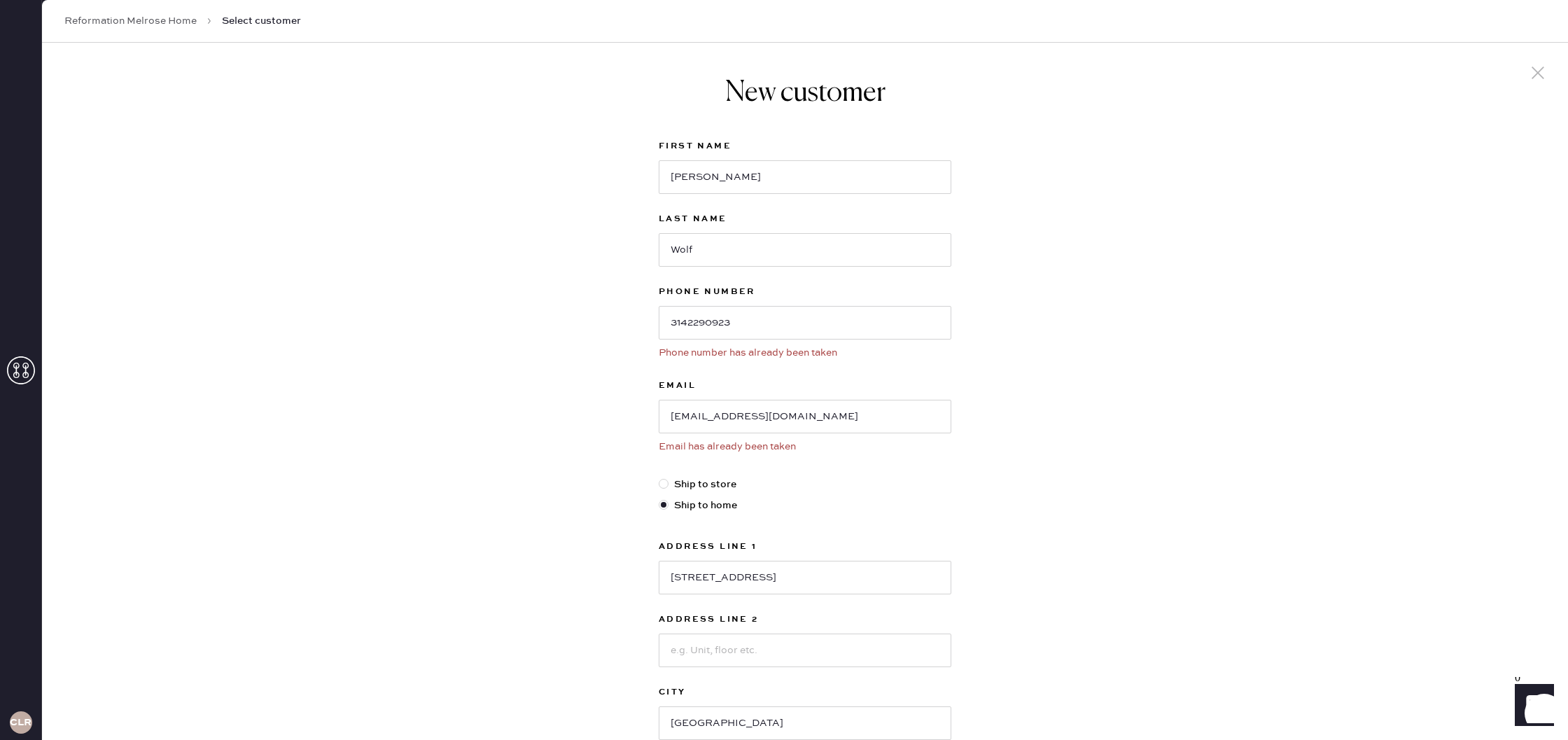
scroll to position [2, 0]
click at [716, 401] on input "[EMAIL_ADDRESS][DOMAIN_NAME]" at bounding box center [805, 414] width 293 height 34
click at [179, 23] on link "Reformation Melrose Home" at bounding box center [131, 21] width 132 height 14
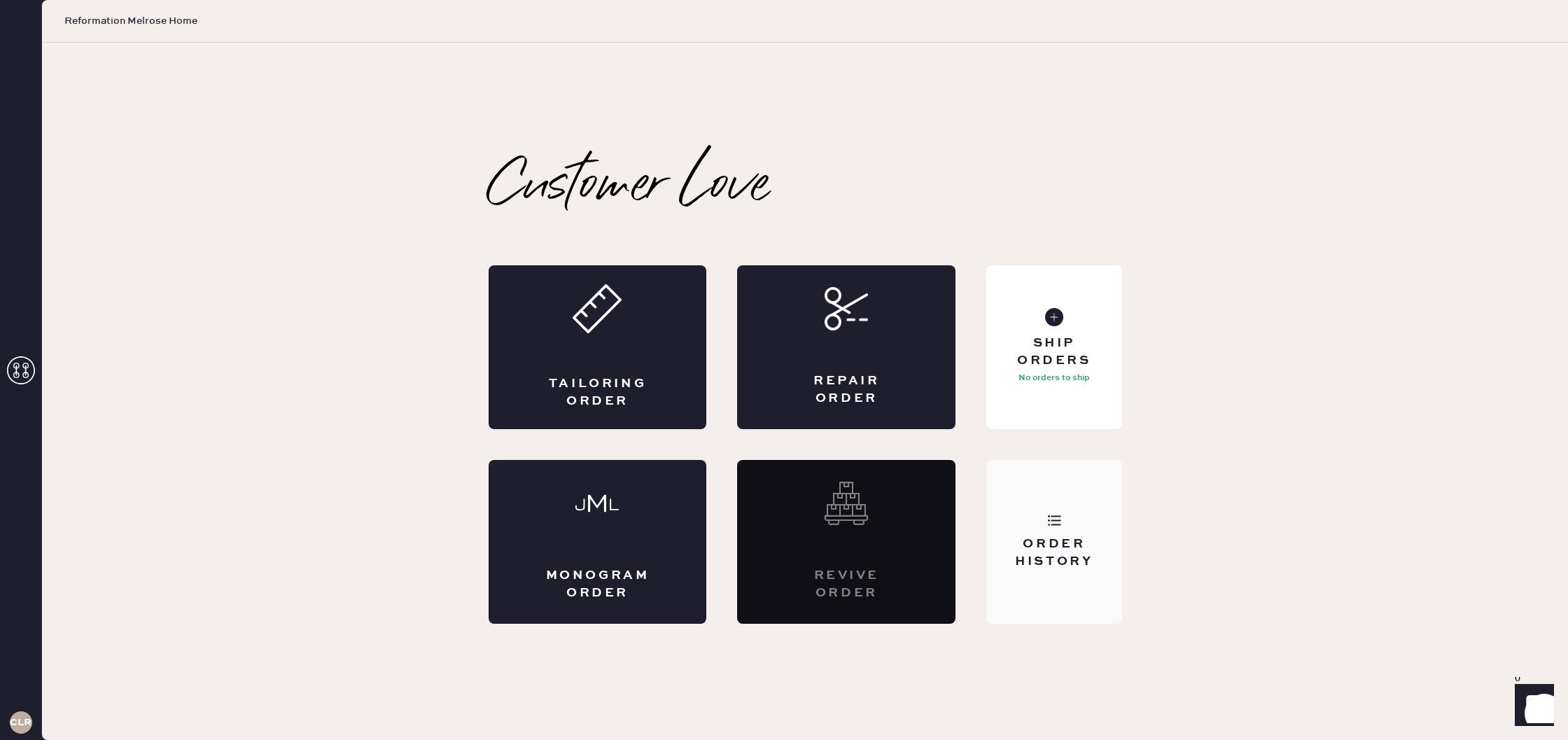
click at [1080, 529] on div "Order History" at bounding box center [1054, 541] width 135 height 164
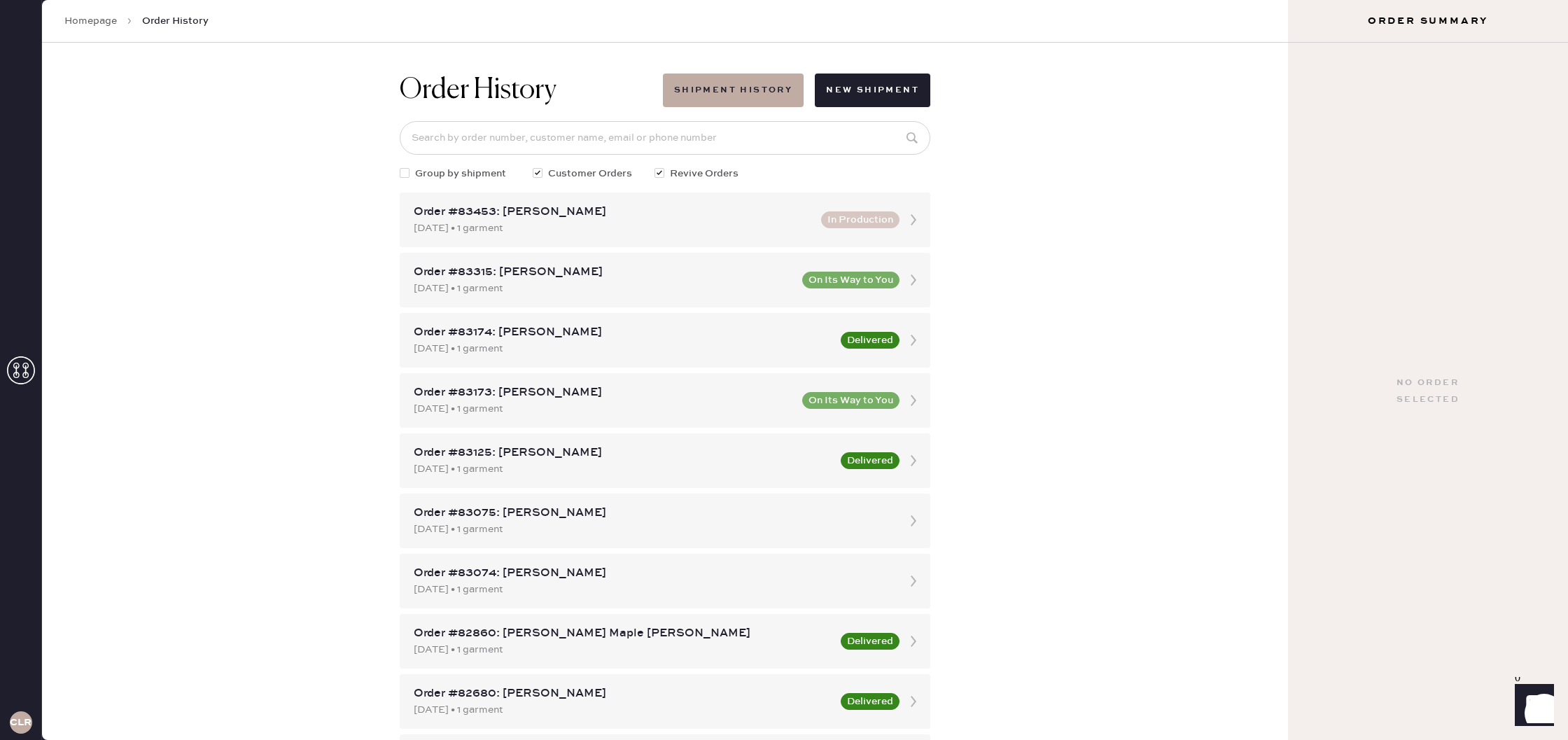
click at [110, 25] on link "Homepage" at bounding box center [91, 21] width 52 height 14
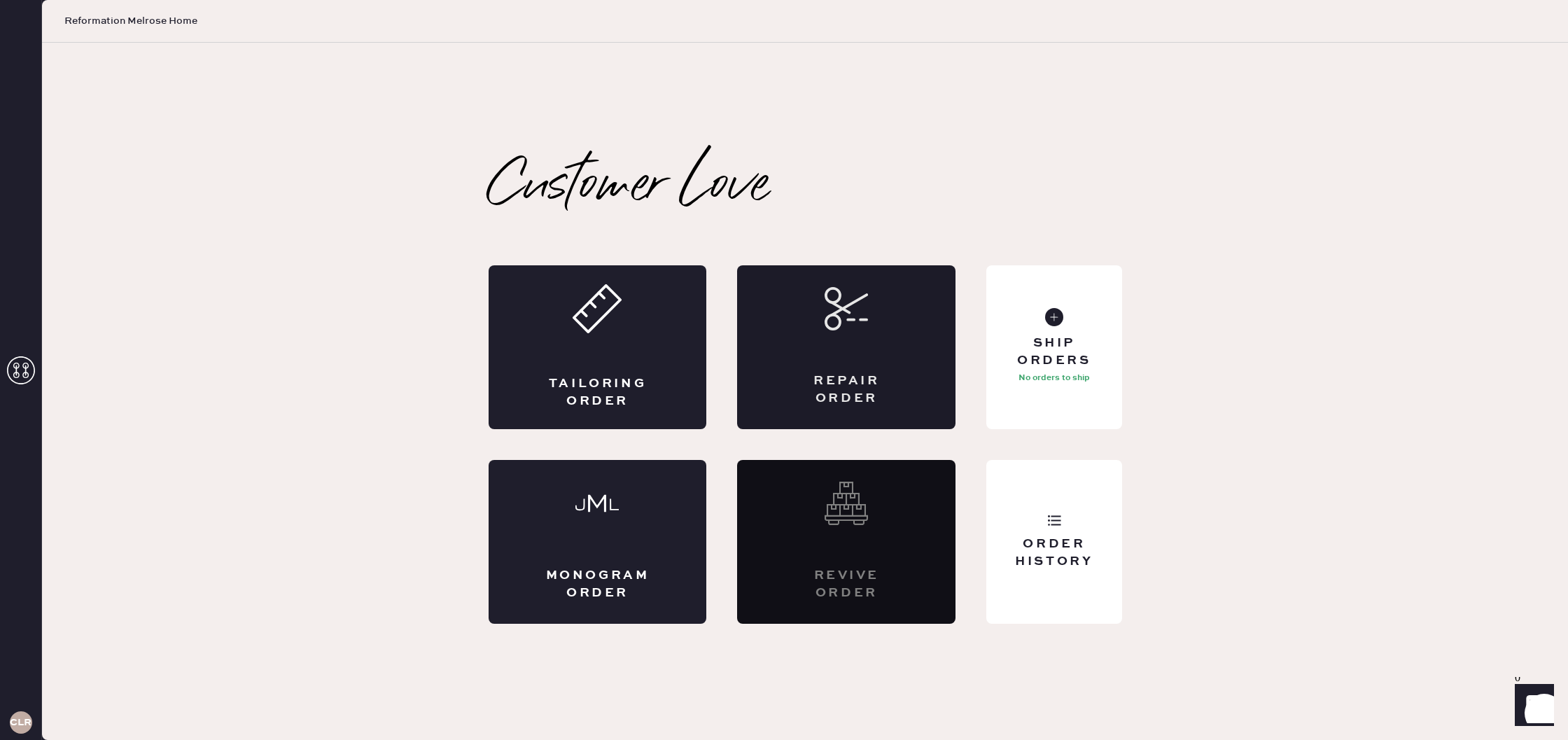
click at [891, 347] on div "Repair Order" at bounding box center [846, 347] width 218 height 164
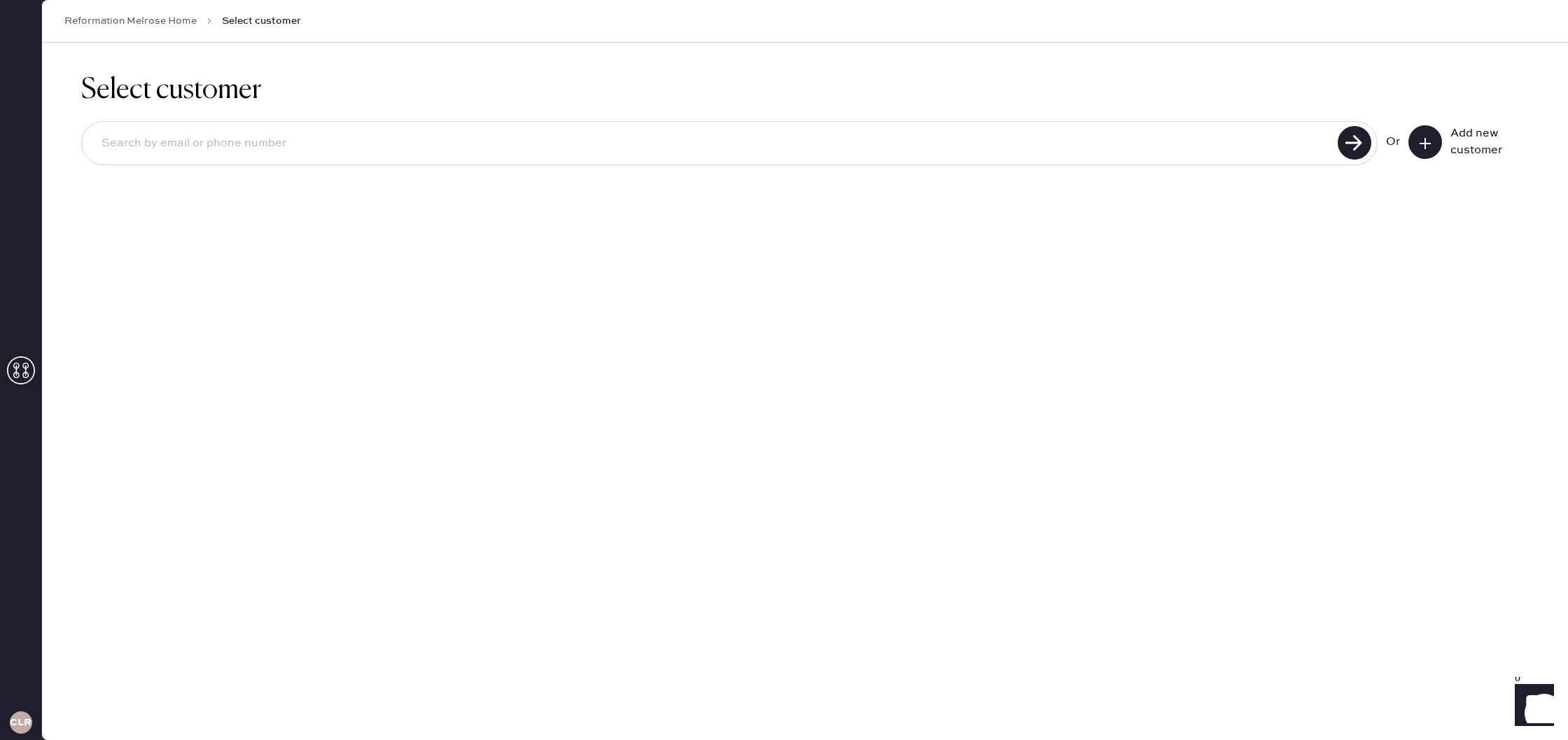
click at [736, 153] on input at bounding box center [711, 144] width 1243 height 32
paste input "[EMAIL_ADDRESS][DOMAIN_NAME]"
type input "[EMAIL_ADDRESS][DOMAIN_NAME]"
drag, startPoint x: 1339, startPoint y: 132, endPoint x: 1331, endPoint y: 134, distance: 8.2
click at [1339, 132] on icon at bounding box center [1354, 143] width 34 height 34
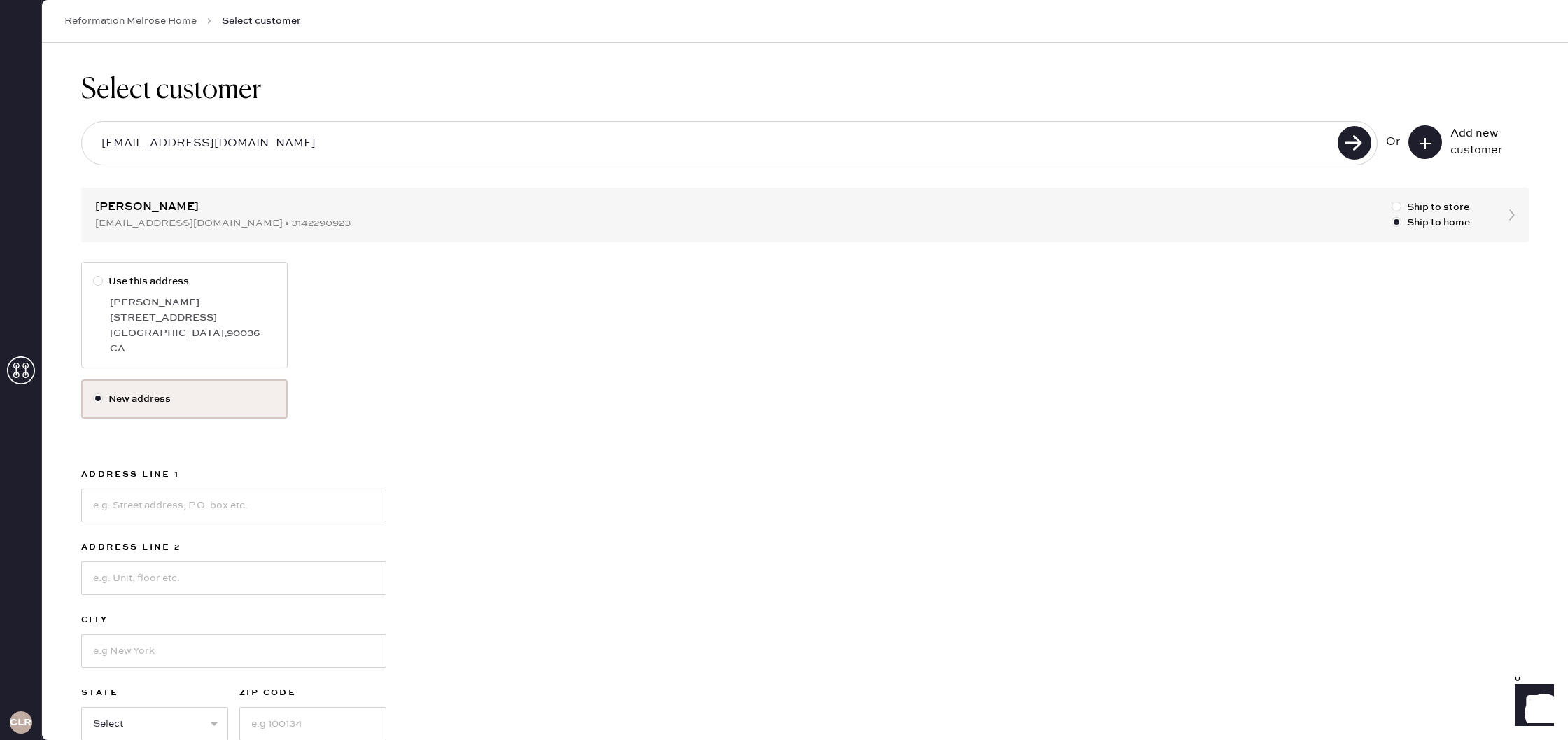
click at [228, 336] on div "[GEOGRAPHIC_DATA] , 90036" at bounding box center [193, 333] width 166 height 15
click at [94, 274] on input "Use this address" at bounding box center [93, 274] width 1 height 1
radio input "true"
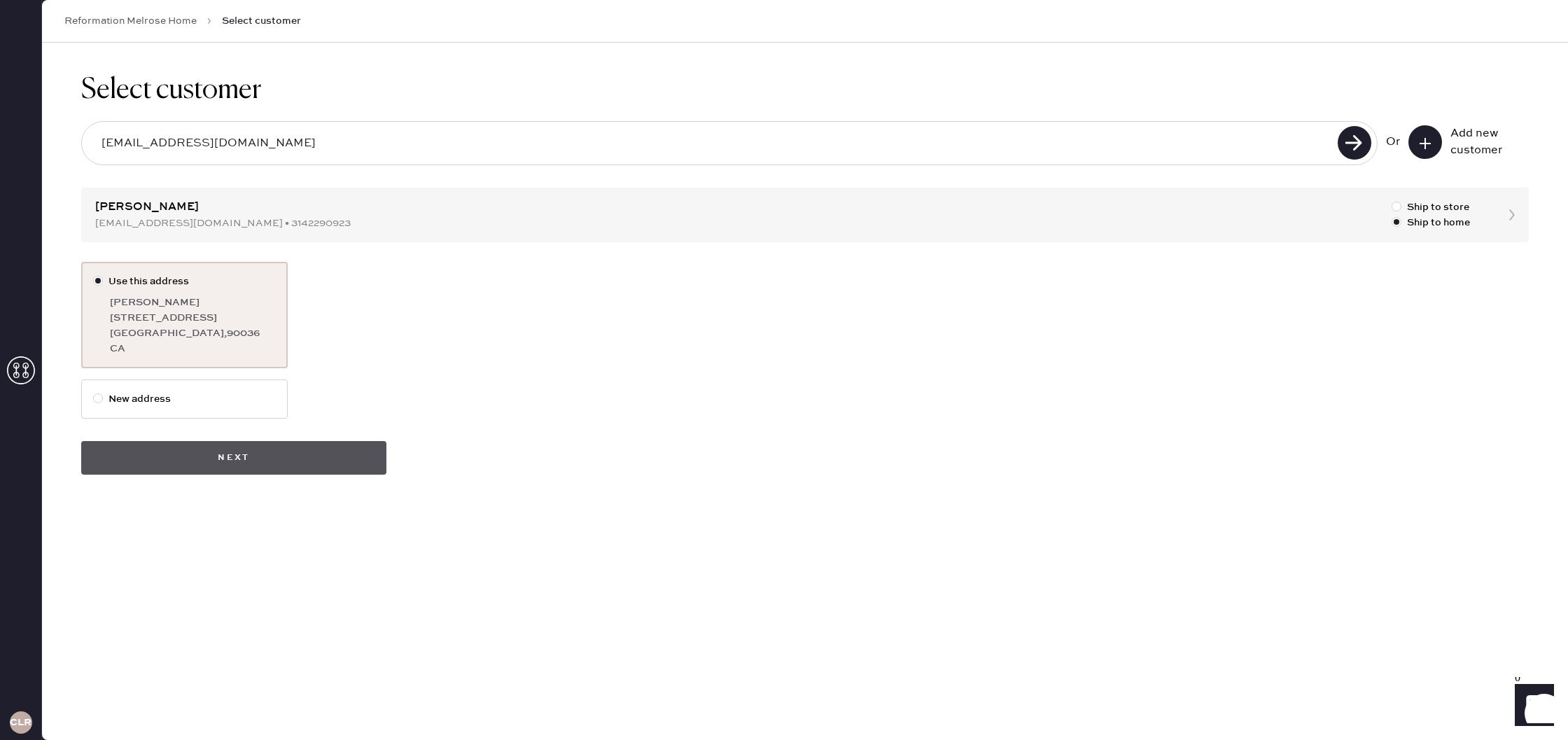
click at [299, 445] on button "Next" at bounding box center [234, 458] width 305 height 34
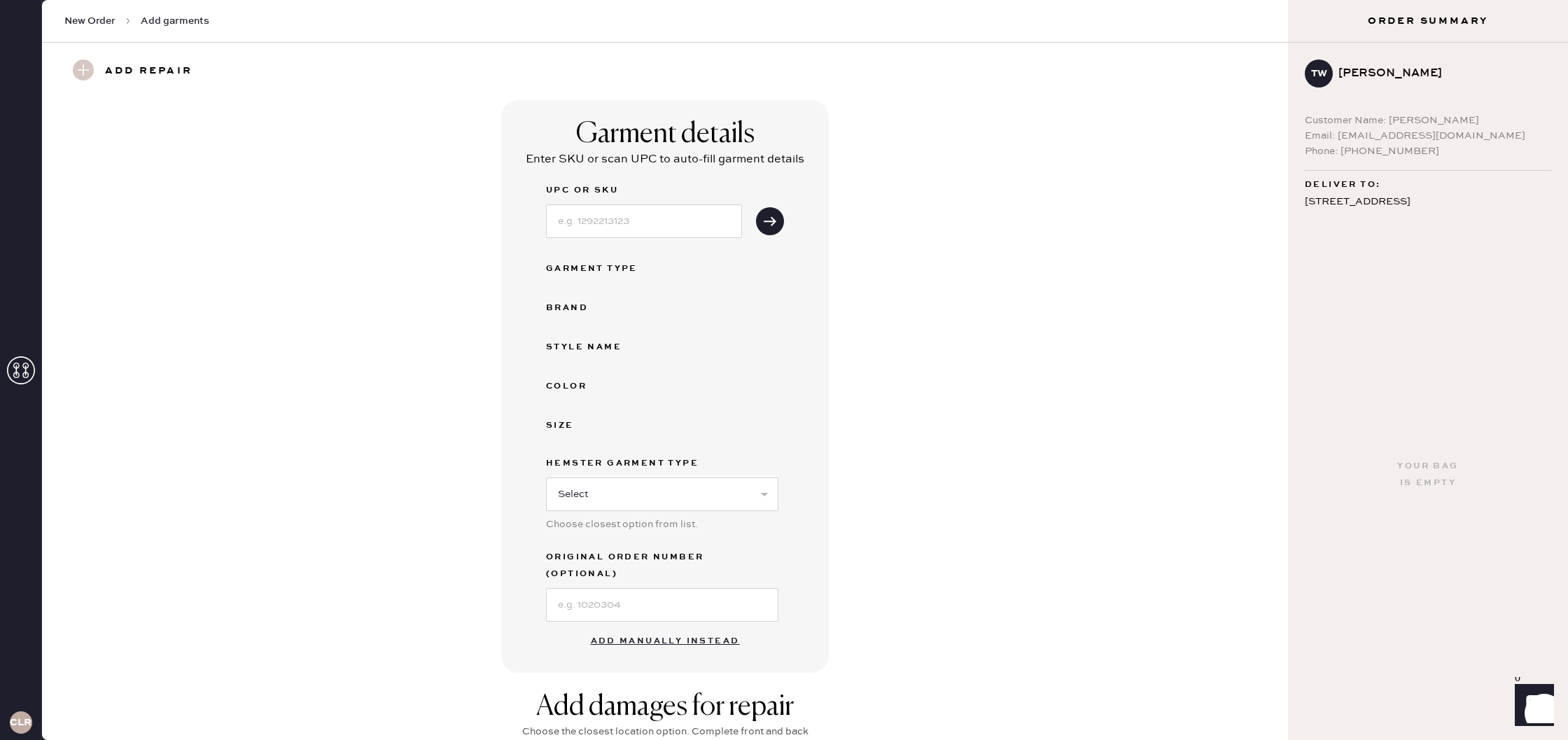
click at [729, 627] on button "Add manually instead" at bounding box center [666, 641] width 166 height 28
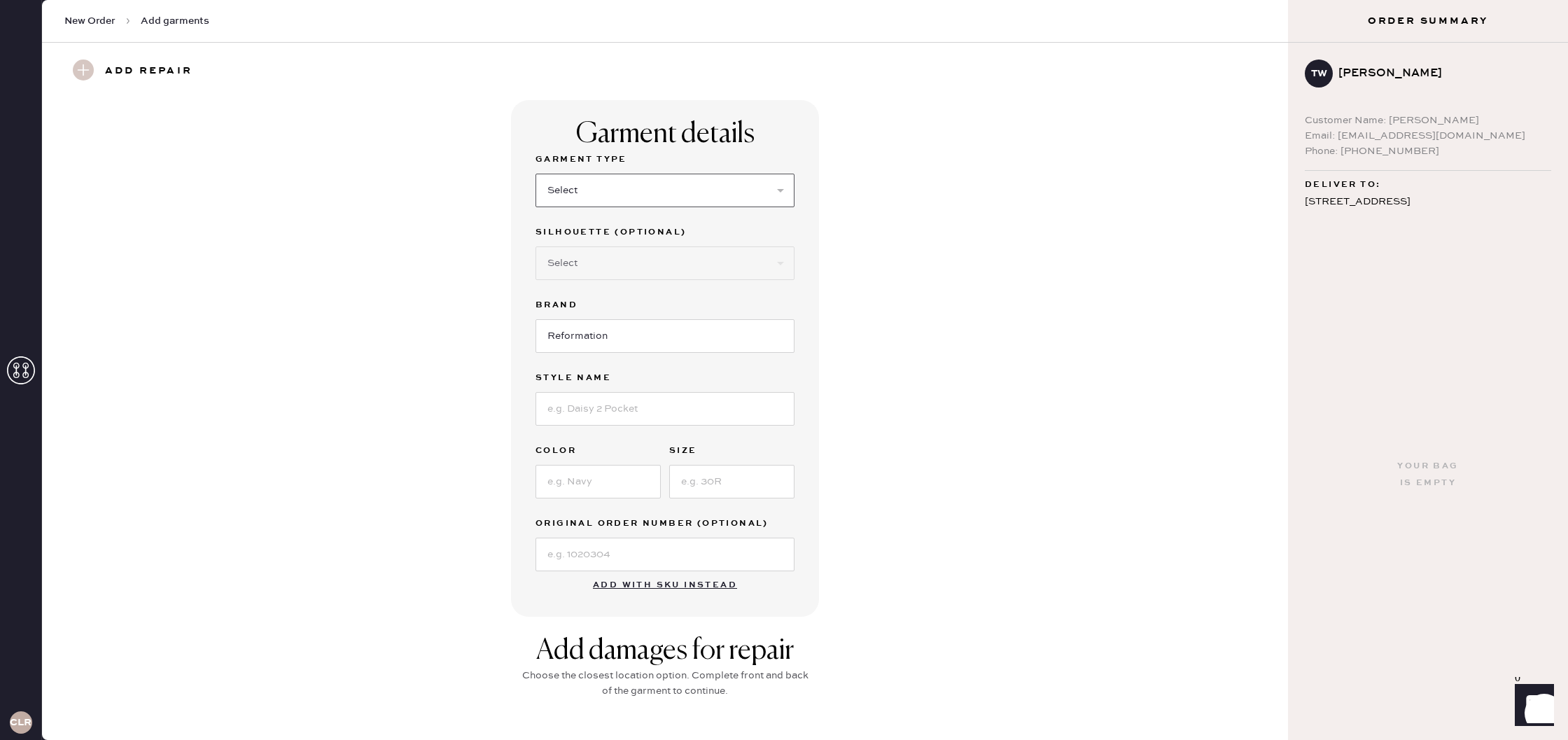
click at [639, 182] on select "Select Basic Skirt Jeans Leggings Pants Shorts Basic Sleeved Dress Basic Sleeve…" at bounding box center [665, 191] width 259 height 34
select select "13"
click at [536, 174] on select "Select Basic Skirt Jeans Leggings Pants Shorts Basic Sleeved Dress Basic Sleeve…" at bounding box center [665, 191] width 259 height 34
click at [643, 418] on input at bounding box center [665, 409] width 259 height 34
type input "First Light"
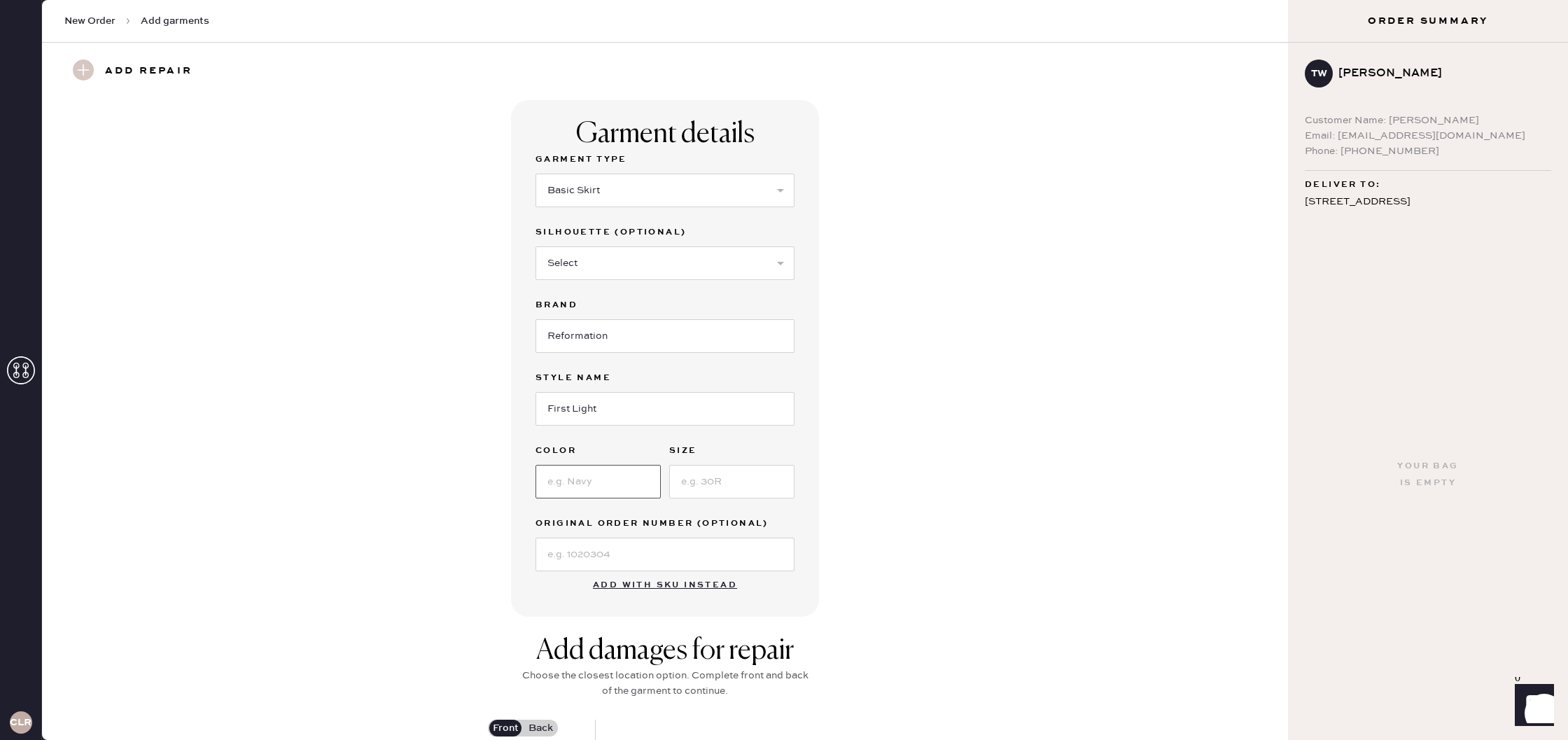
click at [623, 473] on input at bounding box center [598, 482] width 125 height 34
type input "Plaid"
click at [759, 484] on input at bounding box center [732, 482] width 125 height 34
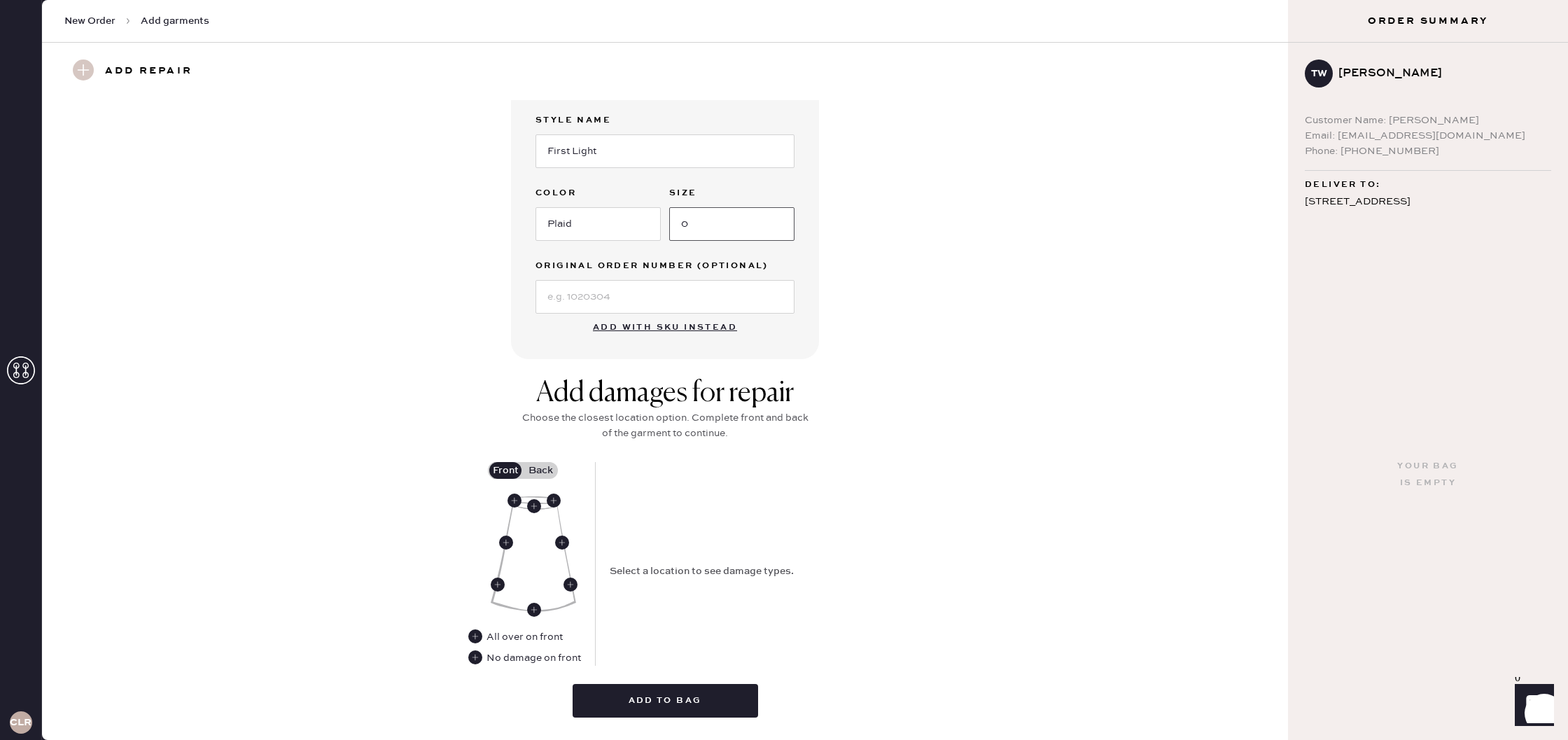
scroll to position [296, 0]
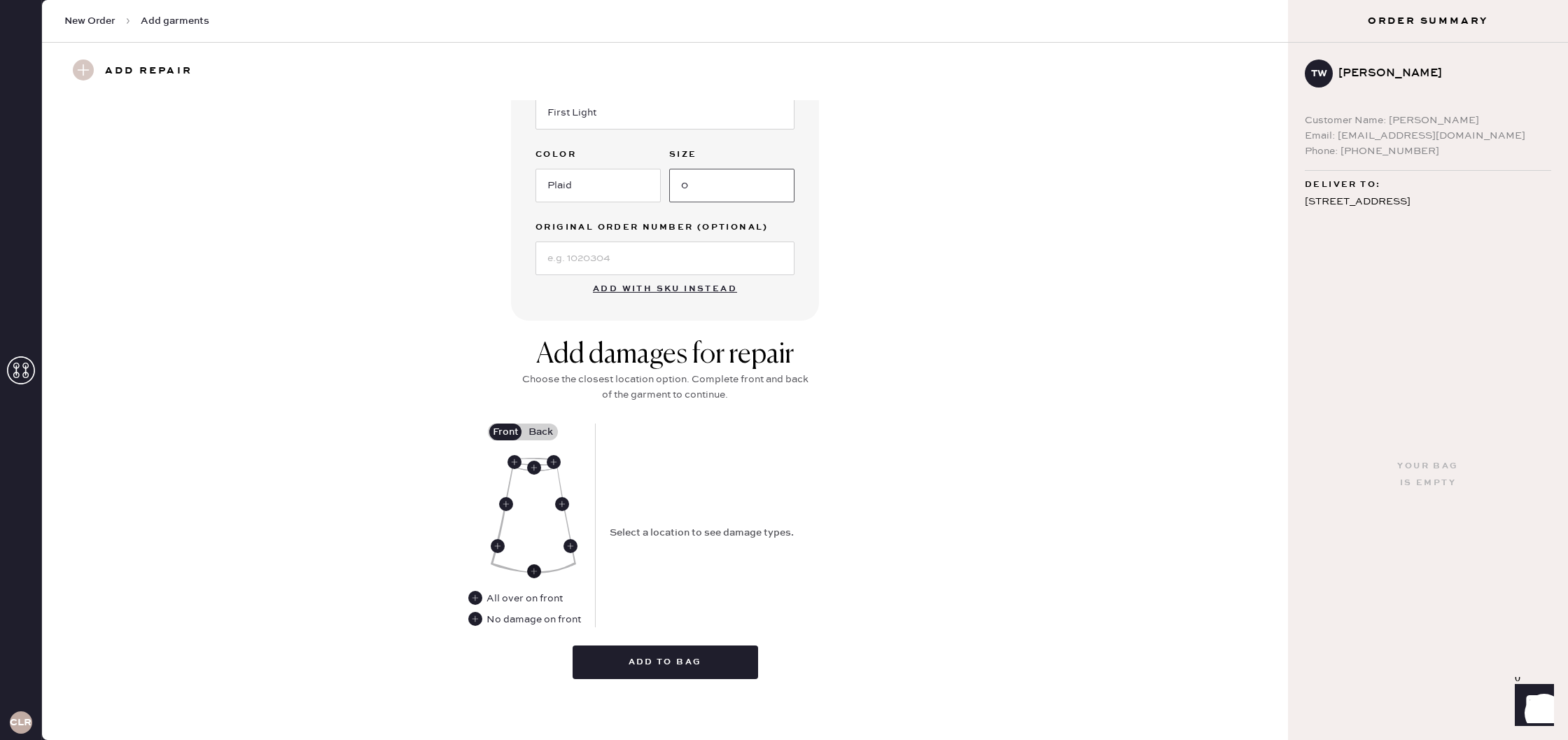
type input "0"
click at [532, 572] on use at bounding box center [534, 571] width 14 height 14
click at [669, 546] on select "Select Broken / Ripped Hem Broken Beads Broken Belt Loop Broken Button Broken E…" at bounding box center [736, 555] width 252 height 34
select select "1308"
click at [610, 538] on select "Select Broken / Ripped Hem Broken Beads Broken Belt Loop Broken Button Broken E…" at bounding box center [736, 555] width 252 height 34
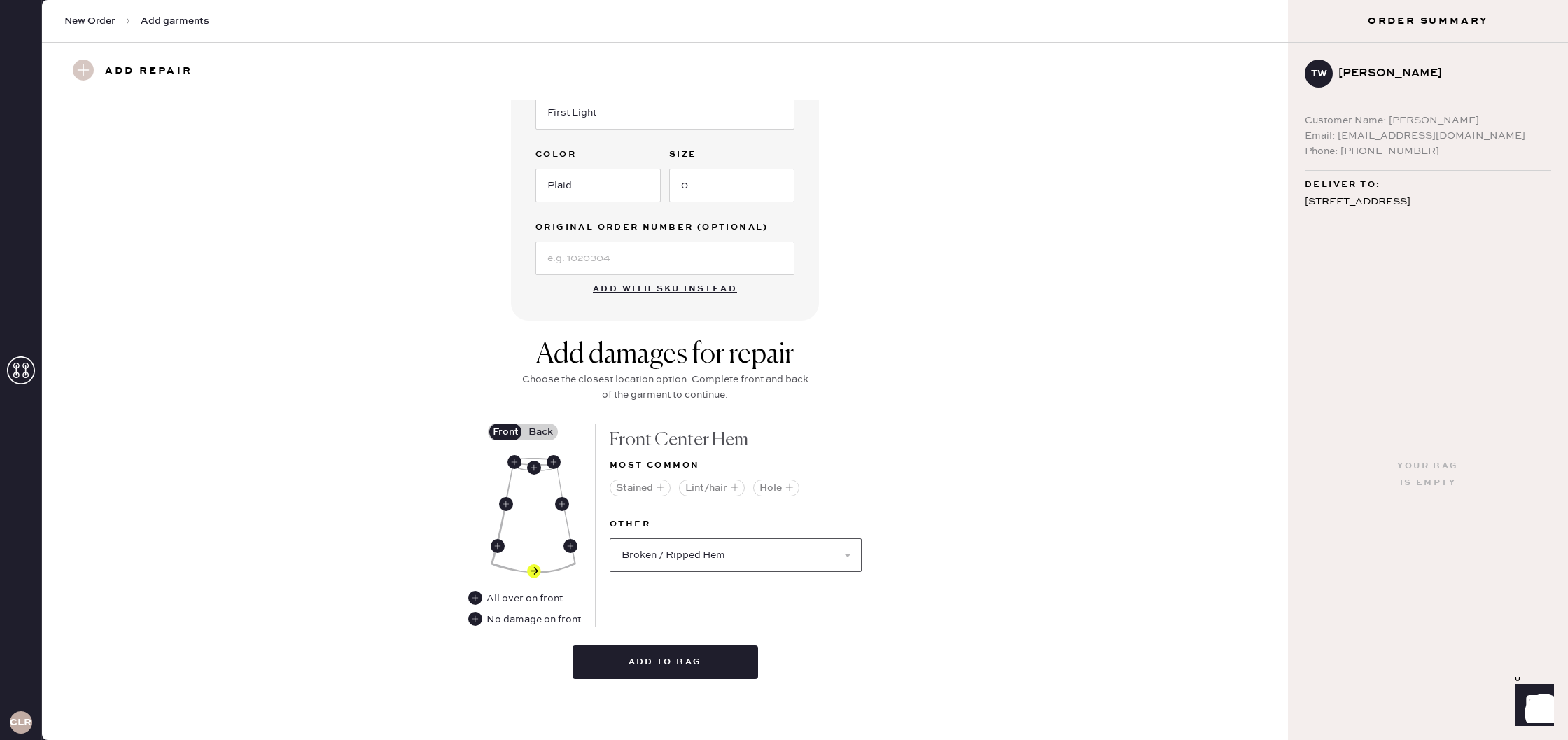
select select
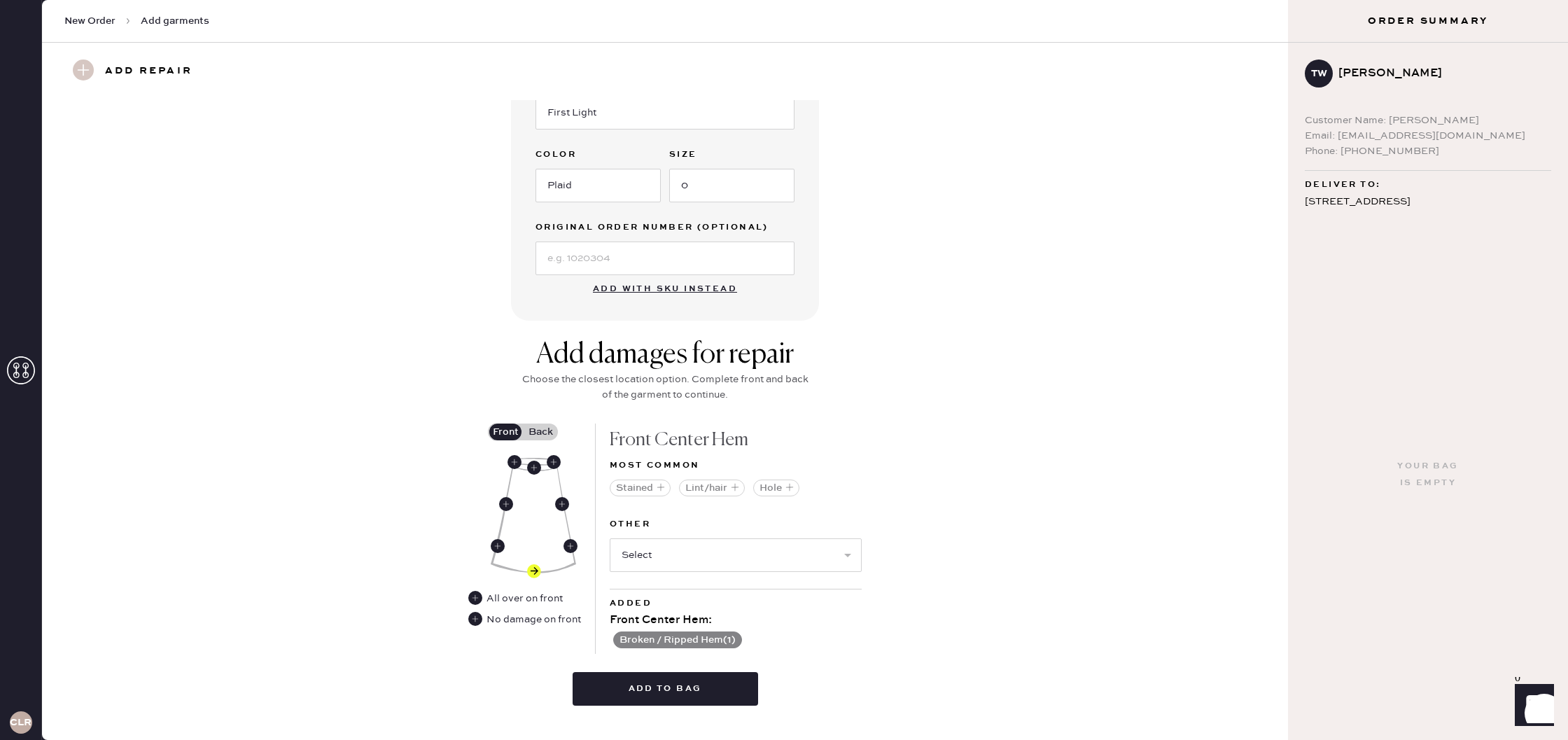
drag, startPoint x: 549, startPoint y: 426, endPoint x: 546, endPoint y: 449, distance: 23.2
click at [549, 426] on label "Back" at bounding box center [540, 432] width 35 height 17
click at [540, 432] on input "Back" at bounding box center [540, 432] width 0 height 0
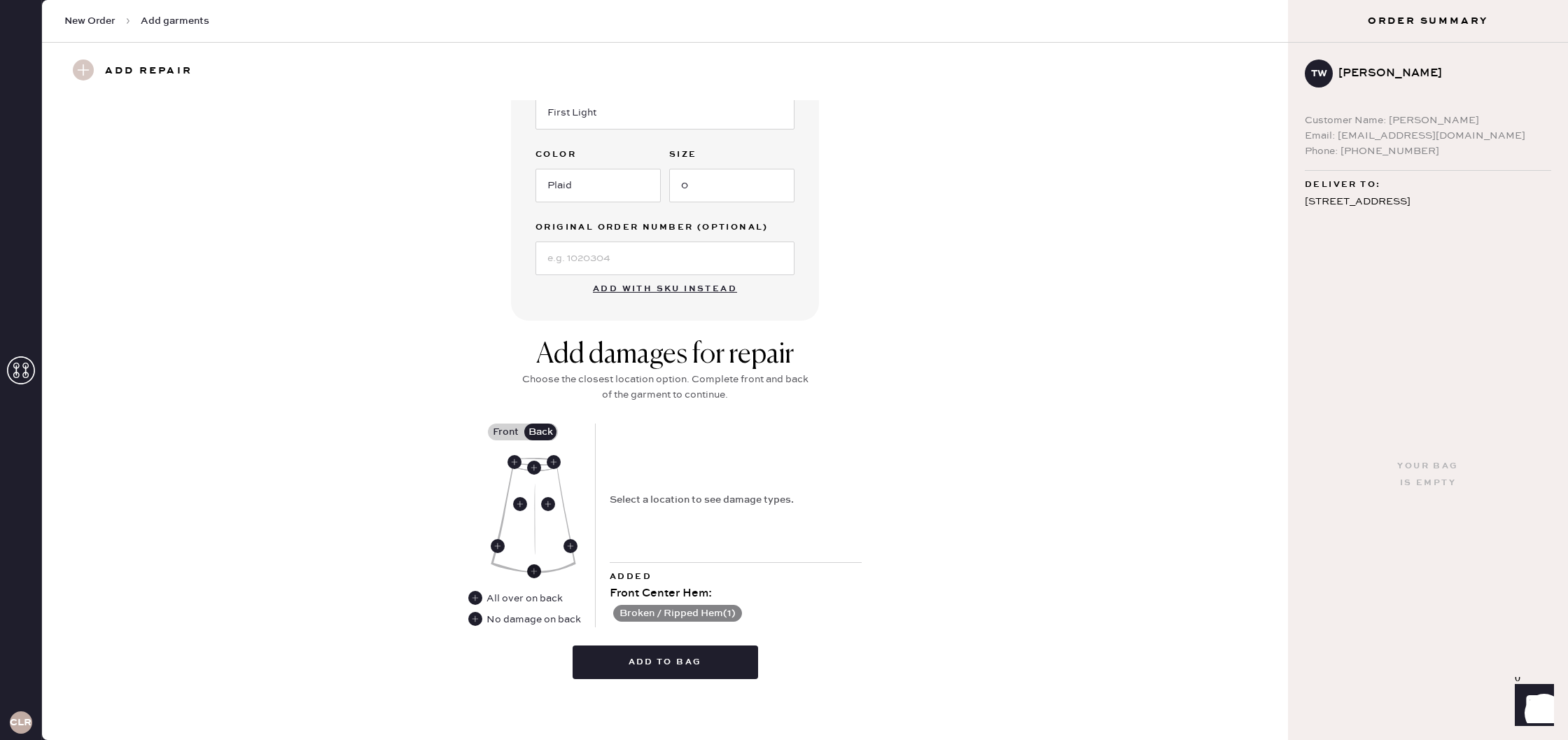
click at [535, 569] on use at bounding box center [534, 571] width 14 height 14
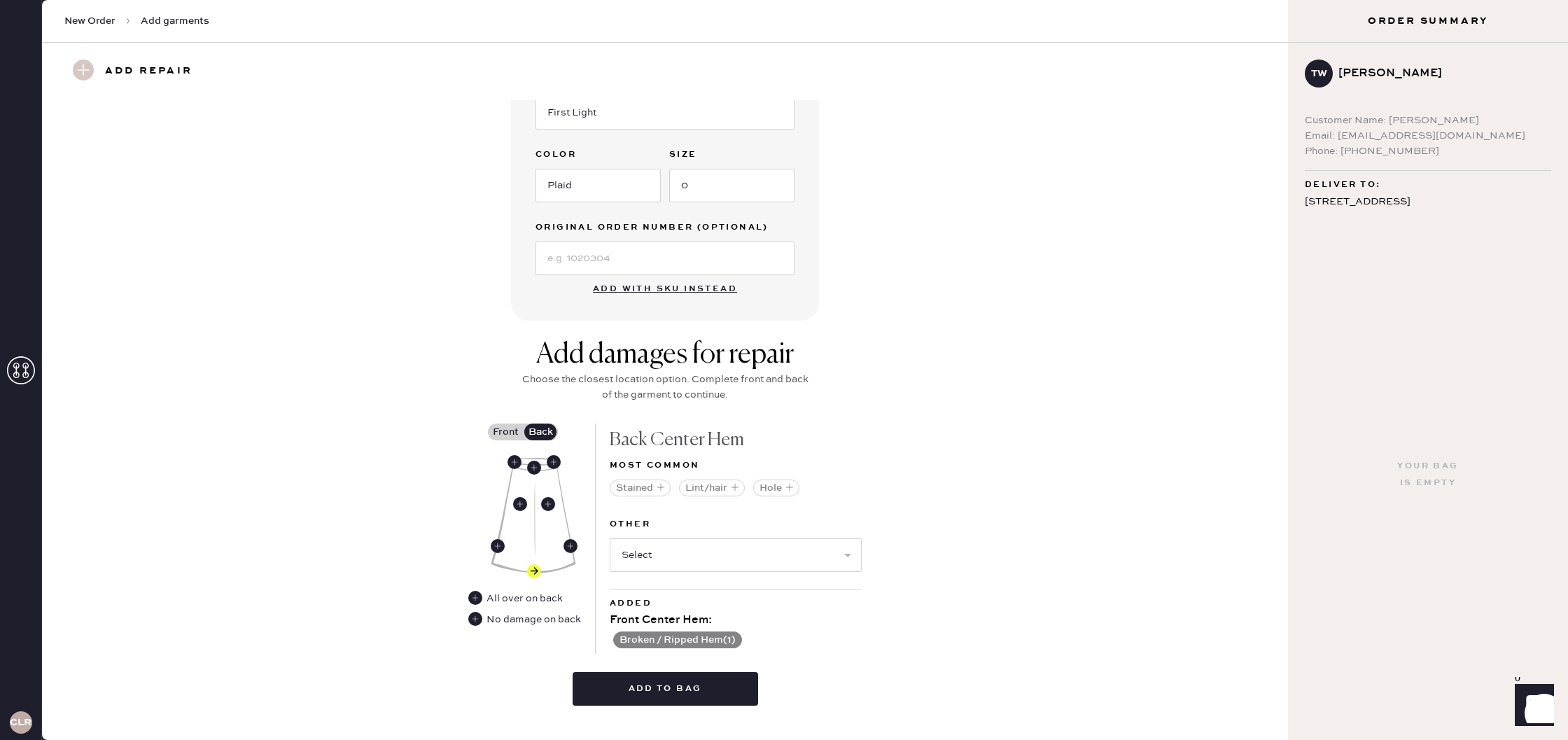
click at [647, 491] on button "Stained" at bounding box center [639, 488] width 61 height 17
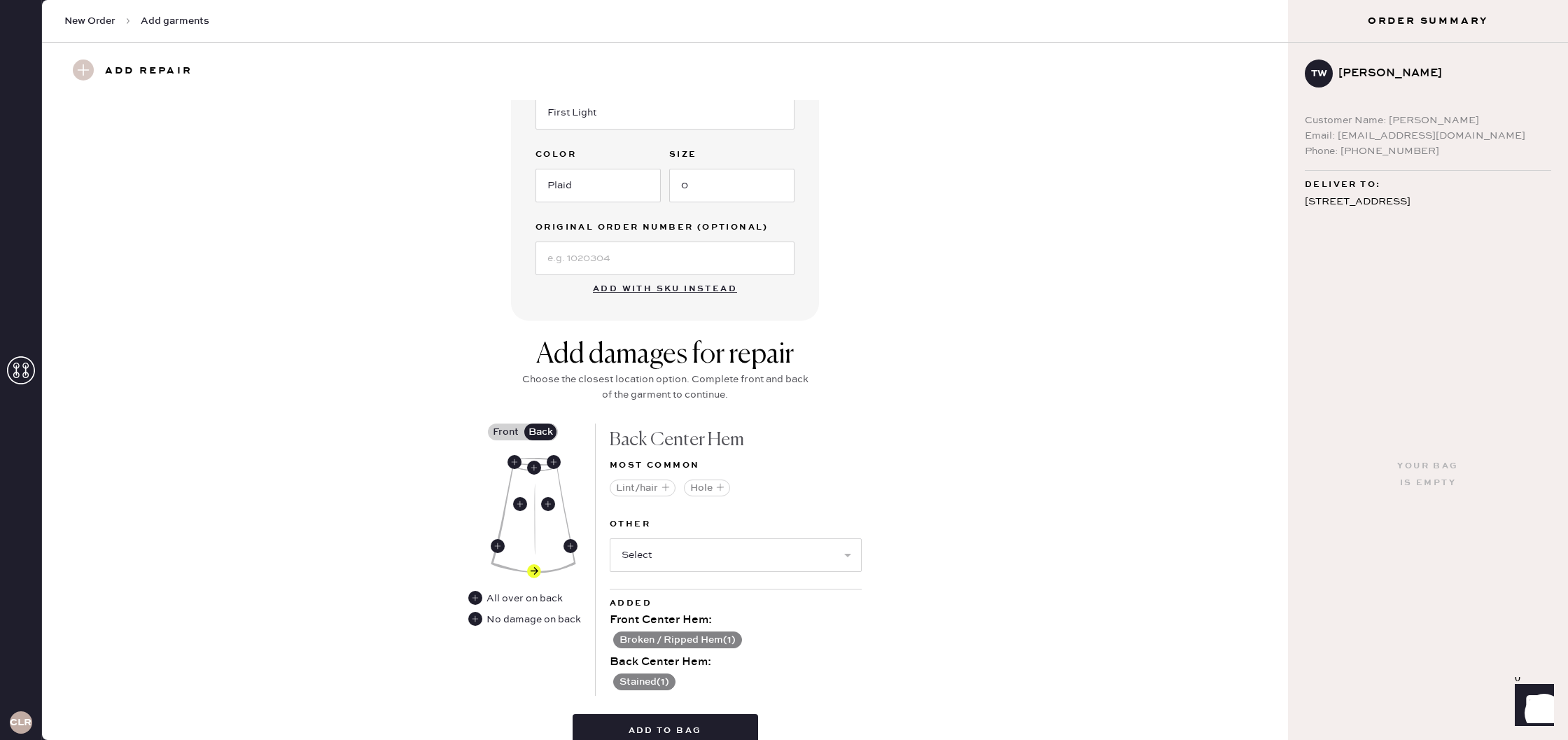
scroll to position [299, 0]
click at [668, 543] on select "Select Broken / Ripped Hem Broken Beads Broken Belt Loop Broken Button Broken E…" at bounding box center [736, 553] width 252 height 34
select select "1308"
click at [610, 536] on select "Select Broken / Ripped Hem Broken Beads Broken Belt Loop Broken Button Broken E…" at bounding box center [736, 553] width 252 height 34
select select
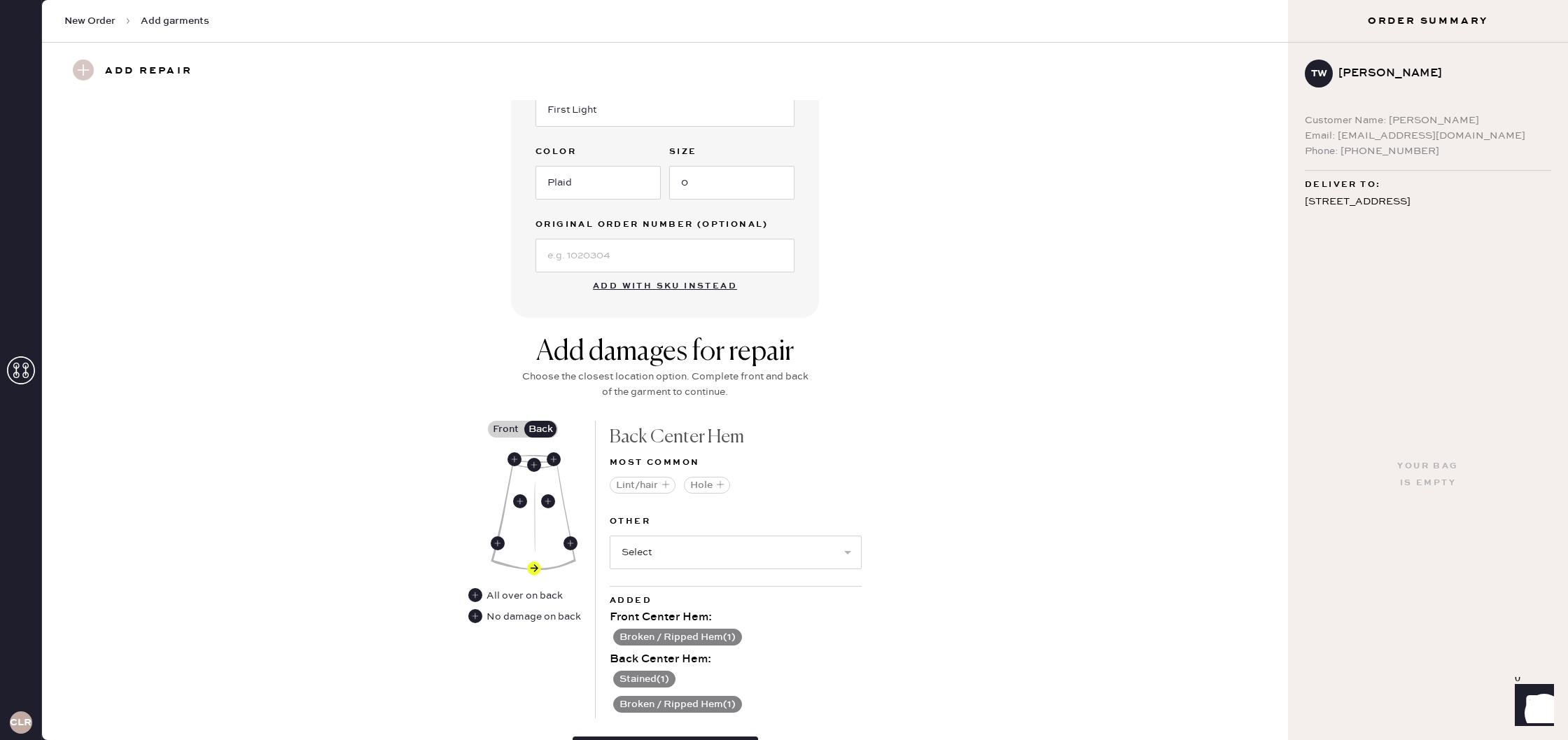
click at [667, 679] on button "Stained ( 1 )" at bounding box center [644, 679] width 62 height 17
click at [619, 677] on use at bounding box center [618, 679] width 14 height 14
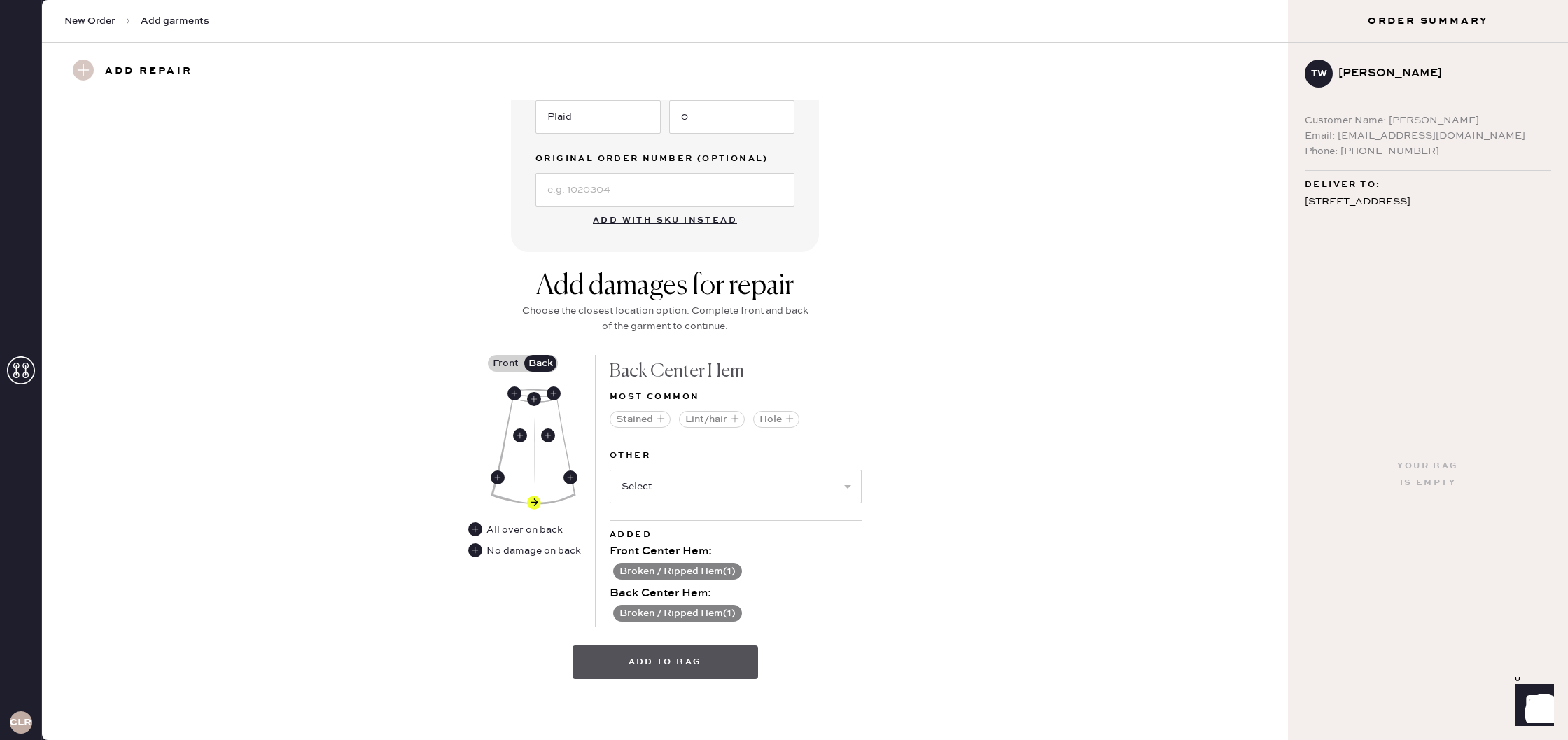
click at [727, 662] on button "Add to bag" at bounding box center [665, 662] width 185 height 34
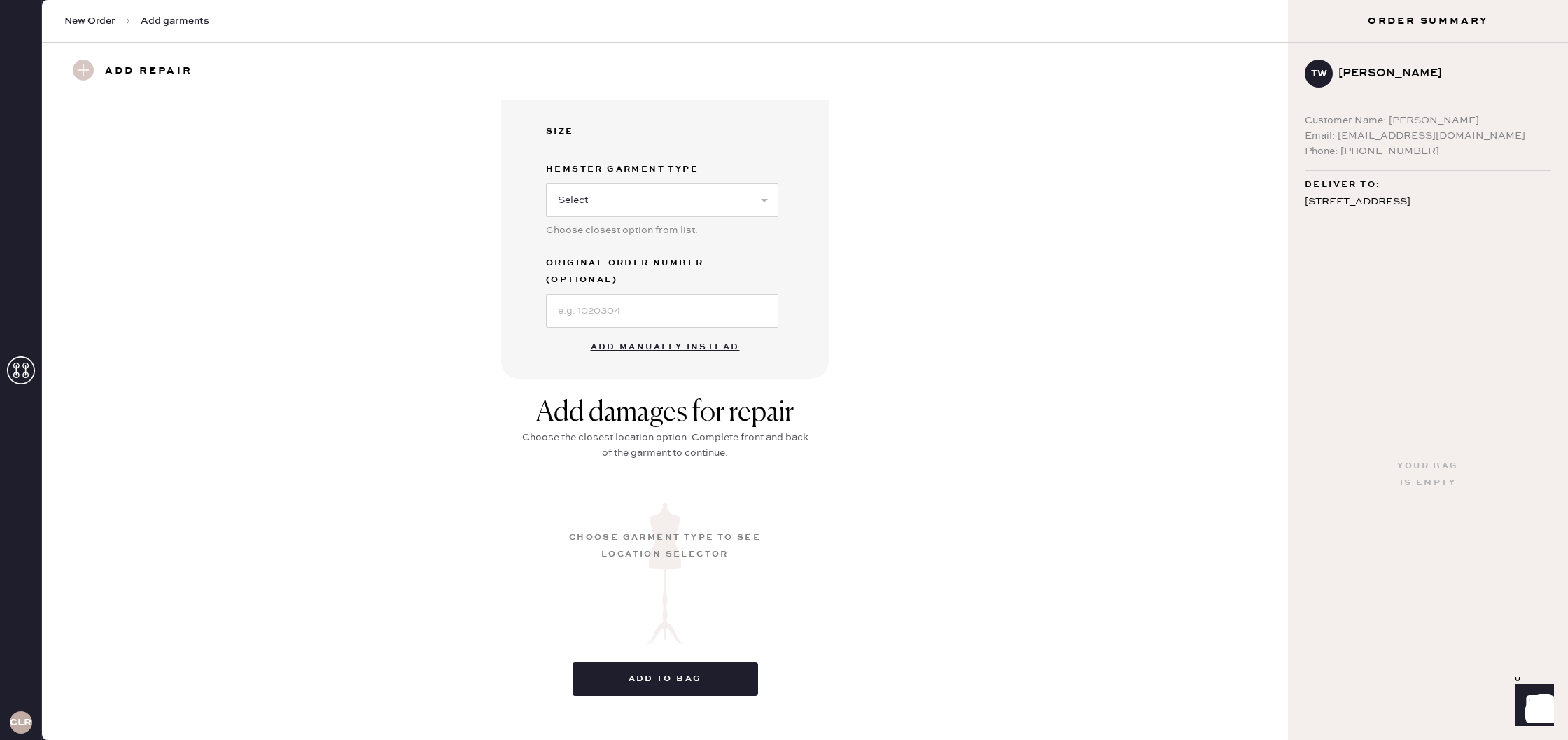
scroll to position [0, 0]
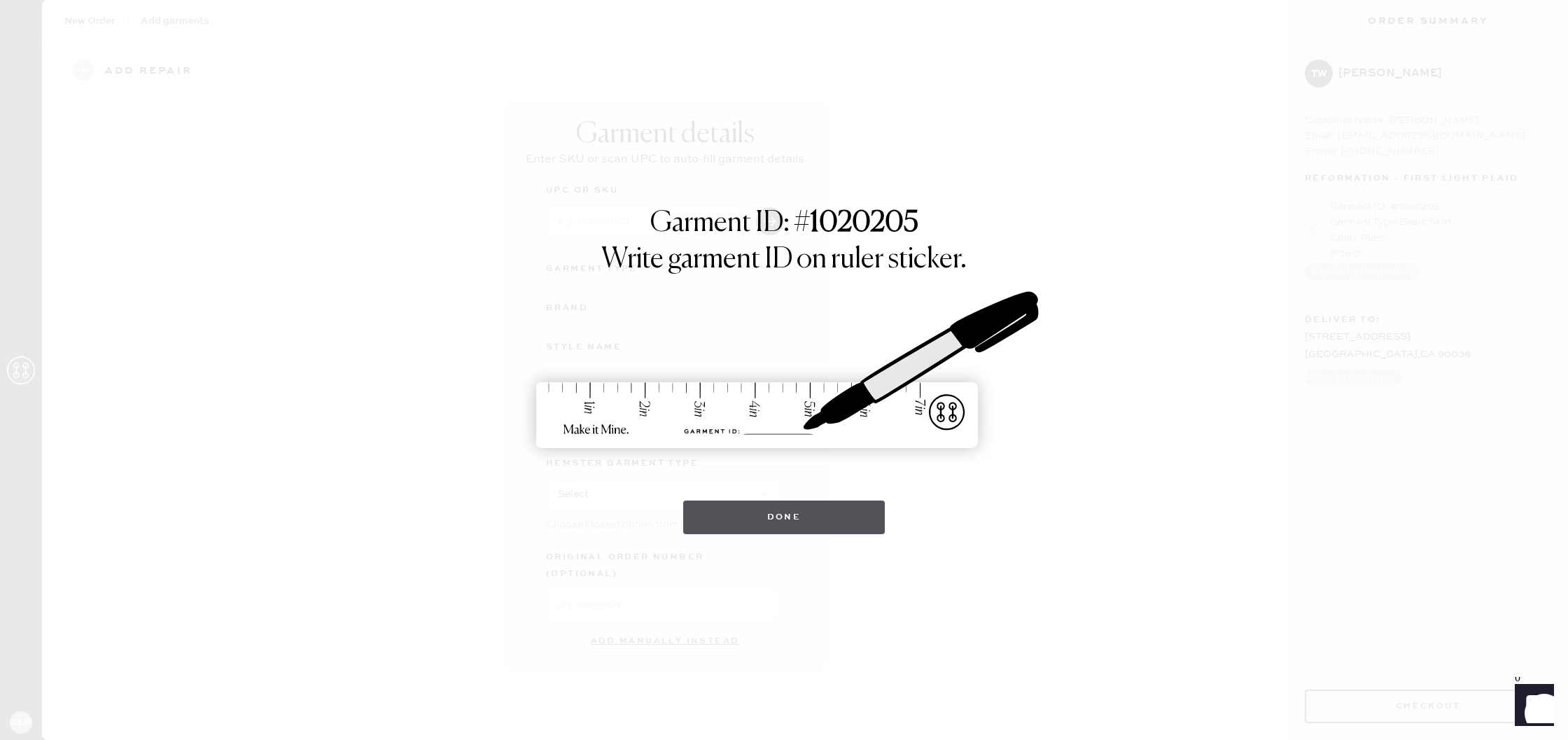
click at [844, 519] on button "Done" at bounding box center [784, 517] width 202 height 34
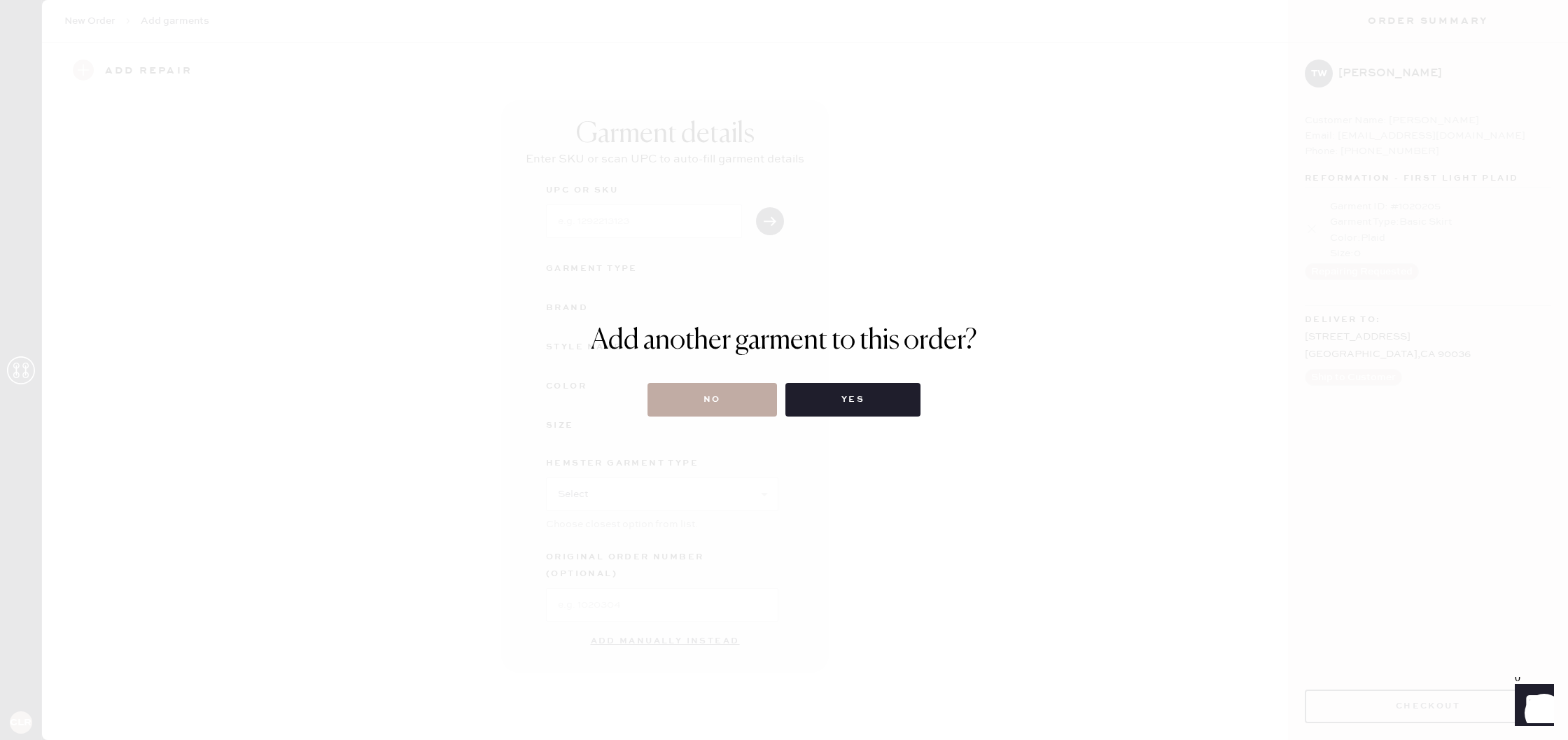
click at [750, 394] on button "No" at bounding box center [712, 400] width 129 height 34
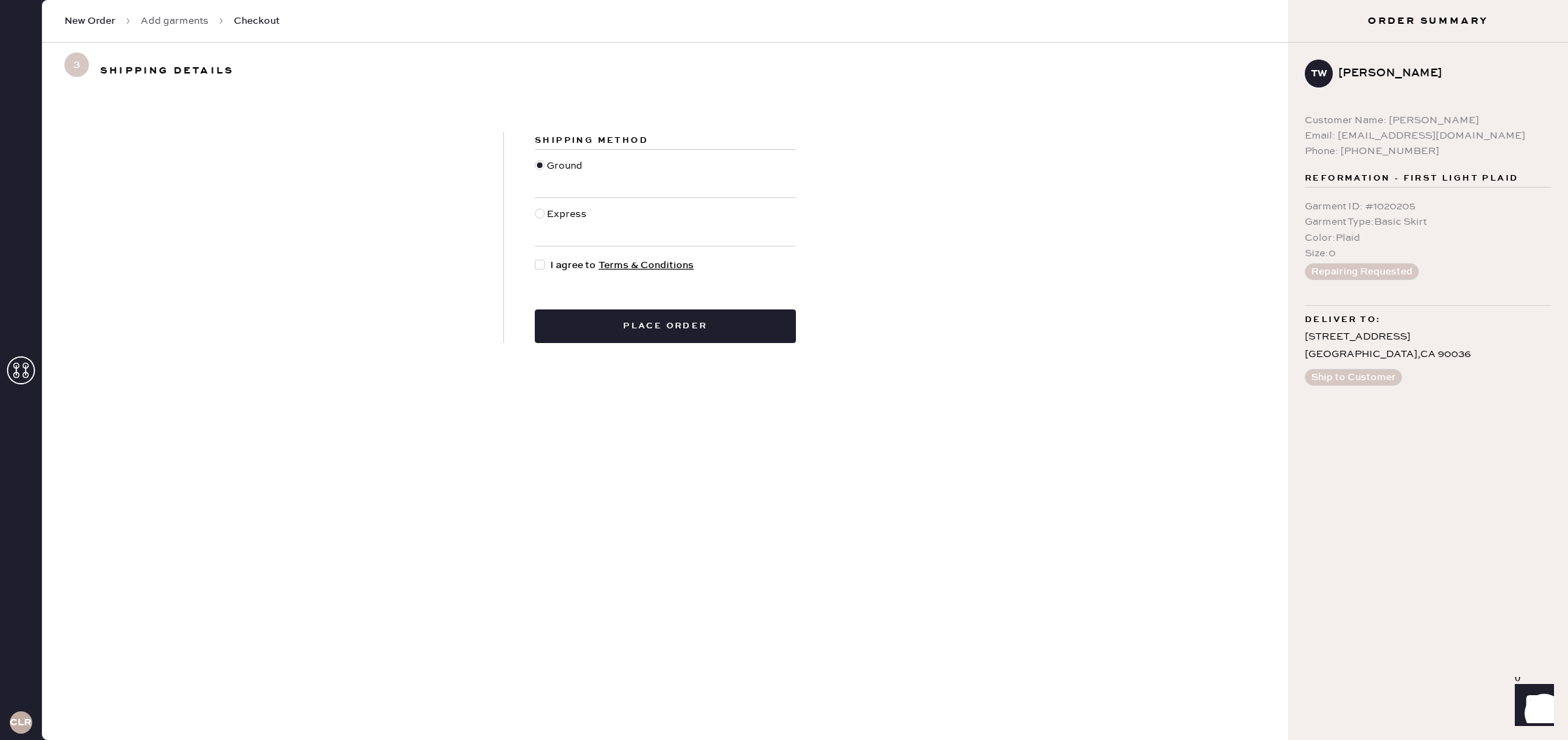
drag, startPoint x: 572, startPoint y: 265, endPoint x: 610, endPoint y: 298, distance: 50.3
click at [572, 266] on span "I agree to Terms & Conditions" at bounding box center [622, 265] width 144 height 15
click at [536, 258] on input "I agree to Terms & Conditions" at bounding box center [535, 257] width 1 height 1
checkbox input "true"
click at [652, 330] on button "Place order" at bounding box center [666, 327] width 261 height 34
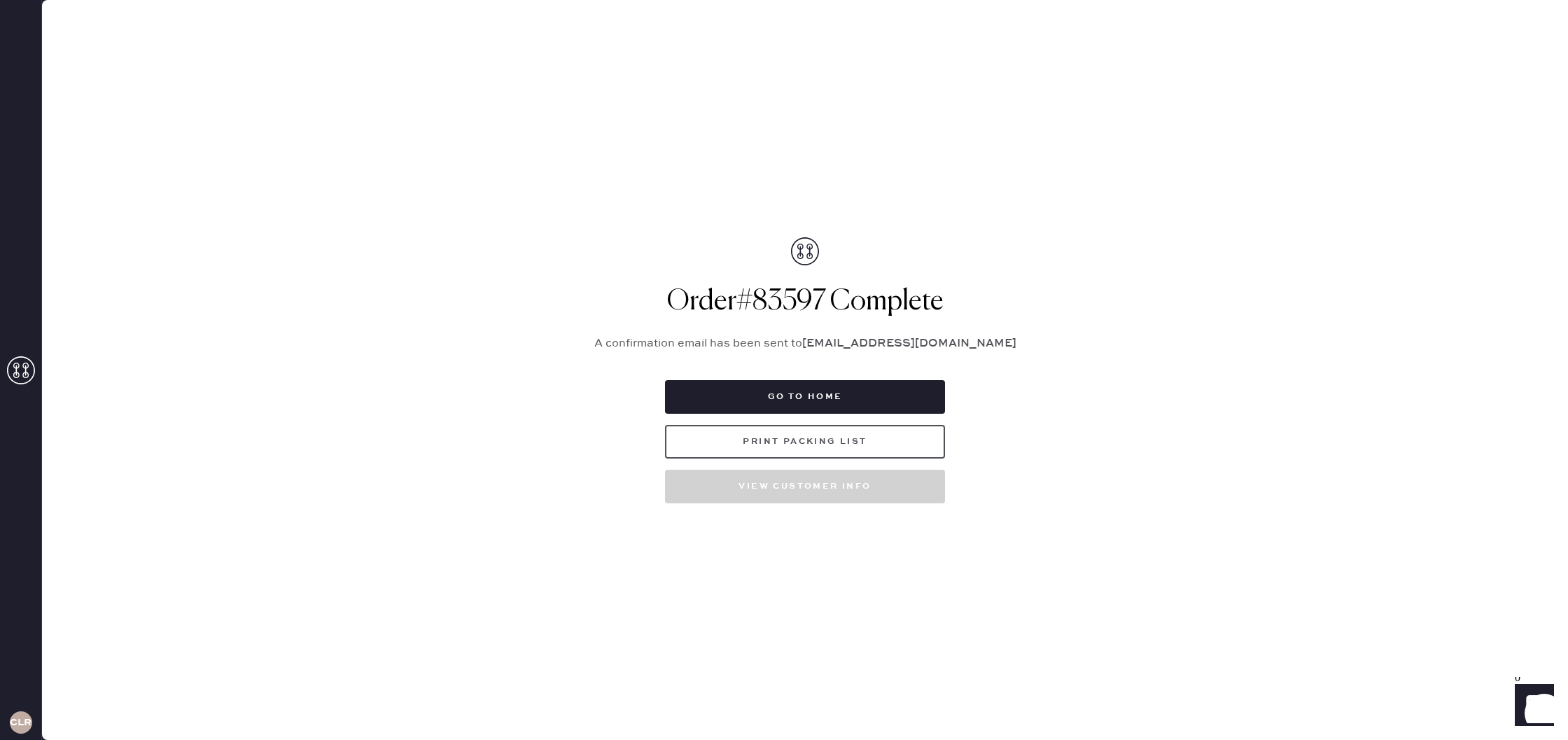
click at [860, 440] on button "Print Packing List" at bounding box center [805, 442] width 280 height 34
click at [932, 403] on button "Go to home" at bounding box center [805, 397] width 280 height 34
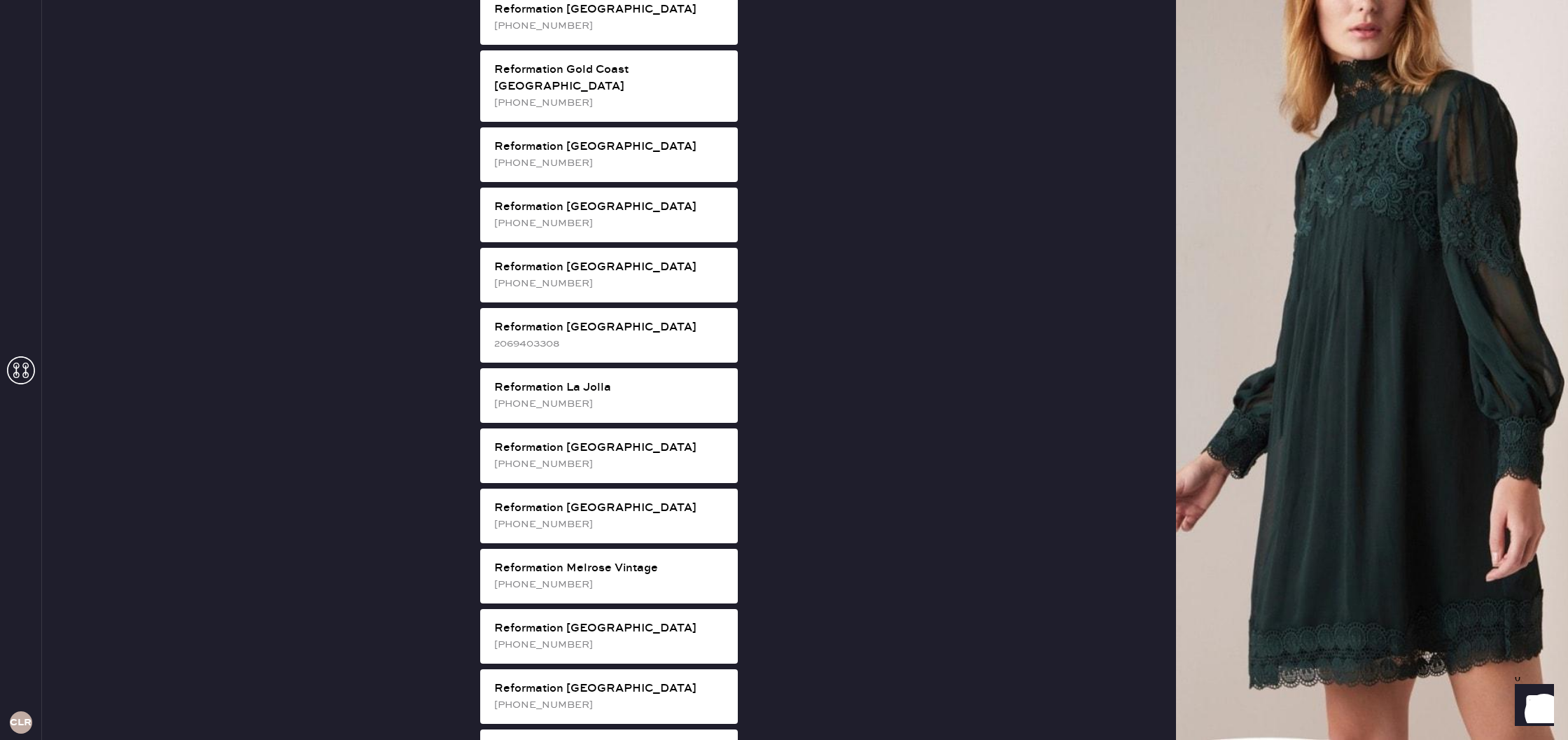
scroll to position [1085, 0]
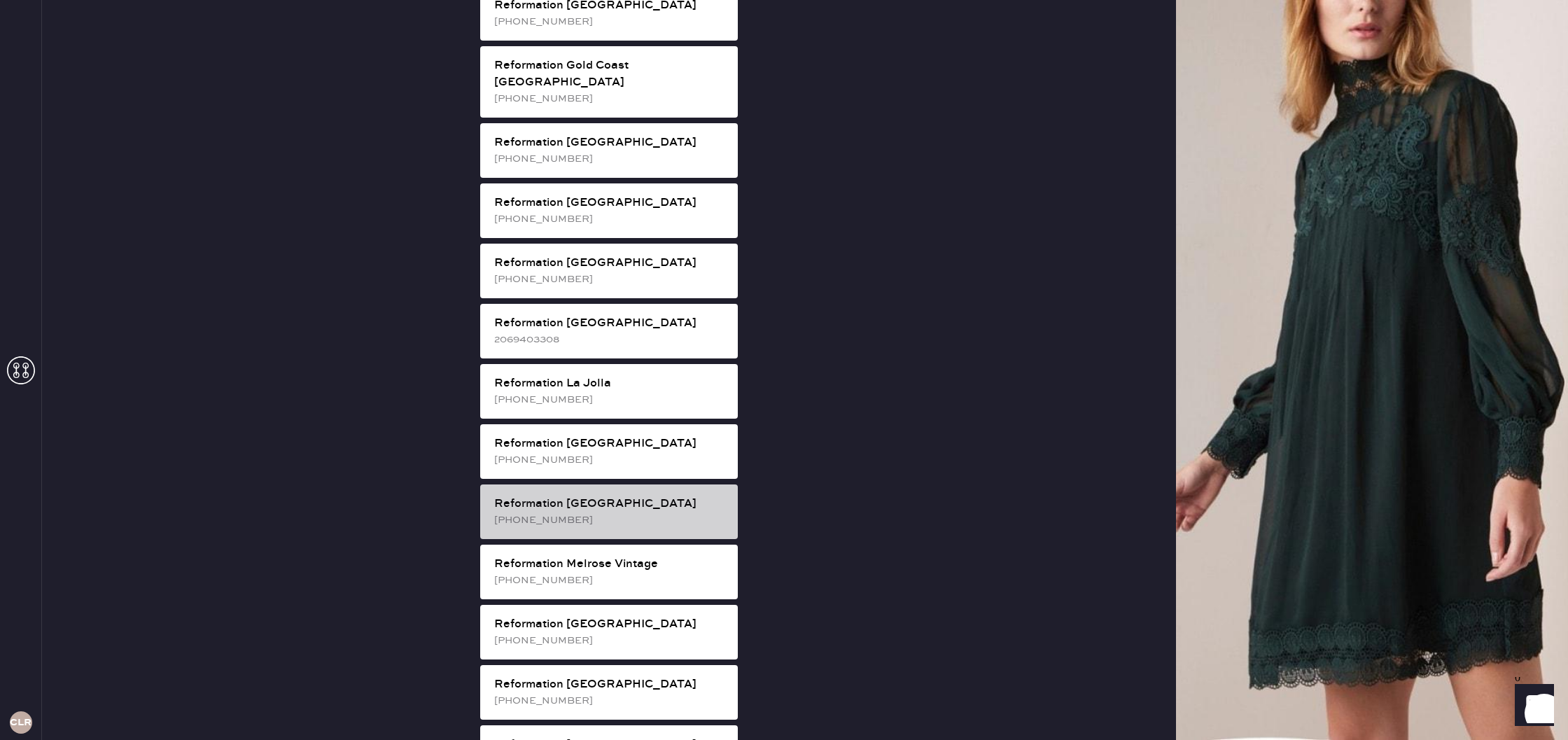
click at [676, 496] on div "Reformation [GEOGRAPHIC_DATA]" at bounding box center [610, 504] width 232 height 17
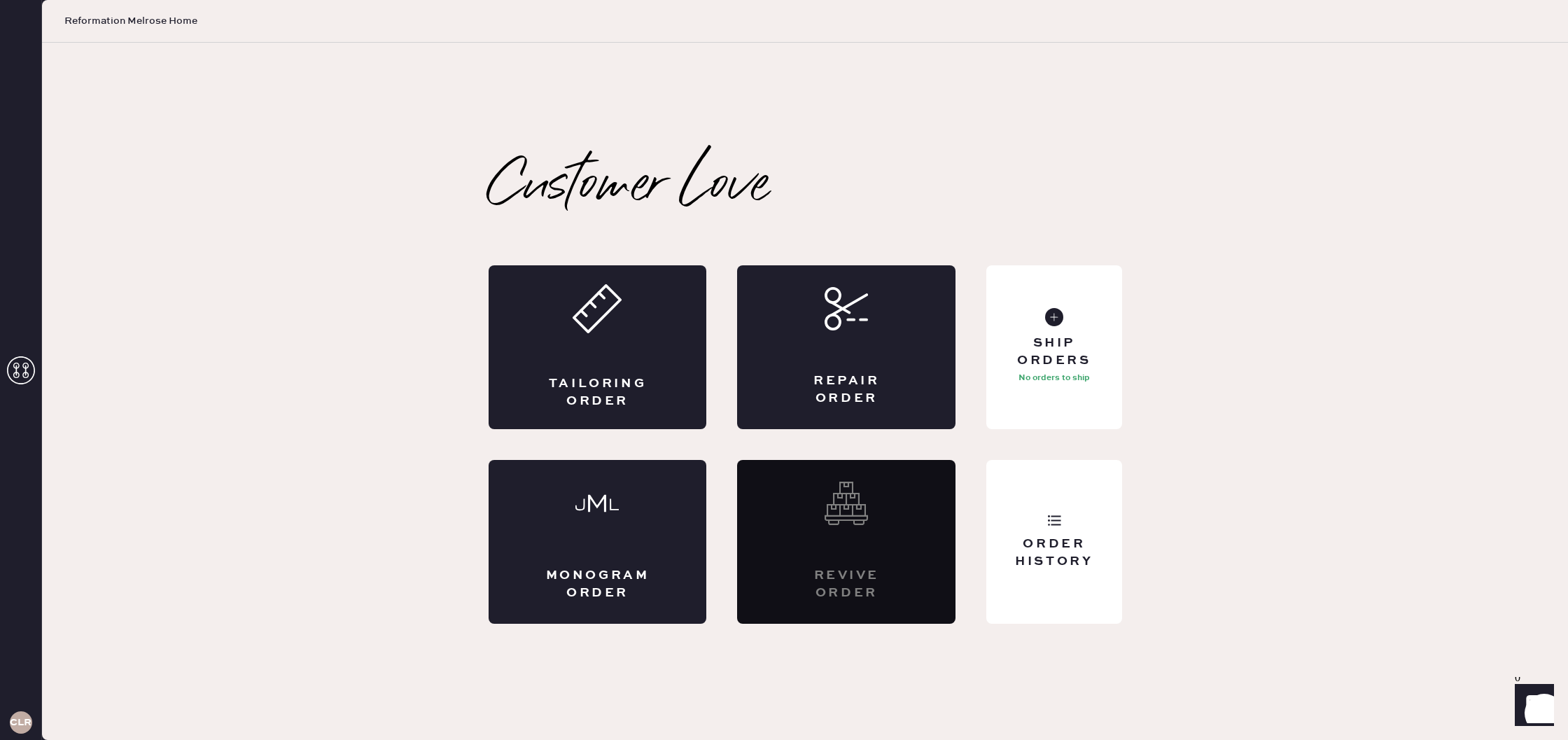
scroll to position [0, 0]
click at [666, 364] on div "Tailoring Order" at bounding box center [598, 347] width 218 height 164
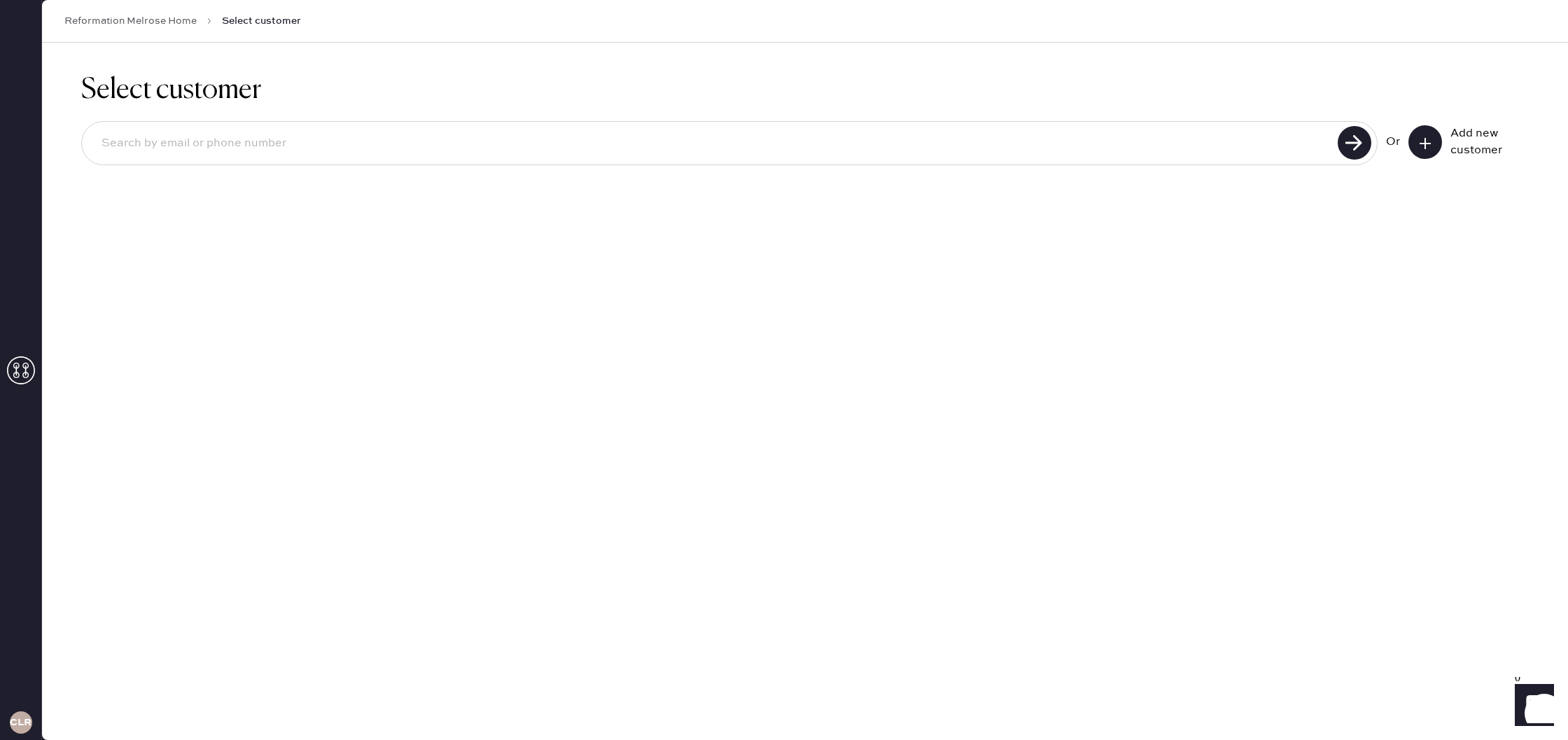
click at [1181, 150] on input at bounding box center [711, 144] width 1243 height 32
type input "8589451732"
click at [1354, 148] on use at bounding box center [1354, 143] width 34 height 34
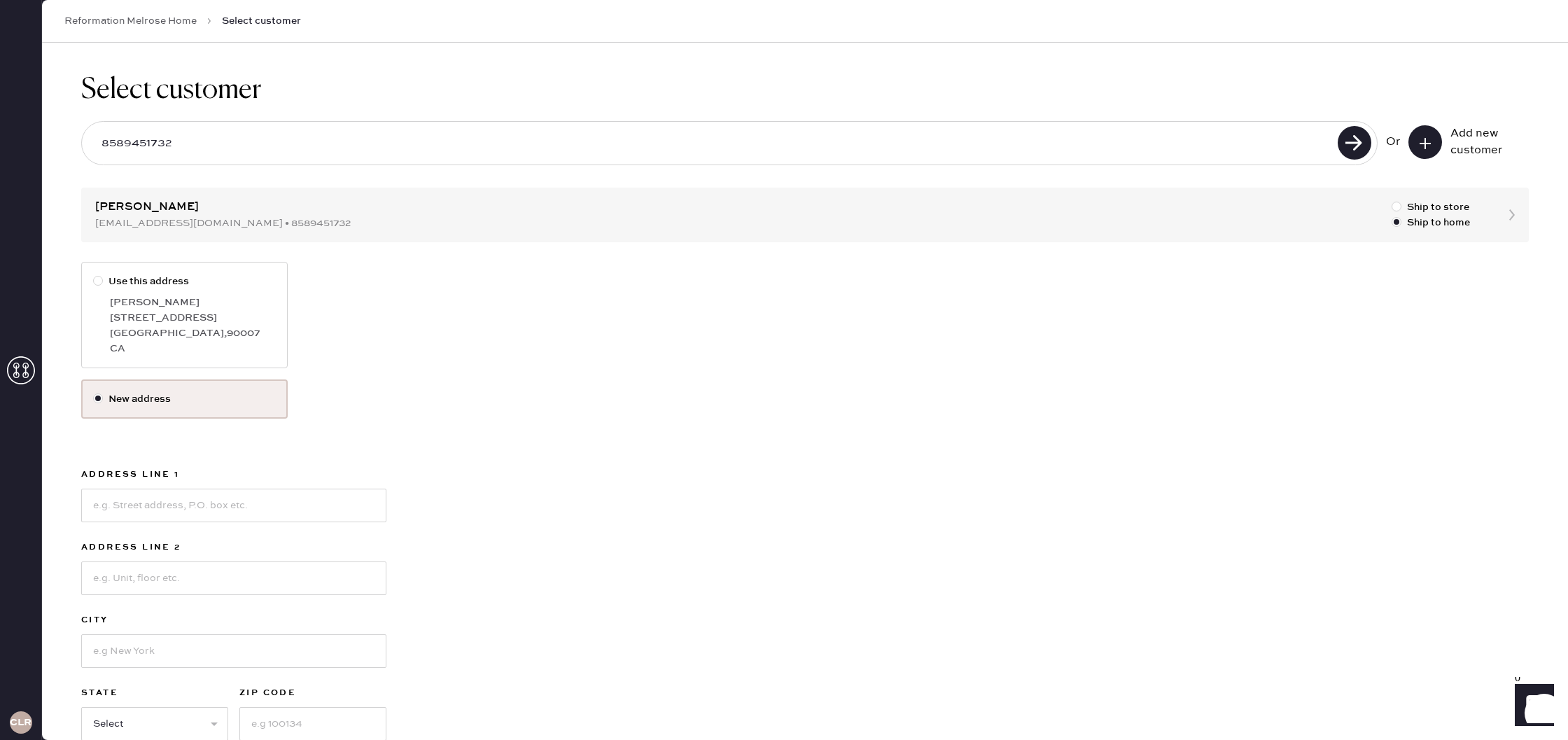
click at [214, 337] on div "[GEOGRAPHIC_DATA] , 90007" at bounding box center [193, 333] width 166 height 15
click at [94, 274] on input "Use this address" at bounding box center [93, 274] width 1 height 1
radio input "true"
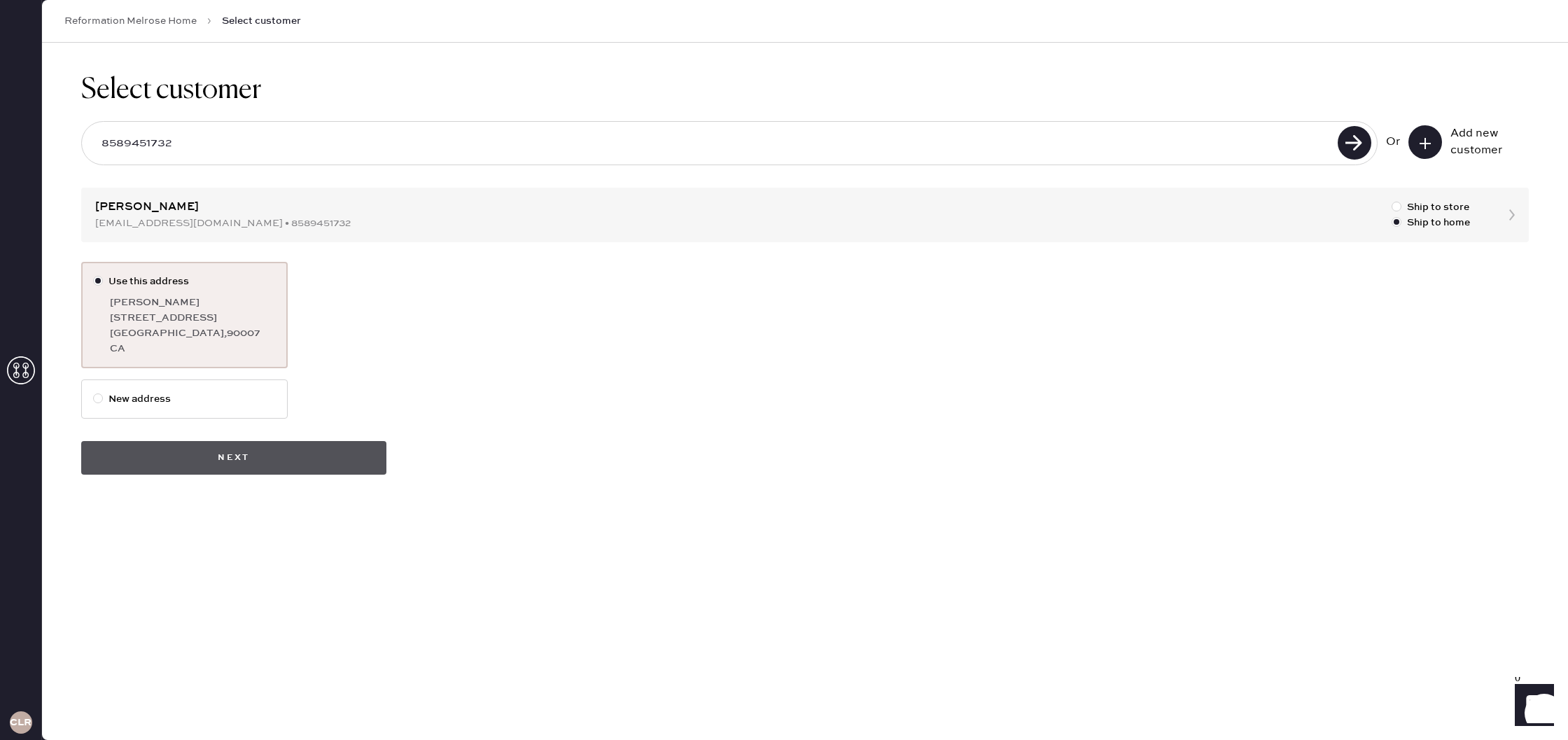
click at [343, 450] on button "Next" at bounding box center [234, 458] width 305 height 34
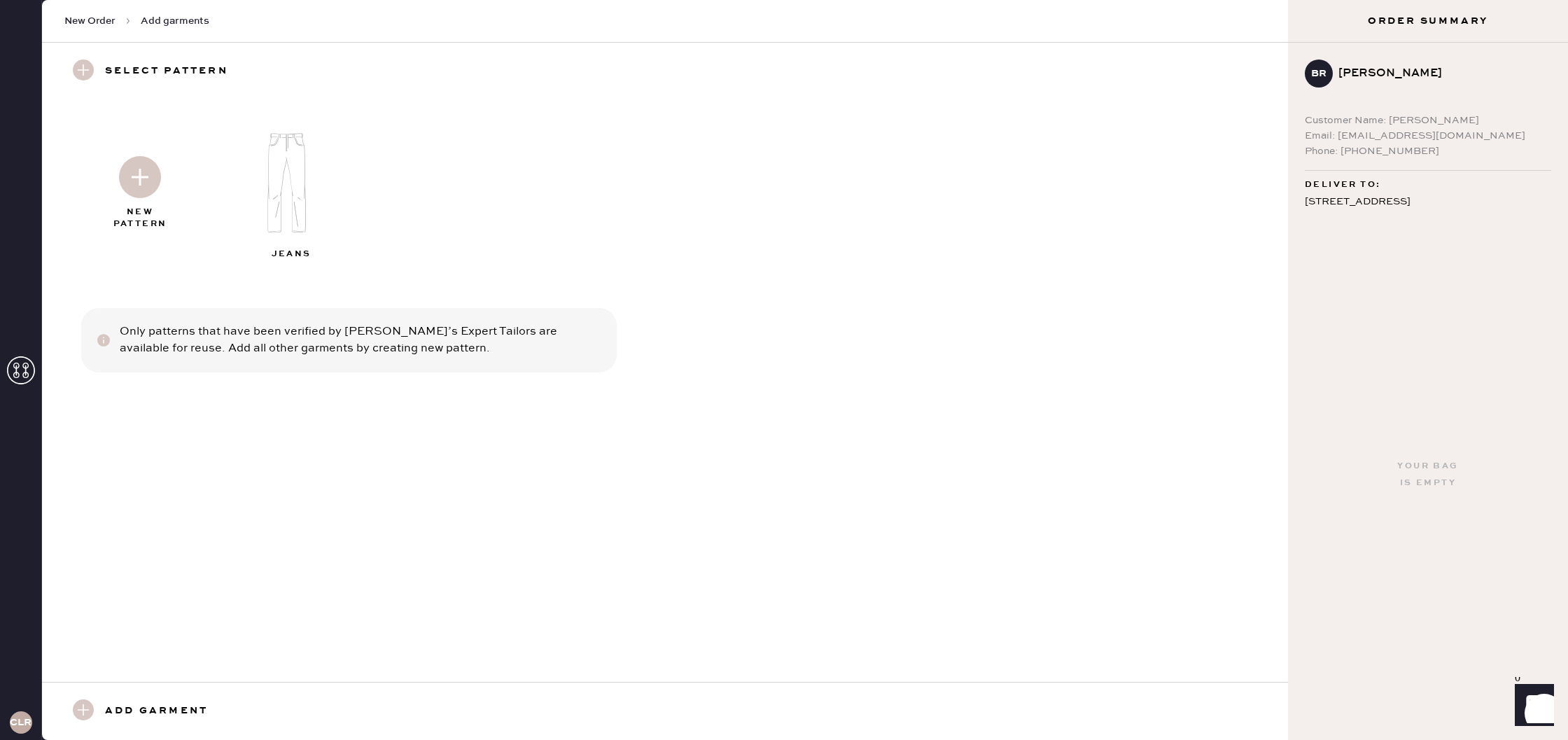
click at [155, 189] on img at bounding box center [140, 177] width 42 height 42
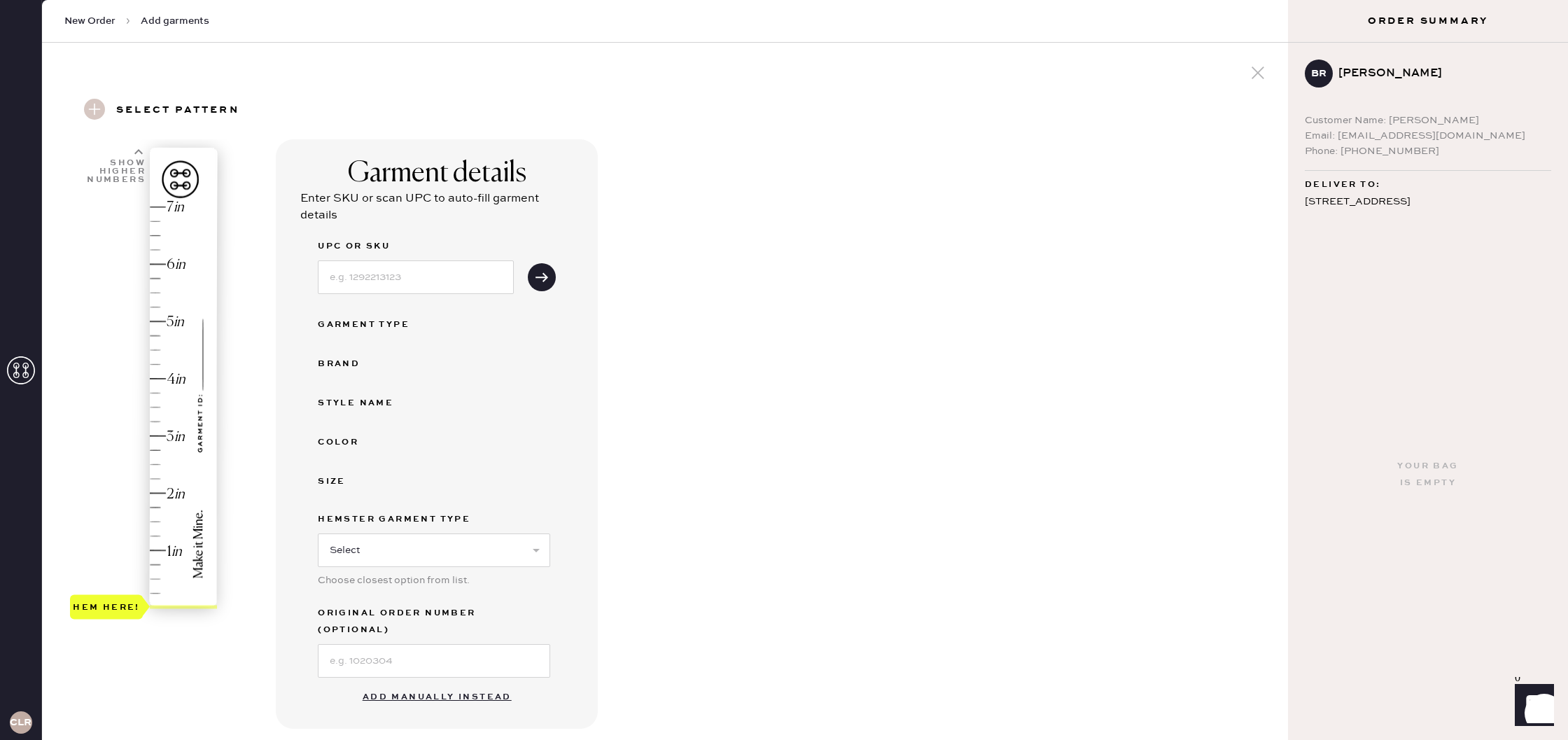
click at [460, 683] on button "Add manually instead" at bounding box center [437, 697] width 166 height 28
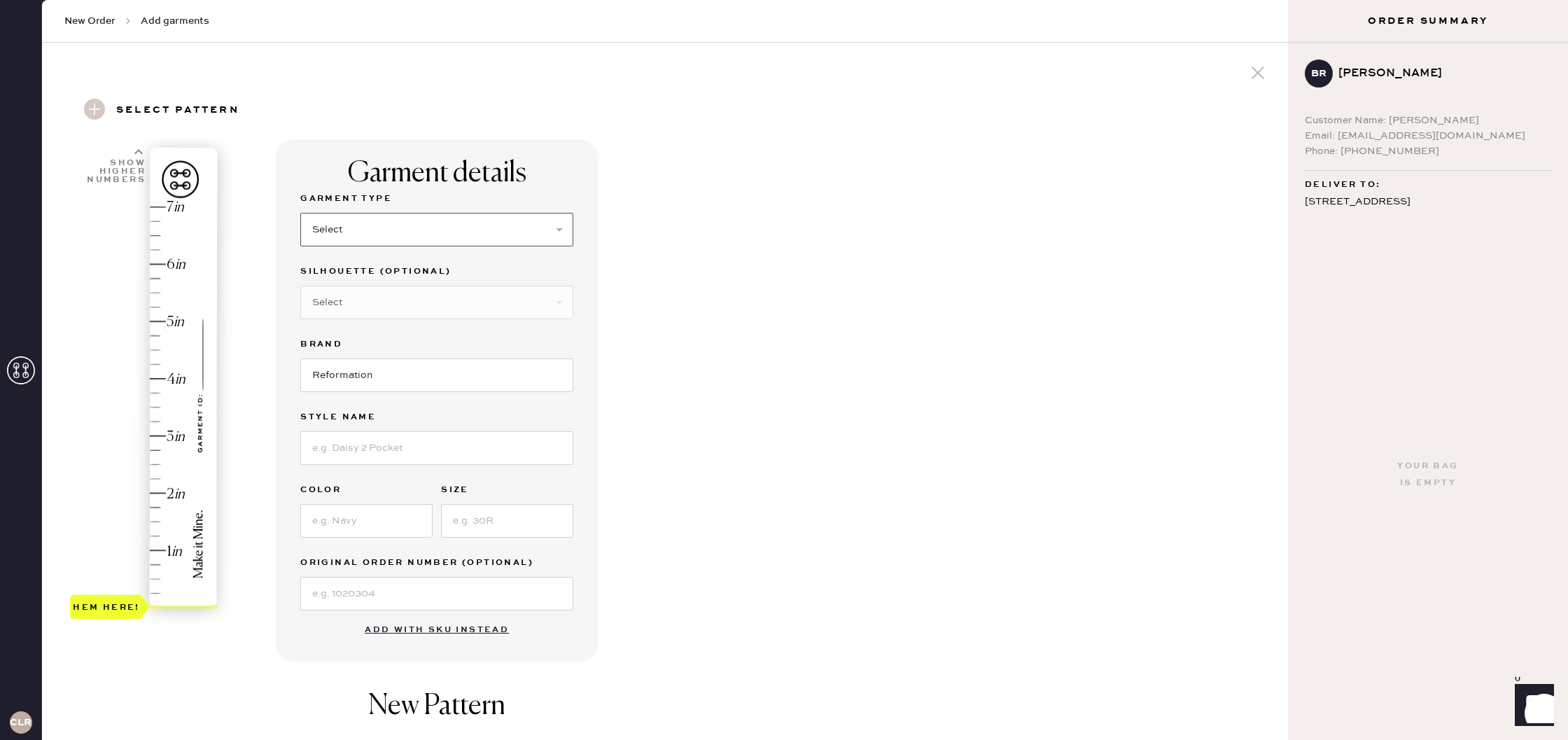
click at [360, 228] on select "Select Basic Skirt Jeans Leggings Pants Shorts Basic Sleeved Dress Basic Sleeve…" at bounding box center [437, 230] width 273 height 34
select select "2"
click at [301, 213] on select "Select Basic Skirt Jeans Leggings Pants Shorts Basic Sleeved Dress Basic Sleeve…" at bounding box center [437, 230] width 273 height 34
click at [391, 300] on select "Select Shorts Cropped Flare Boot Cut Straight Skinny Other" at bounding box center [437, 303] width 273 height 34
click at [439, 450] on input at bounding box center [437, 448] width 273 height 34
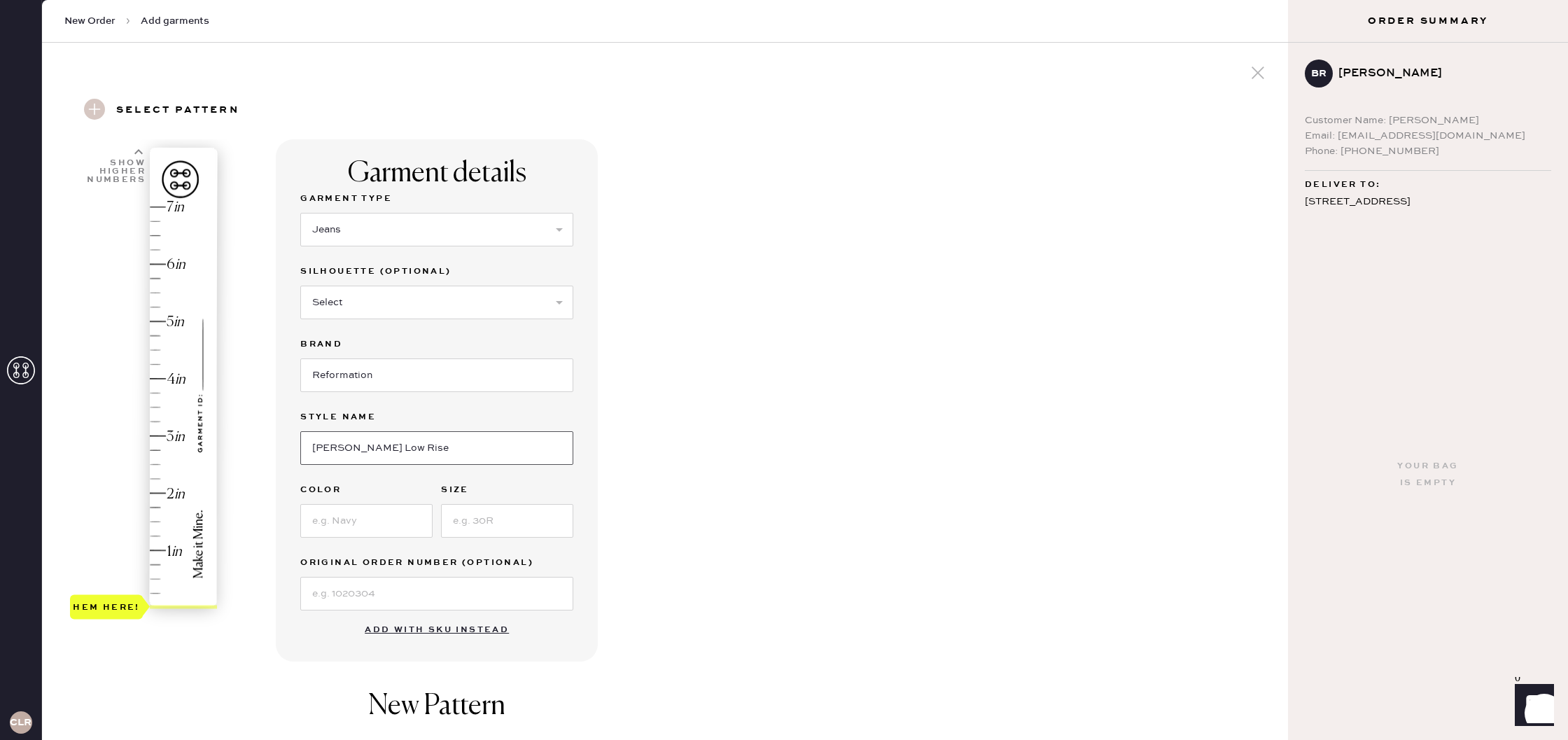
type input "[PERSON_NAME] Low Rise"
click at [411, 521] on input at bounding box center [367, 521] width 132 height 34
type input "Black"
click at [486, 518] on input at bounding box center [507, 521] width 132 height 34
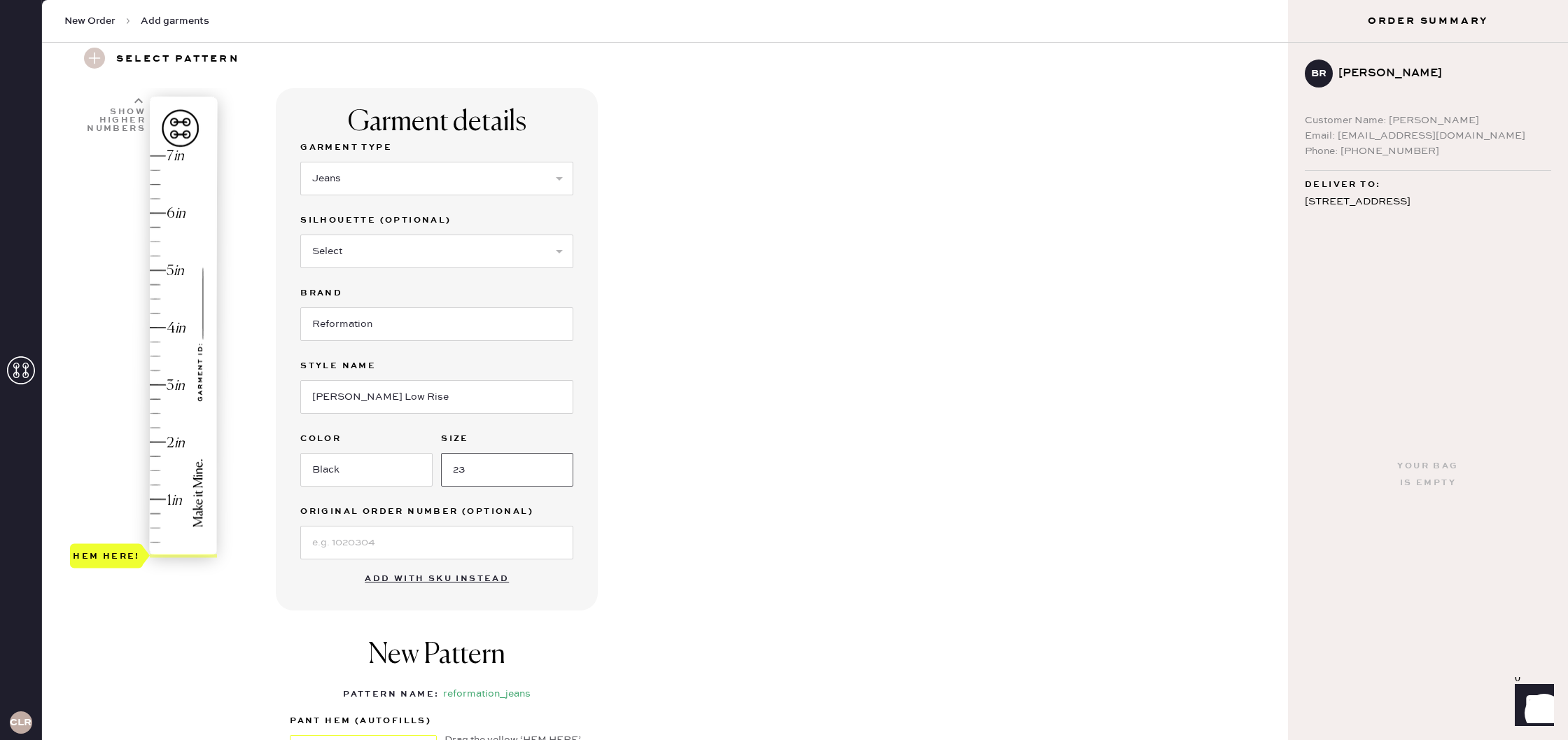
scroll to position [51, 0]
type input "23"
type input "1.5"
drag, startPoint x: 107, startPoint y: 557, endPoint x: 120, endPoint y: 468, distance: 89.9
click at [120, 468] on div "Hem here!" at bounding box center [106, 470] width 67 height 17
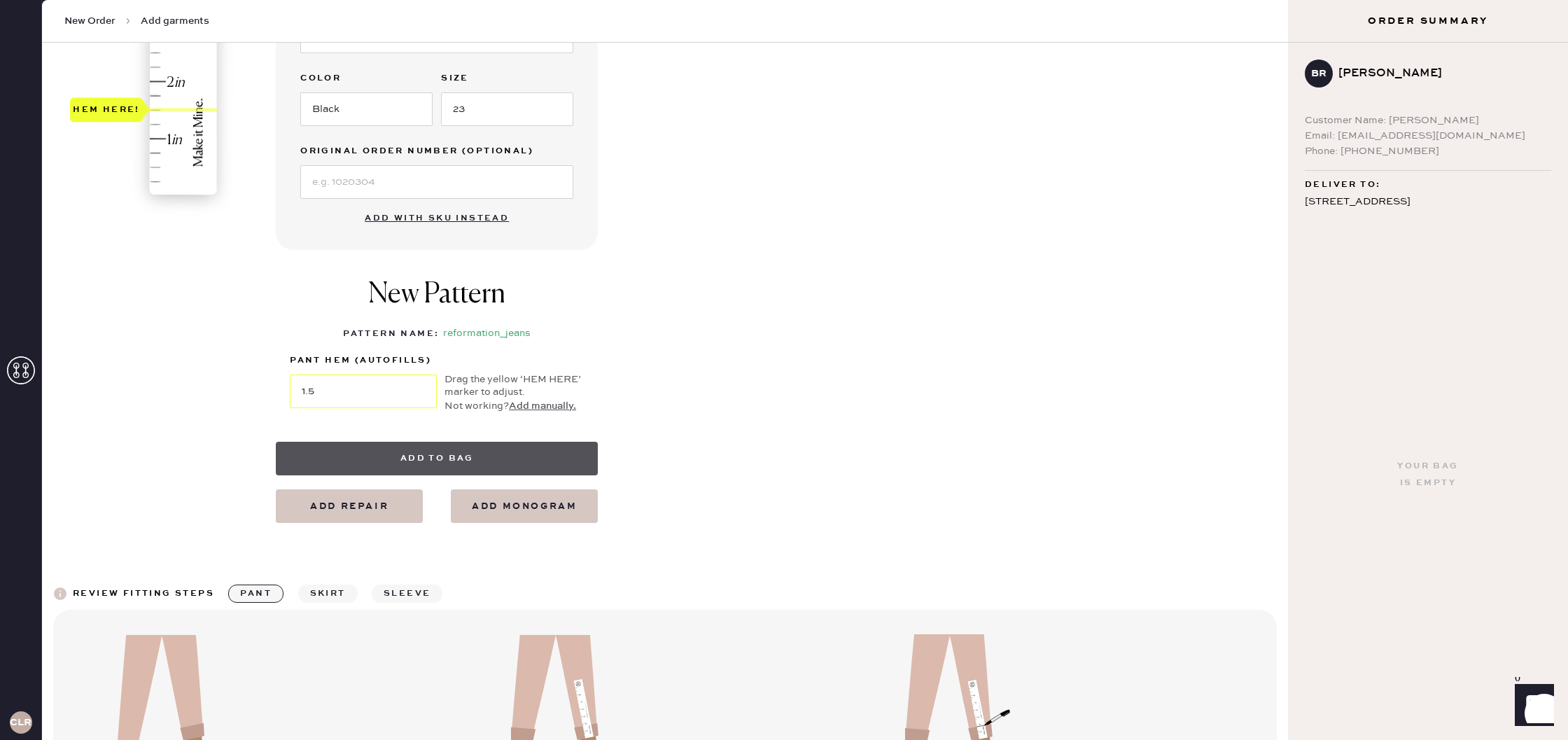
scroll to position [413, 0]
click at [486, 463] on button "Add to bag" at bounding box center [437, 457] width 322 height 34
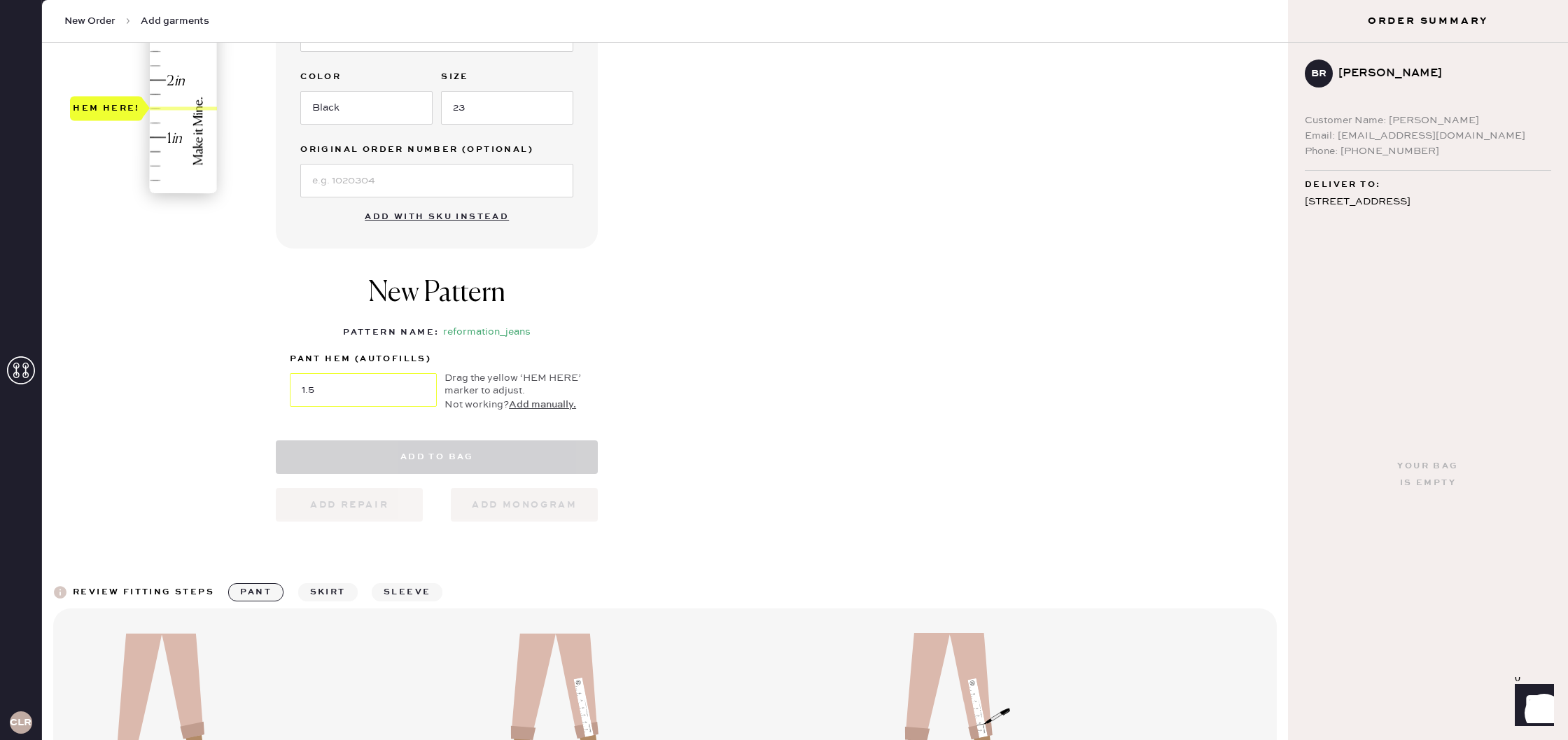
scroll to position [416, 0]
select select "2"
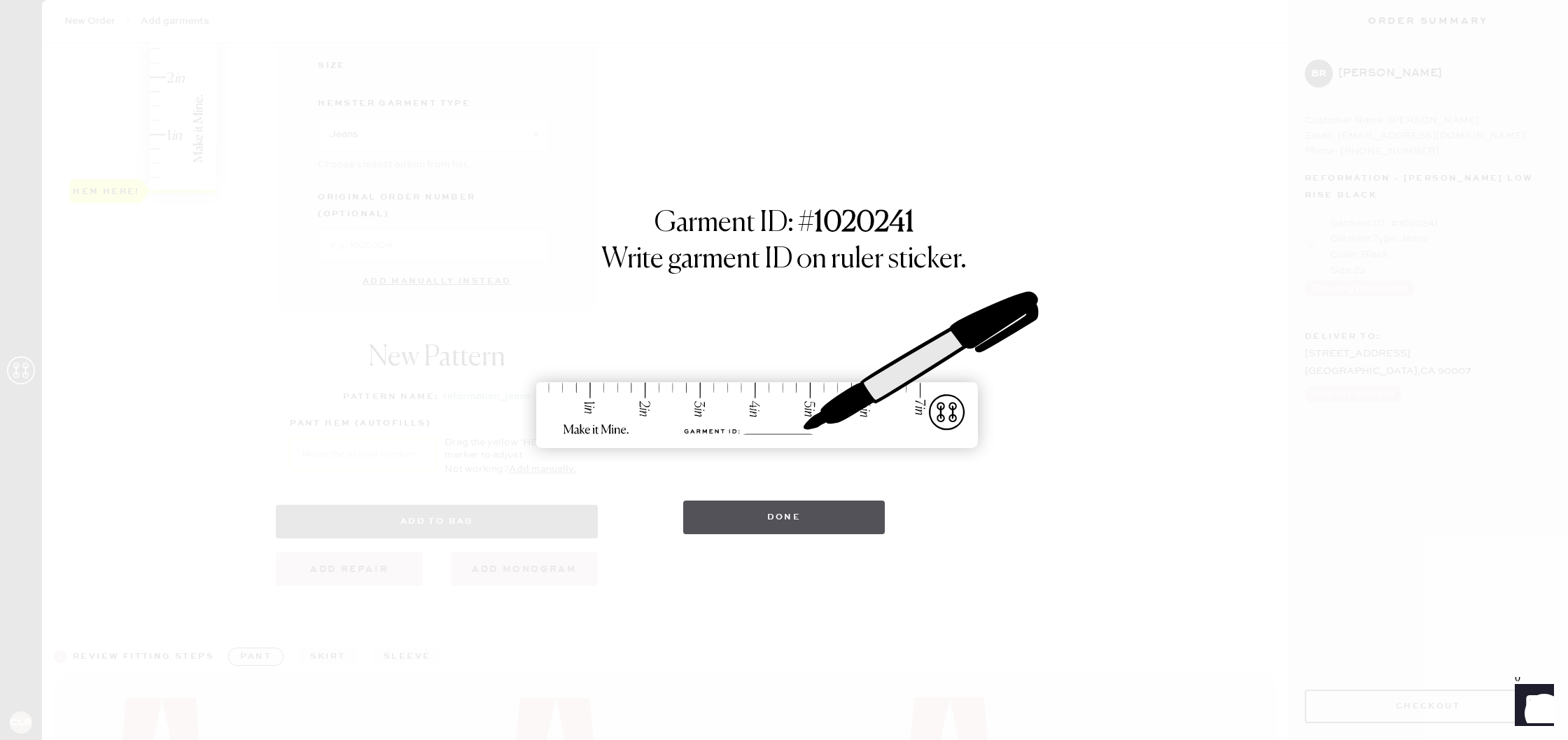
click at [754, 522] on button "Done" at bounding box center [784, 517] width 202 height 34
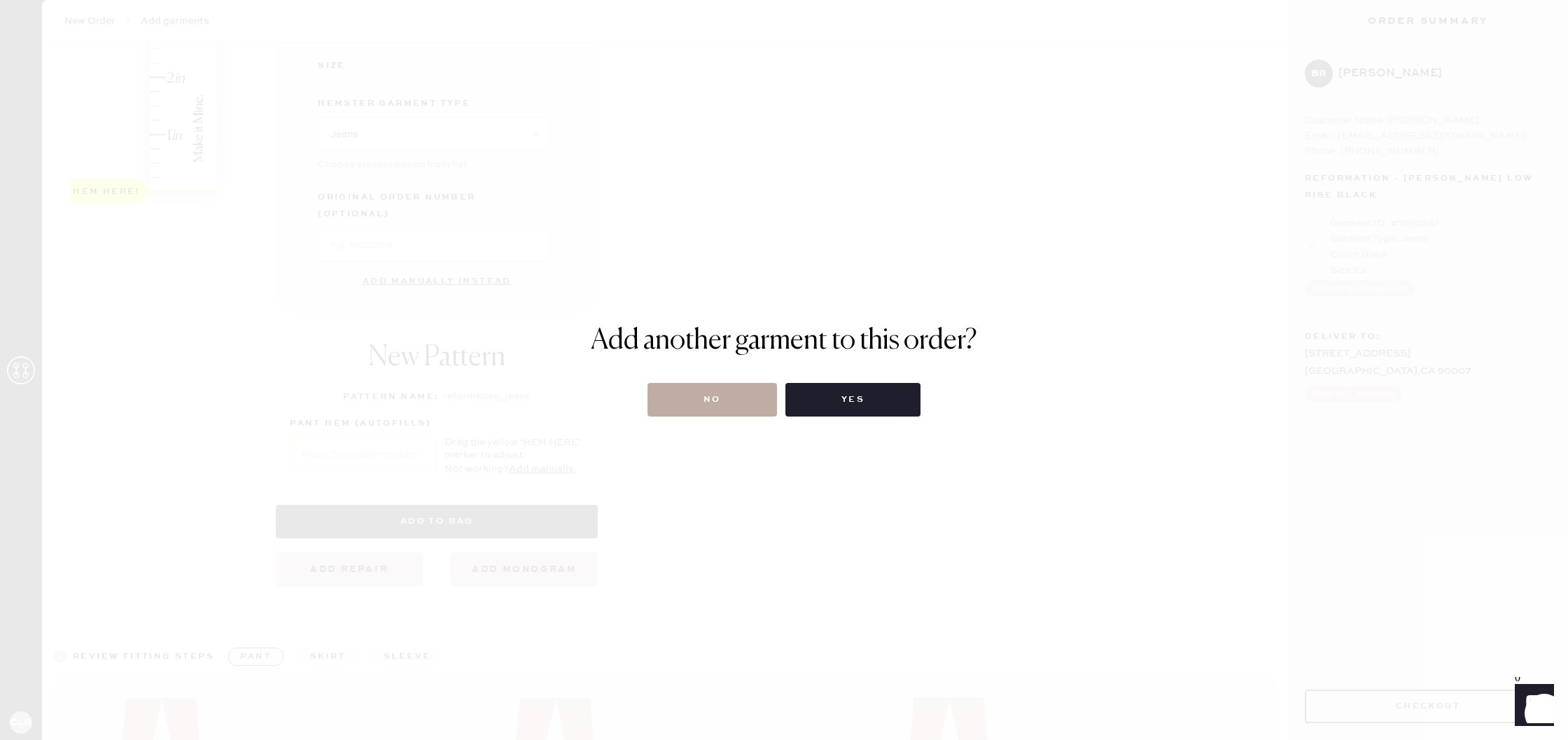
click at [741, 411] on button "No" at bounding box center [712, 400] width 129 height 34
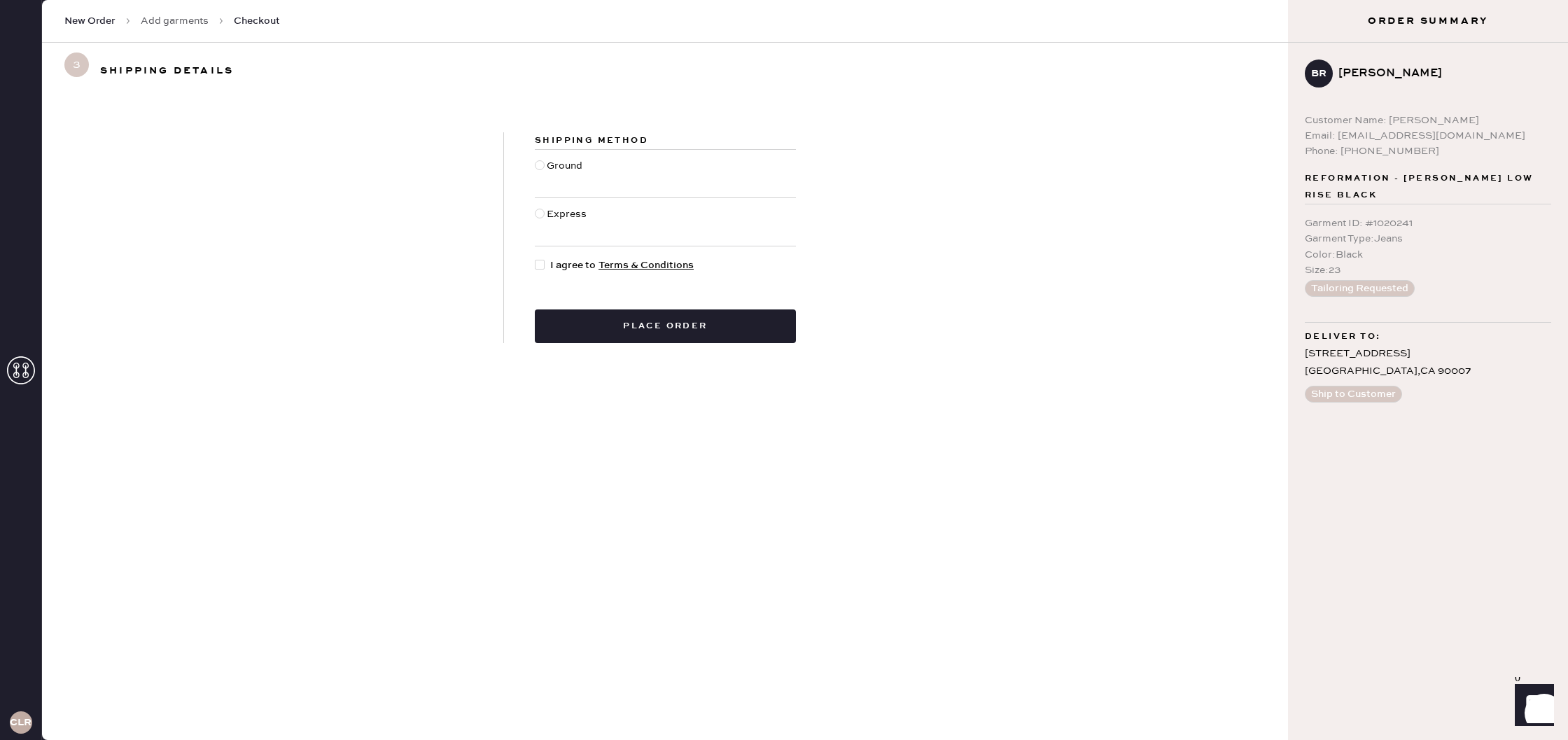
drag, startPoint x: 550, startPoint y: 165, endPoint x: 547, endPoint y: 211, distance: 46.1
click at [550, 168] on div "Ground" at bounding box center [566, 174] width 39 height 31
click at [536, 159] on input "Ground" at bounding box center [535, 158] width 1 height 1
radio input "true"
drag, startPoint x: 548, startPoint y: 267, endPoint x: 566, endPoint y: 288, distance: 27.7
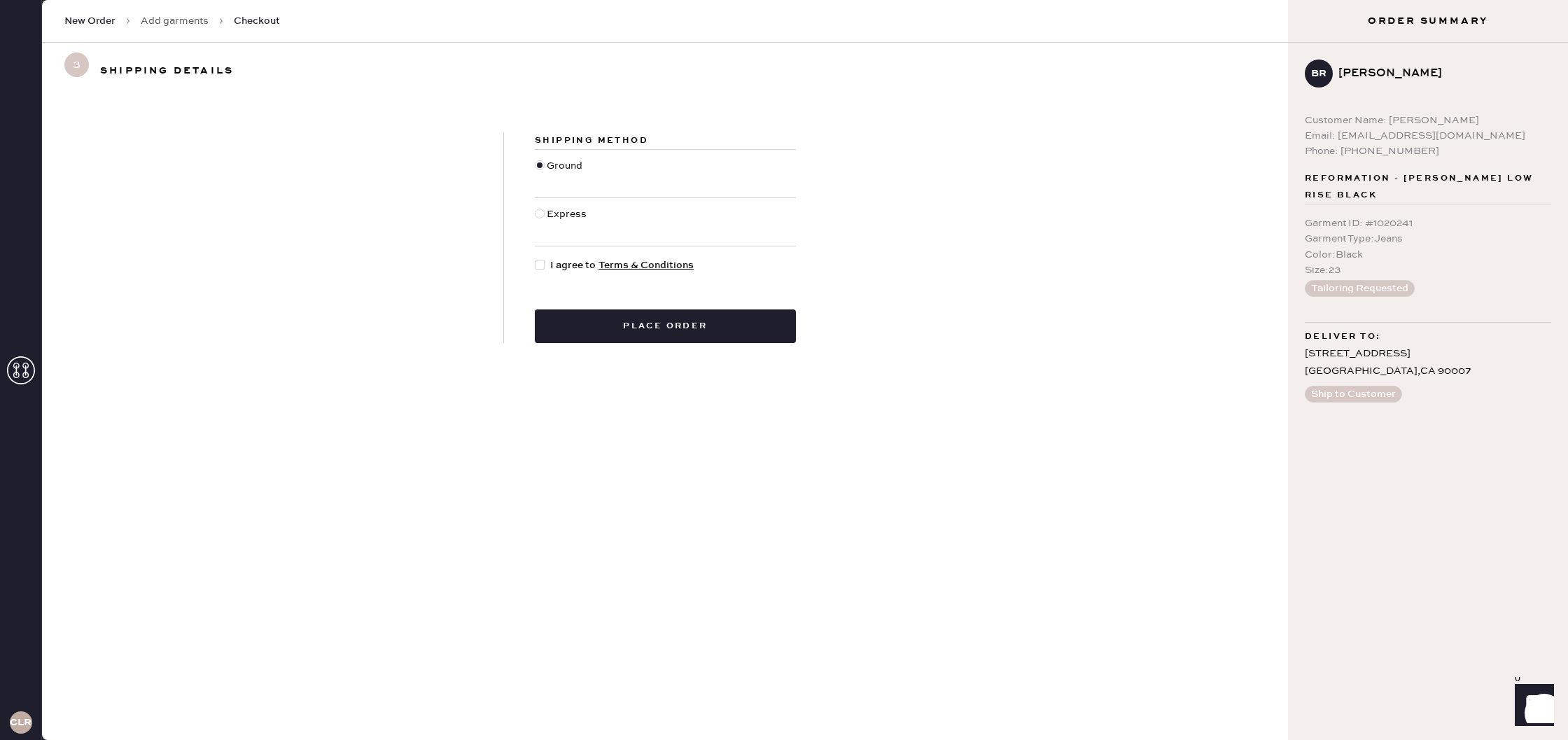
click at [549, 267] on div at bounding box center [543, 265] width 15 height 15
click at [536, 258] on input "I agree to Terms & Conditions" at bounding box center [535, 257] width 1 height 1
checkbox input "true"
click at [614, 324] on button "Place order" at bounding box center [666, 327] width 261 height 34
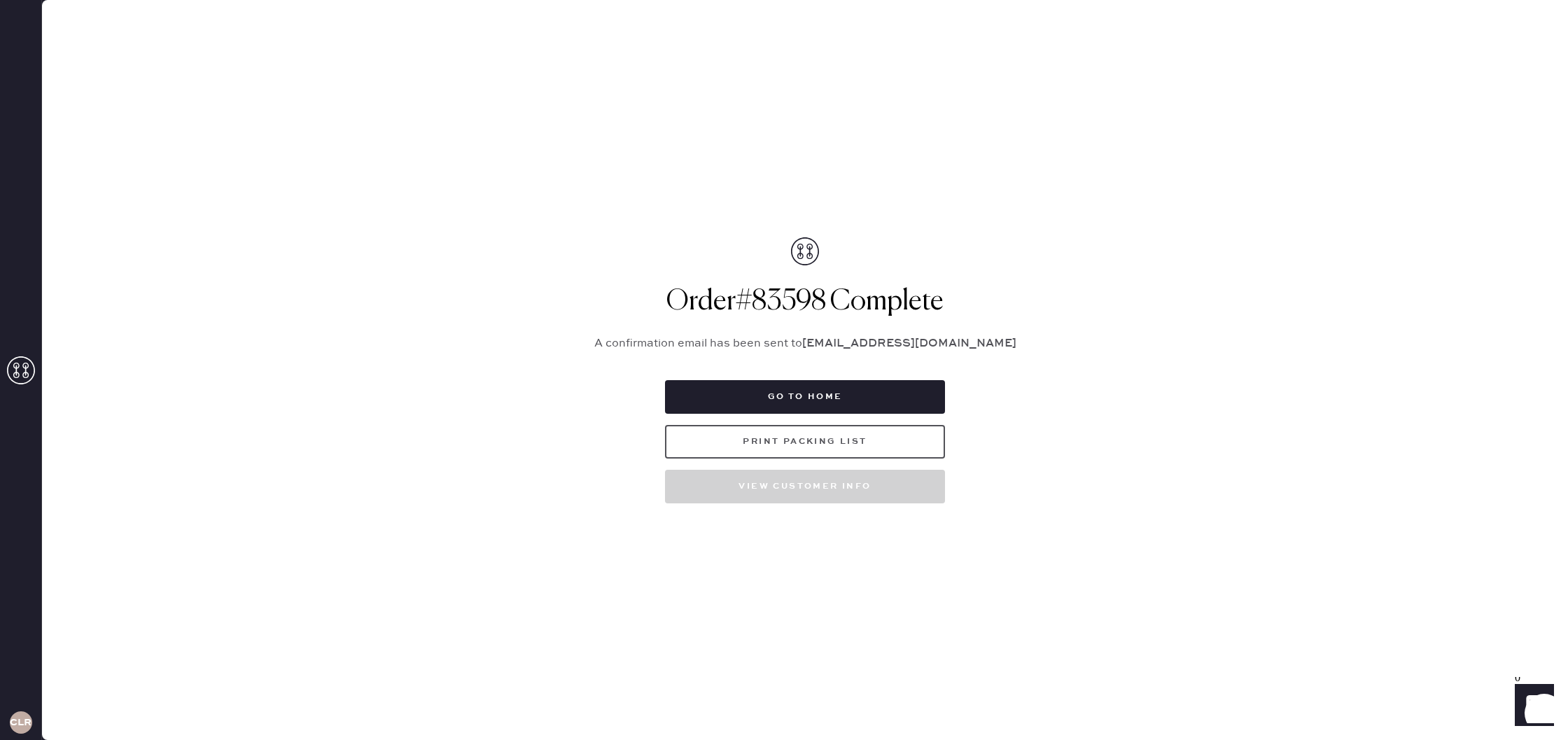
click at [837, 435] on button "Print Packing List" at bounding box center [805, 442] width 280 height 34
click at [805, 390] on button "Go to home" at bounding box center [805, 397] width 280 height 34
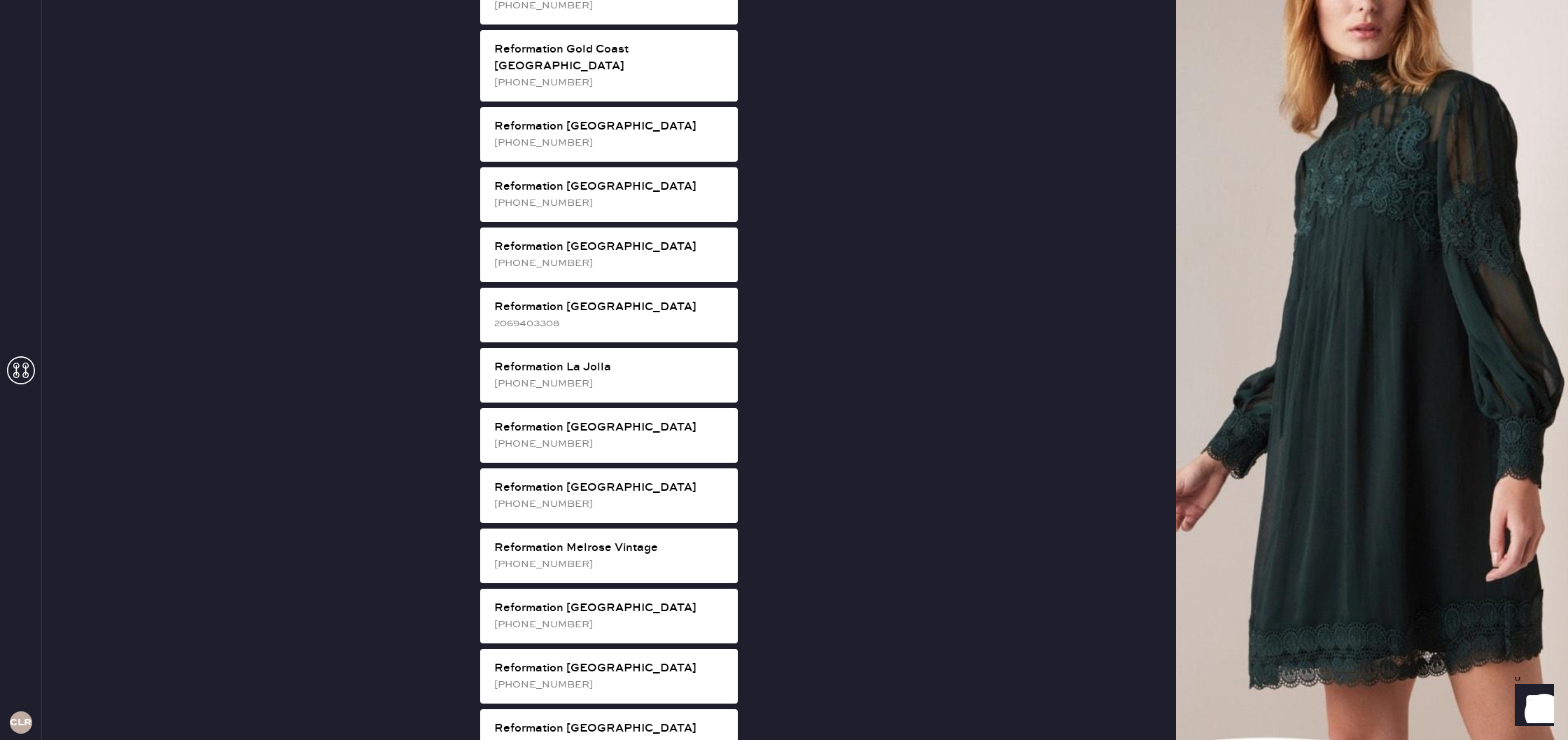
scroll to position [1115, 0]
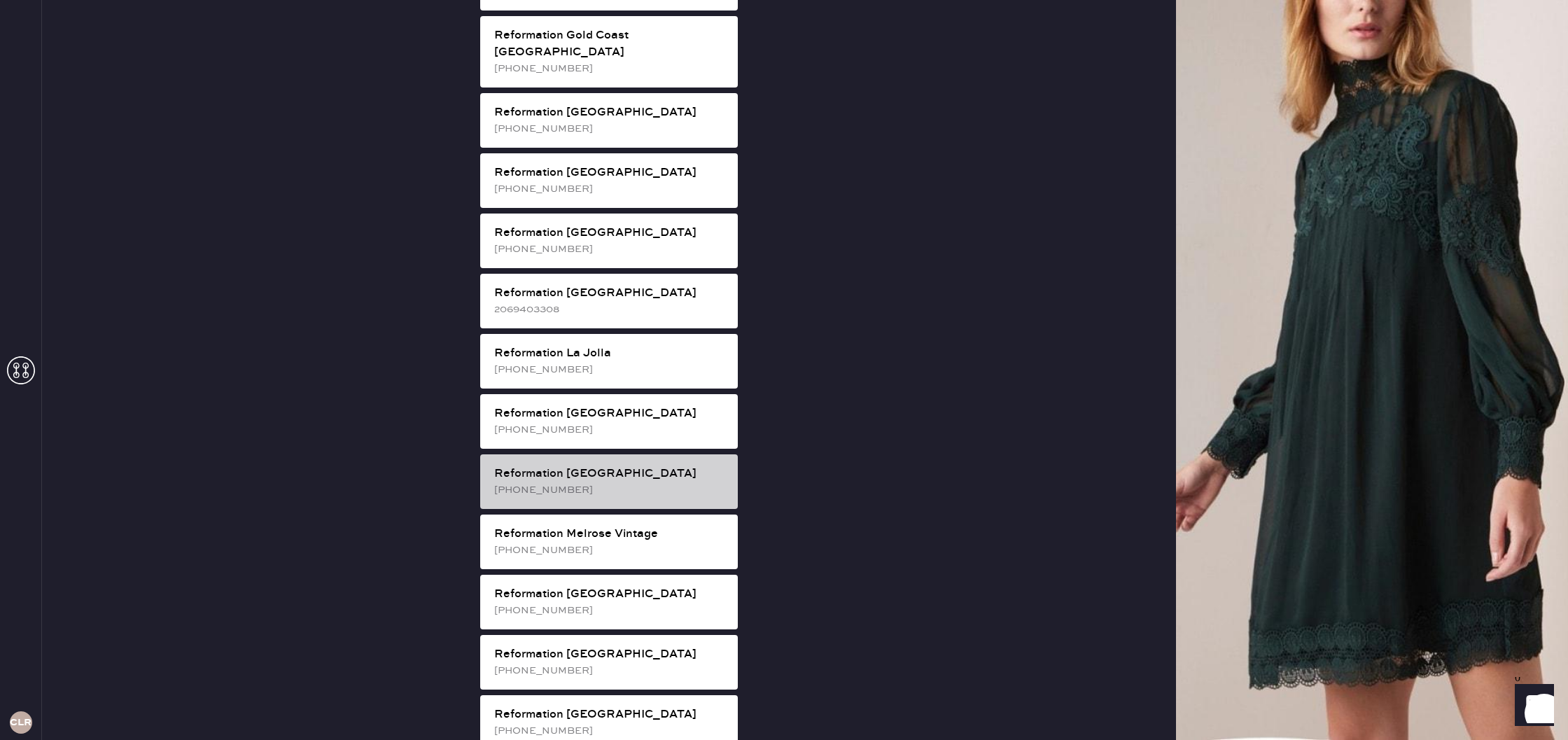
click at [699, 466] on div "Reformation [GEOGRAPHIC_DATA]" at bounding box center [610, 474] width 232 height 17
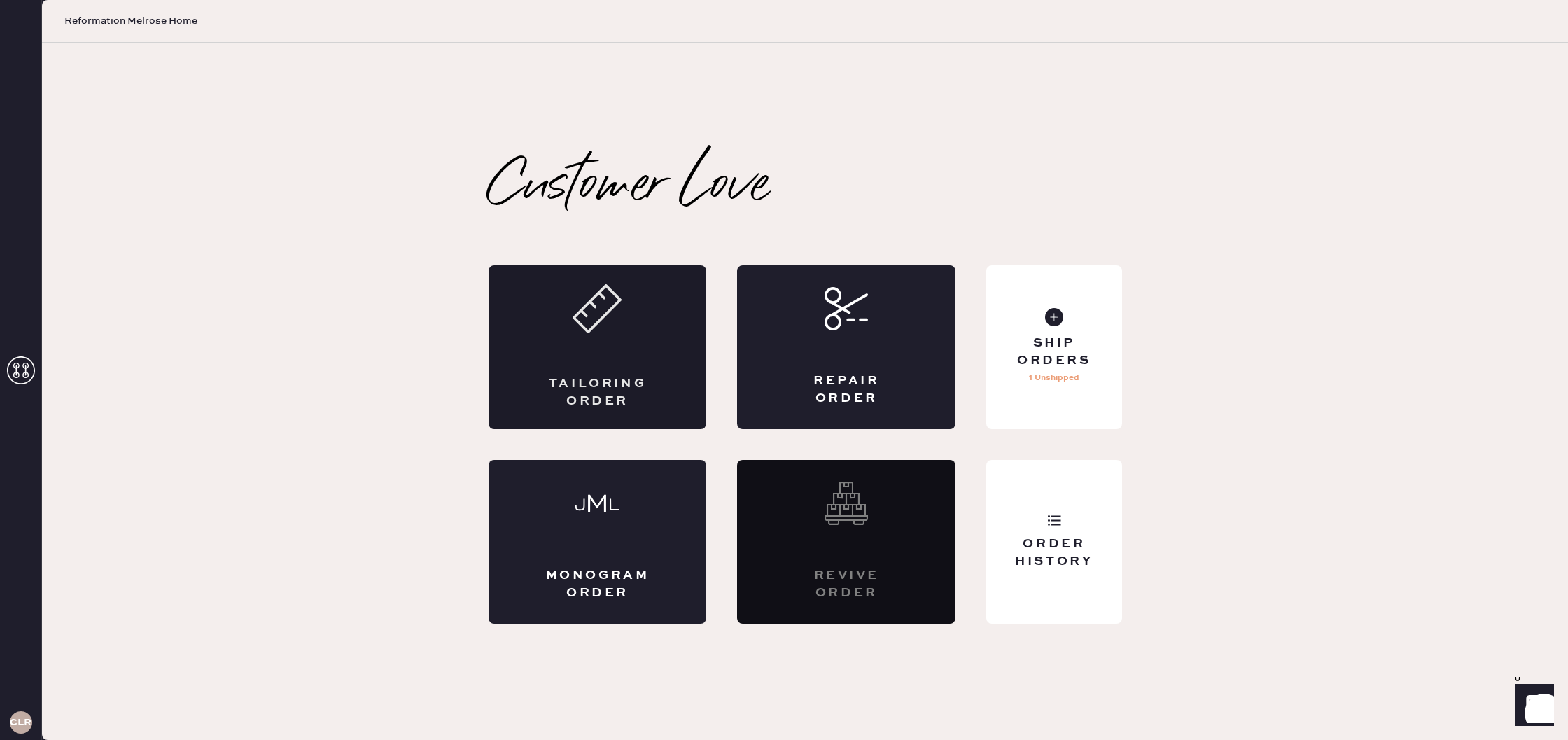
scroll to position [0, 0]
click at [1083, 346] on div "Ship Orders" at bounding box center [1054, 352] width 113 height 35
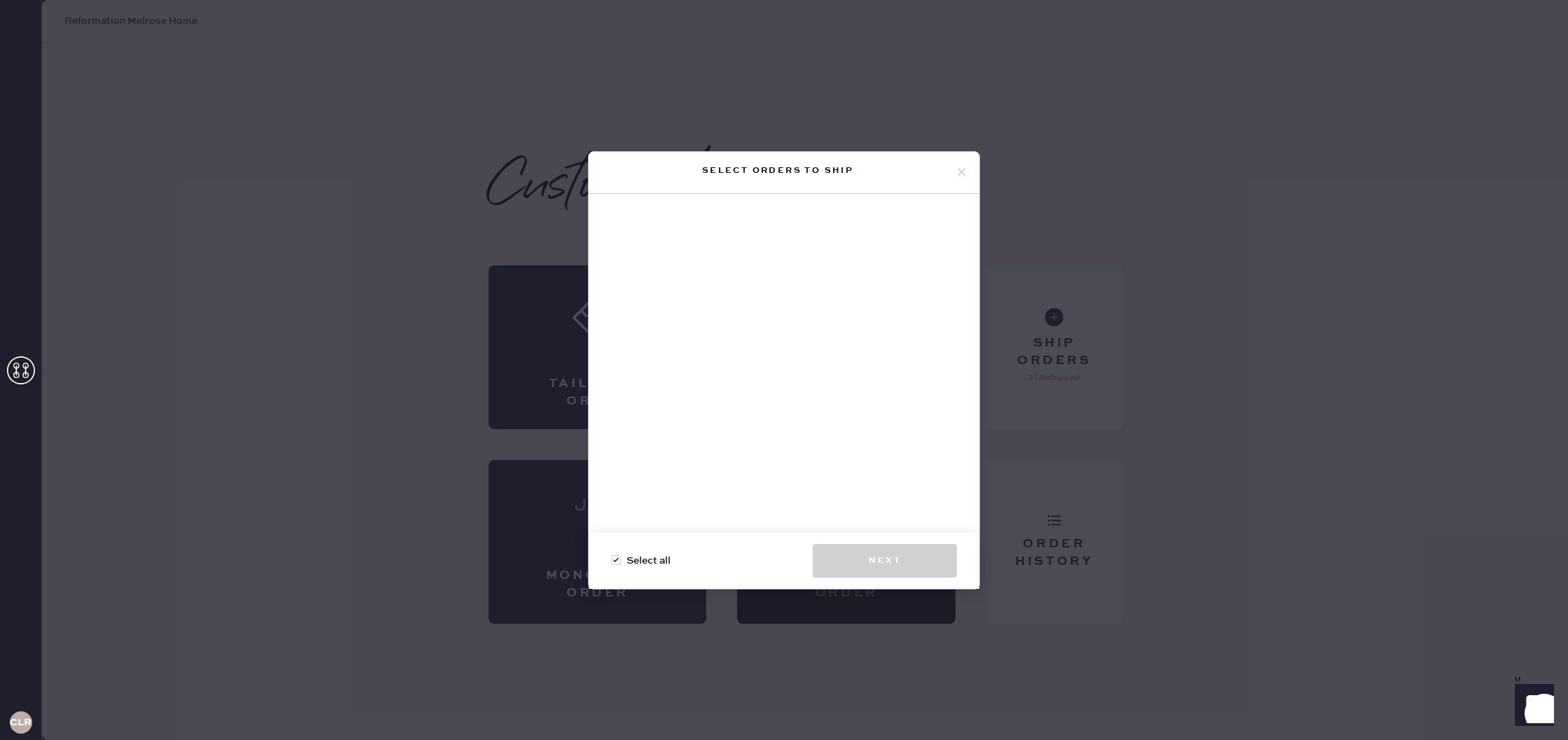
checkbox input "true"
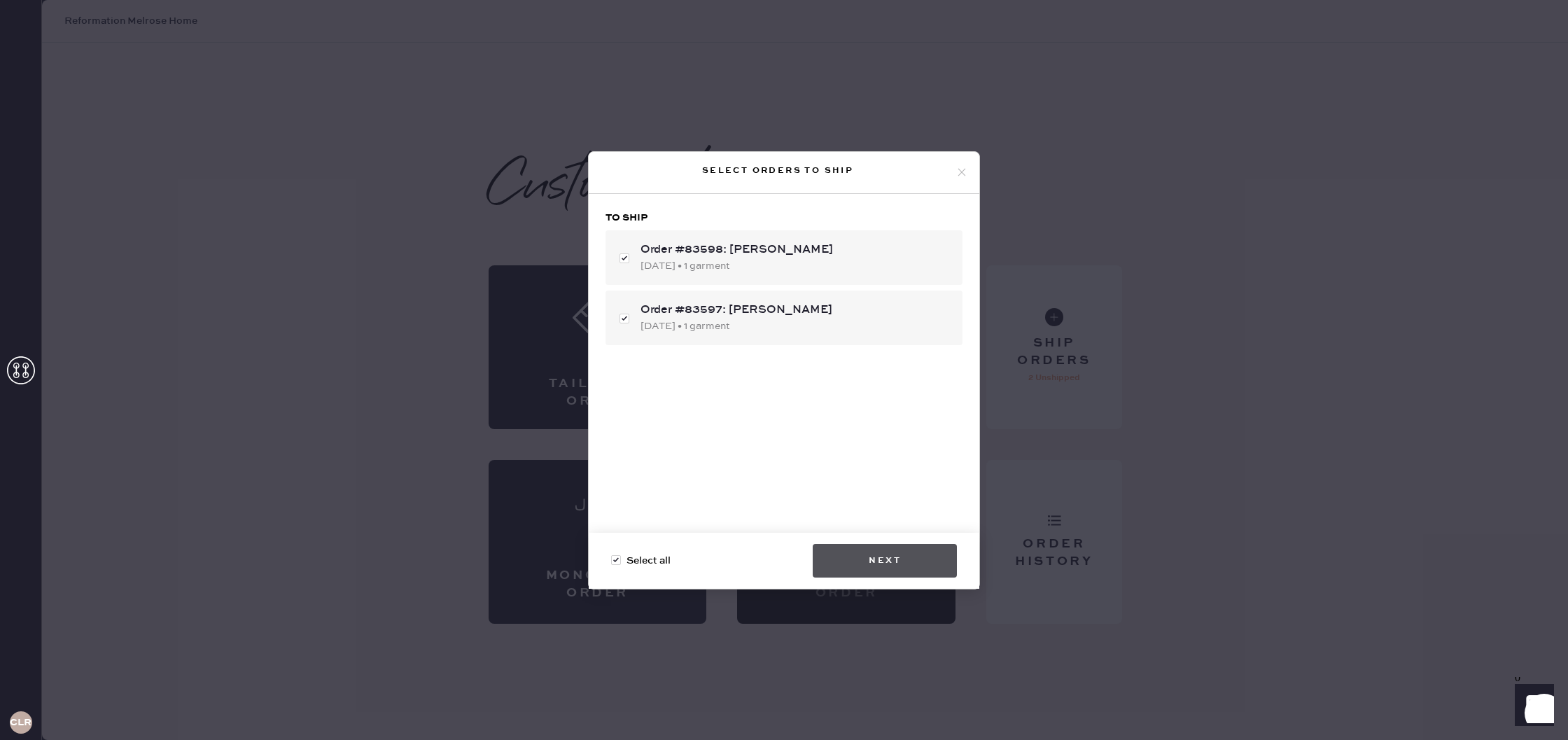
click at [905, 549] on button "Next" at bounding box center [885, 561] width 145 height 34
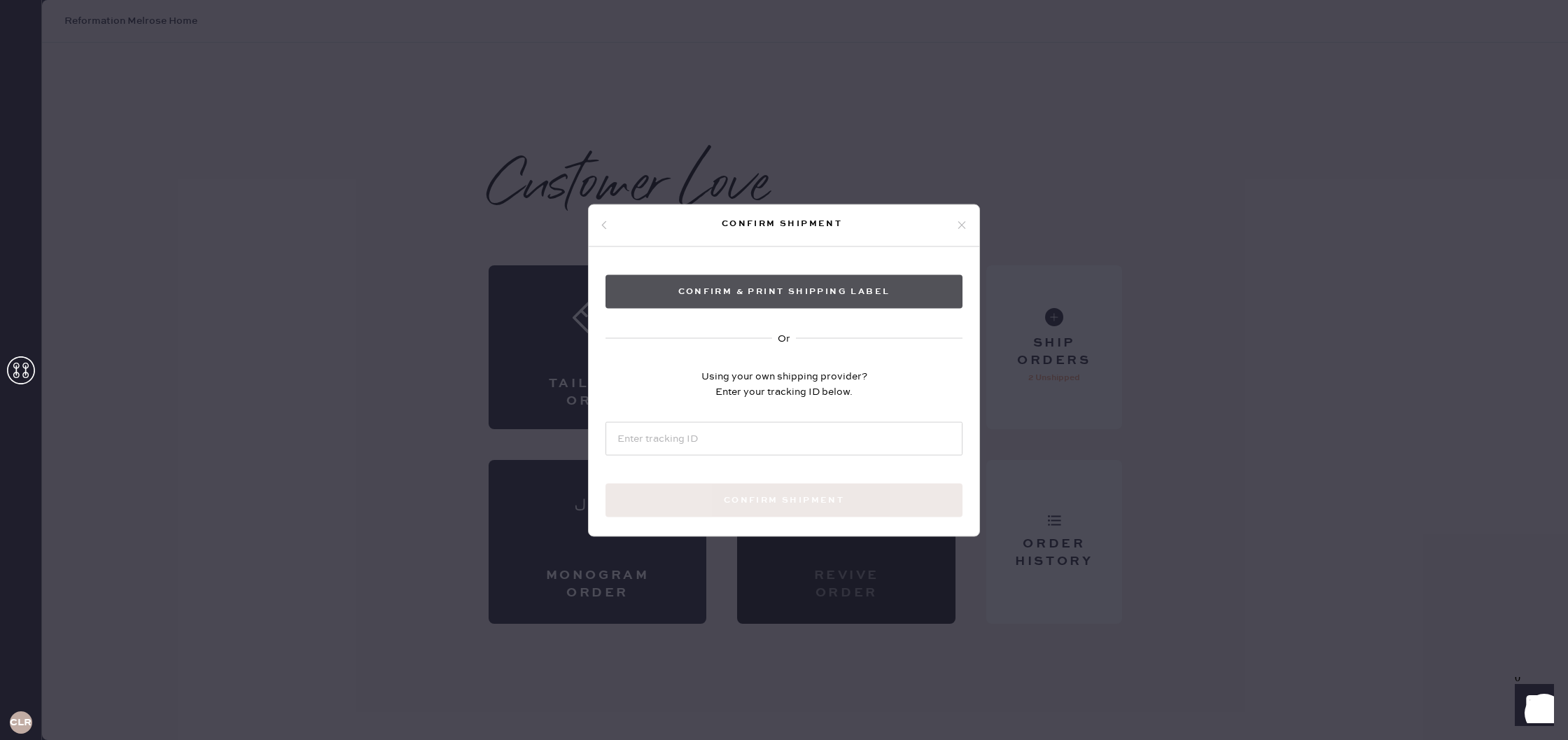
click at [855, 284] on button "Confirm & Print shipping label" at bounding box center [784, 291] width 357 height 34
